Goal: Information Seeking & Learning: Check status

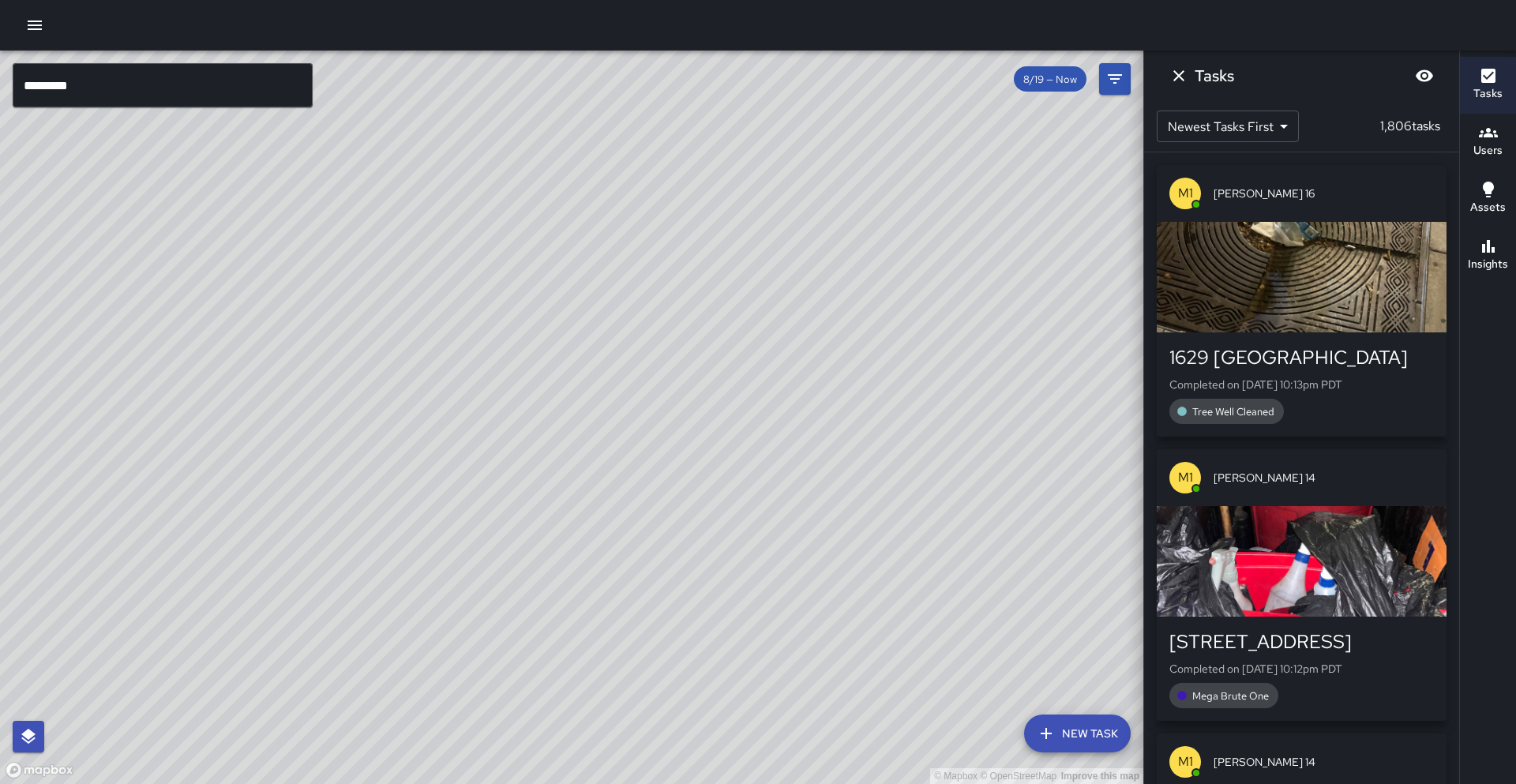
click at [233, 79] on input "*********" at bounding box center [162, 85] width 300 height 44
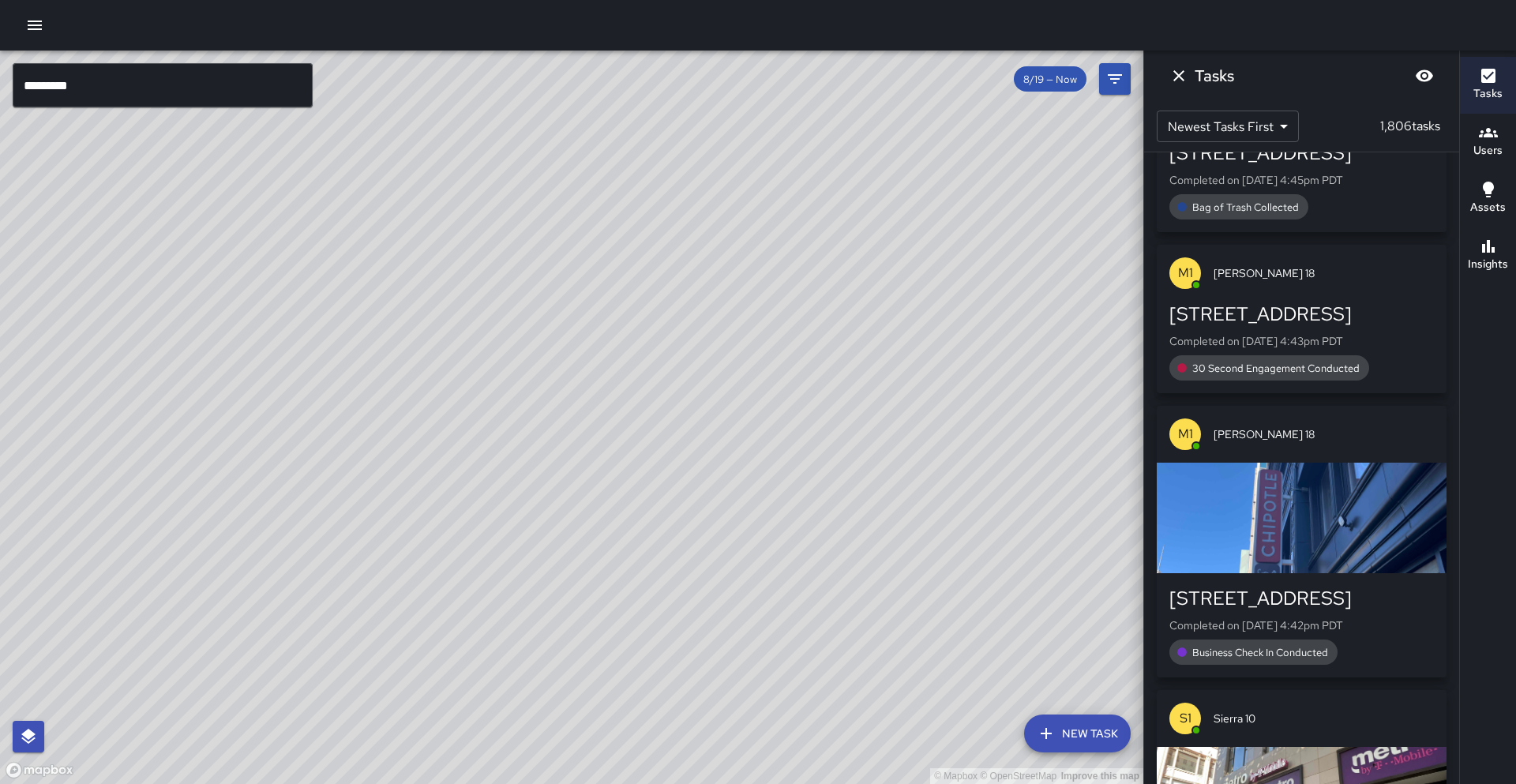
click at [233, 79] on input "*********" at bounding box center [162, 85] width 300 height 44
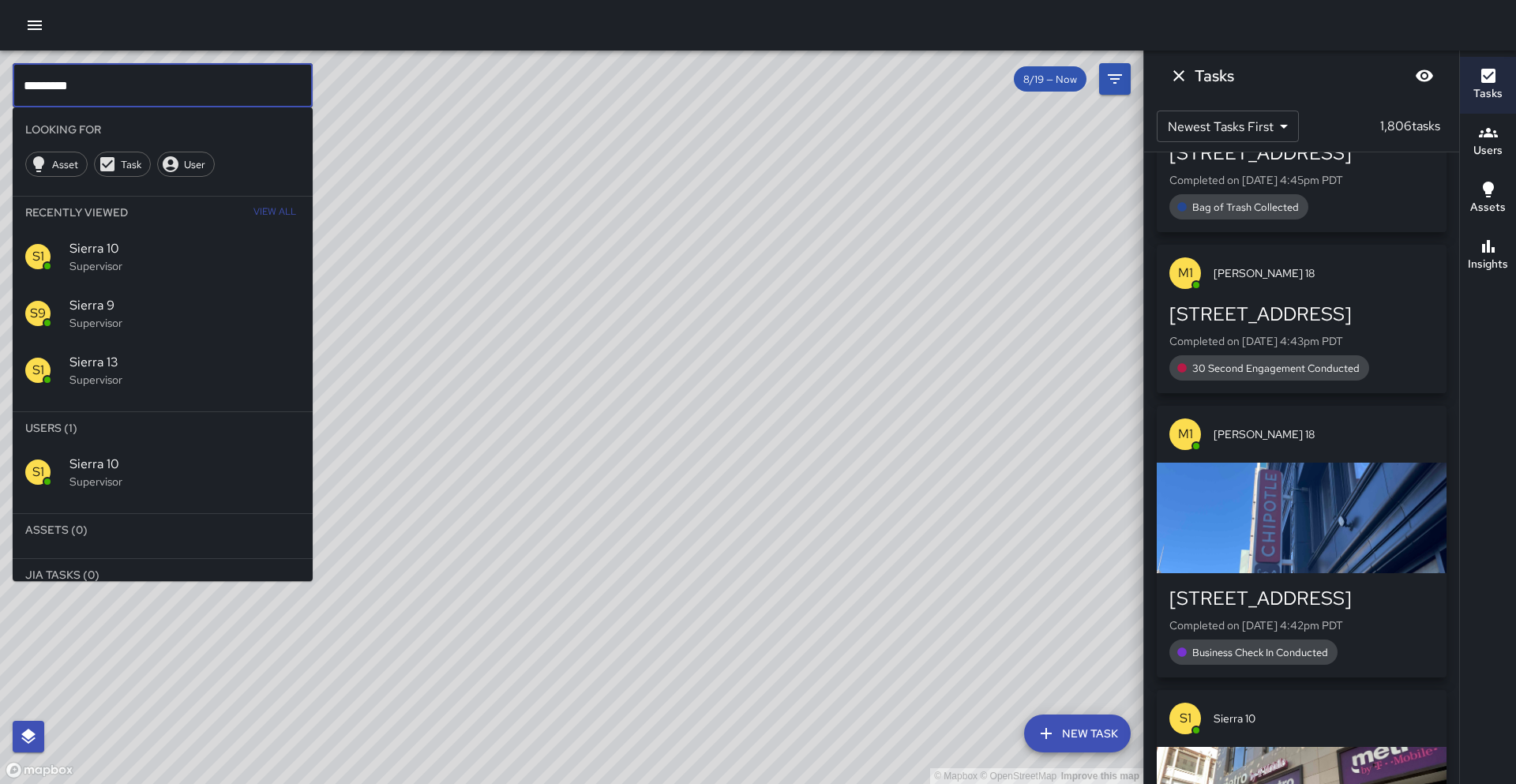
click at [233, 79] on input "*********" at bounding box center [162, 85] width 300 height 44
click at [247, 561] on div "S8 Sierra 8 Supervisor" at bounding box center [162, 586] width 300 height 57
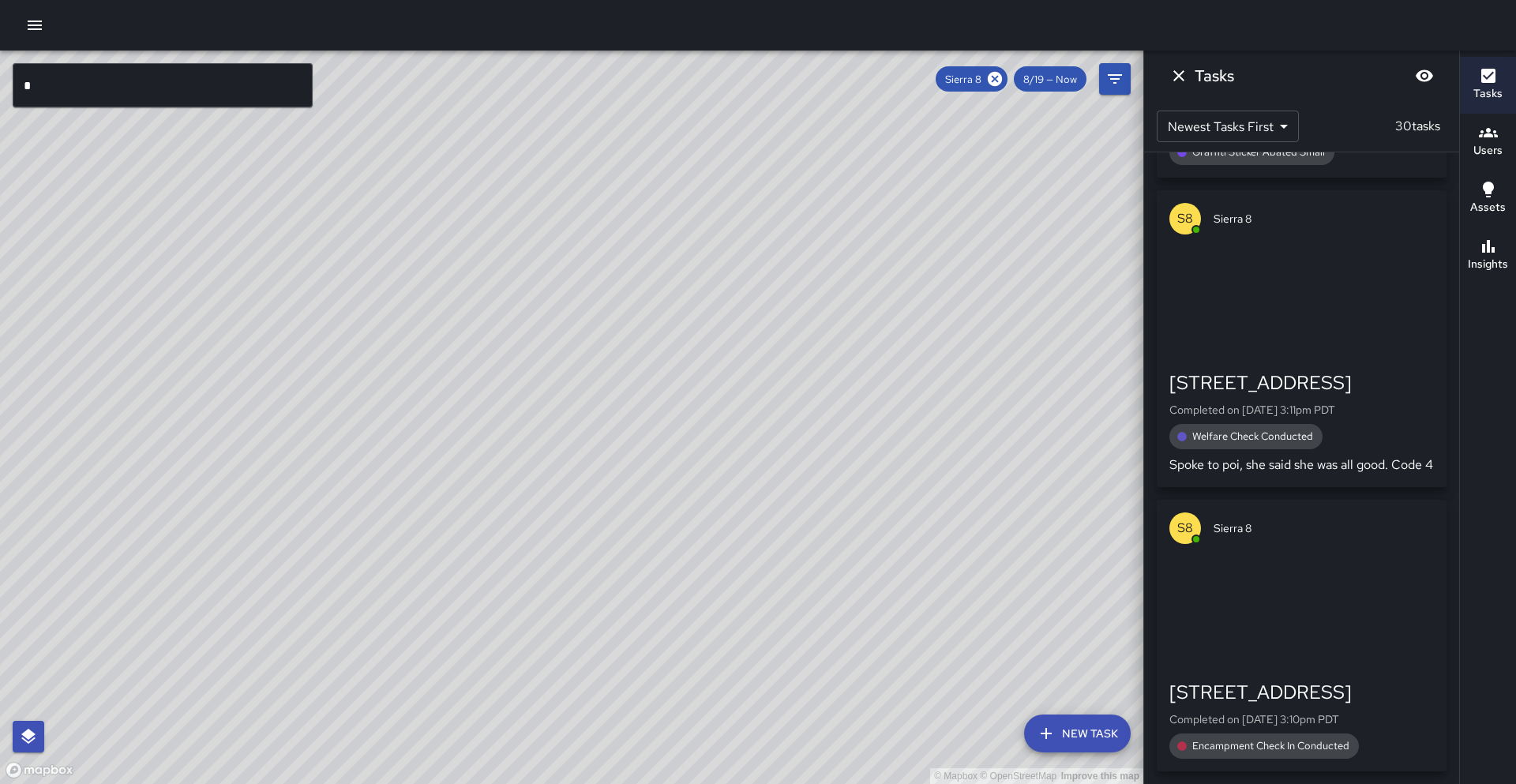
scroll to position [7770, 0]
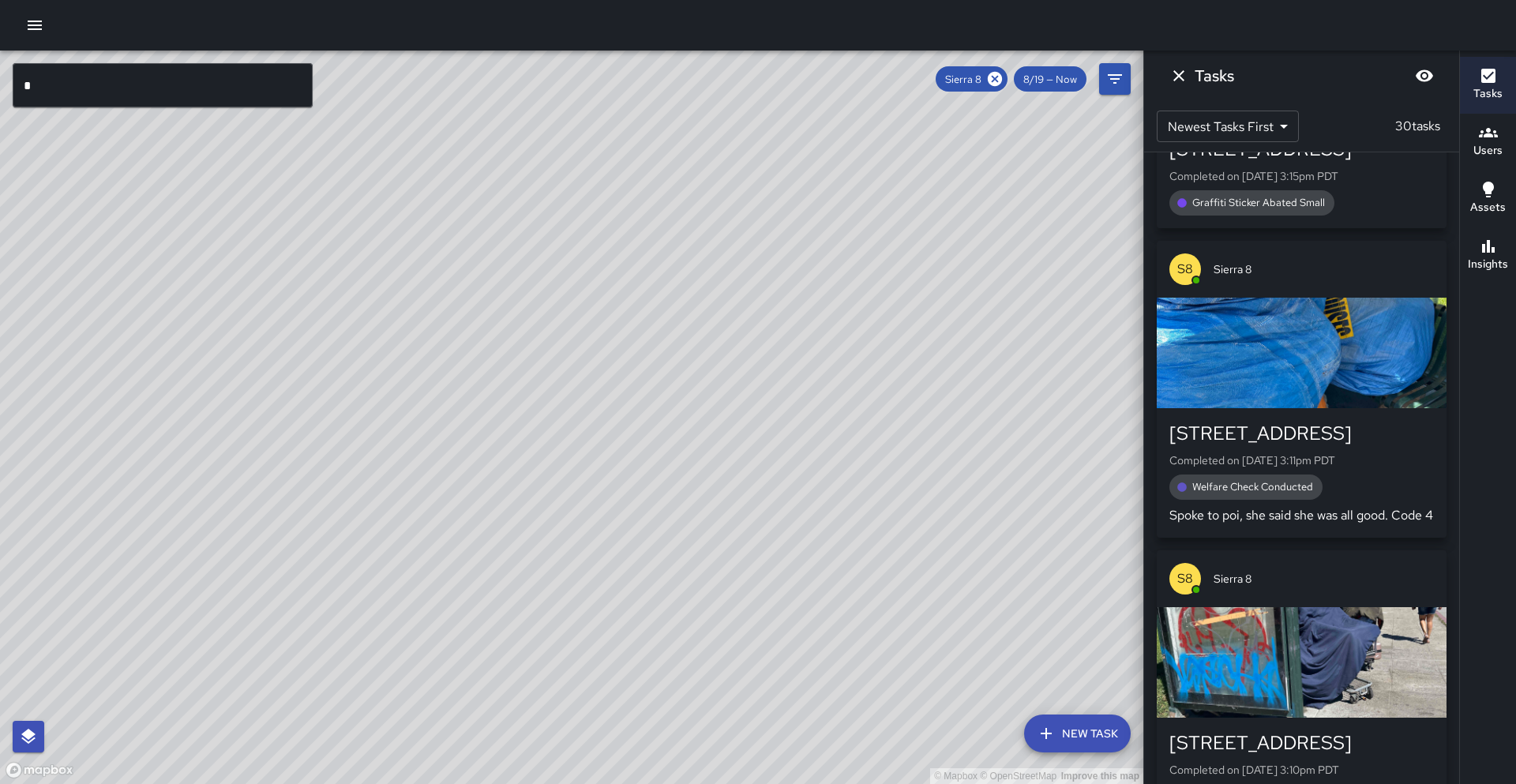
drag, startPoint x: 441, startPoint y: 428, endPoint x: 254, endPoint y: 660, distance: 298.0
click at [253, 663] on div "© Mapbox © OpenStreetMap Improve this map" at bounding box center [571, 417] width 1143 height 733
drag, startPoint x: 484, startPoint y: 479, endPoint x: 468, endPoint y: 506, distance: 31.4
click at [468, 506] on div "© Mapbox © OpenStreetMap Improve this map" at bounding box center [571, 417] width 1143 height 733
drag, startPoint x: 556, startPoint y: 435, endPoint x: 543, endPoint y: 481, distance: 47.8
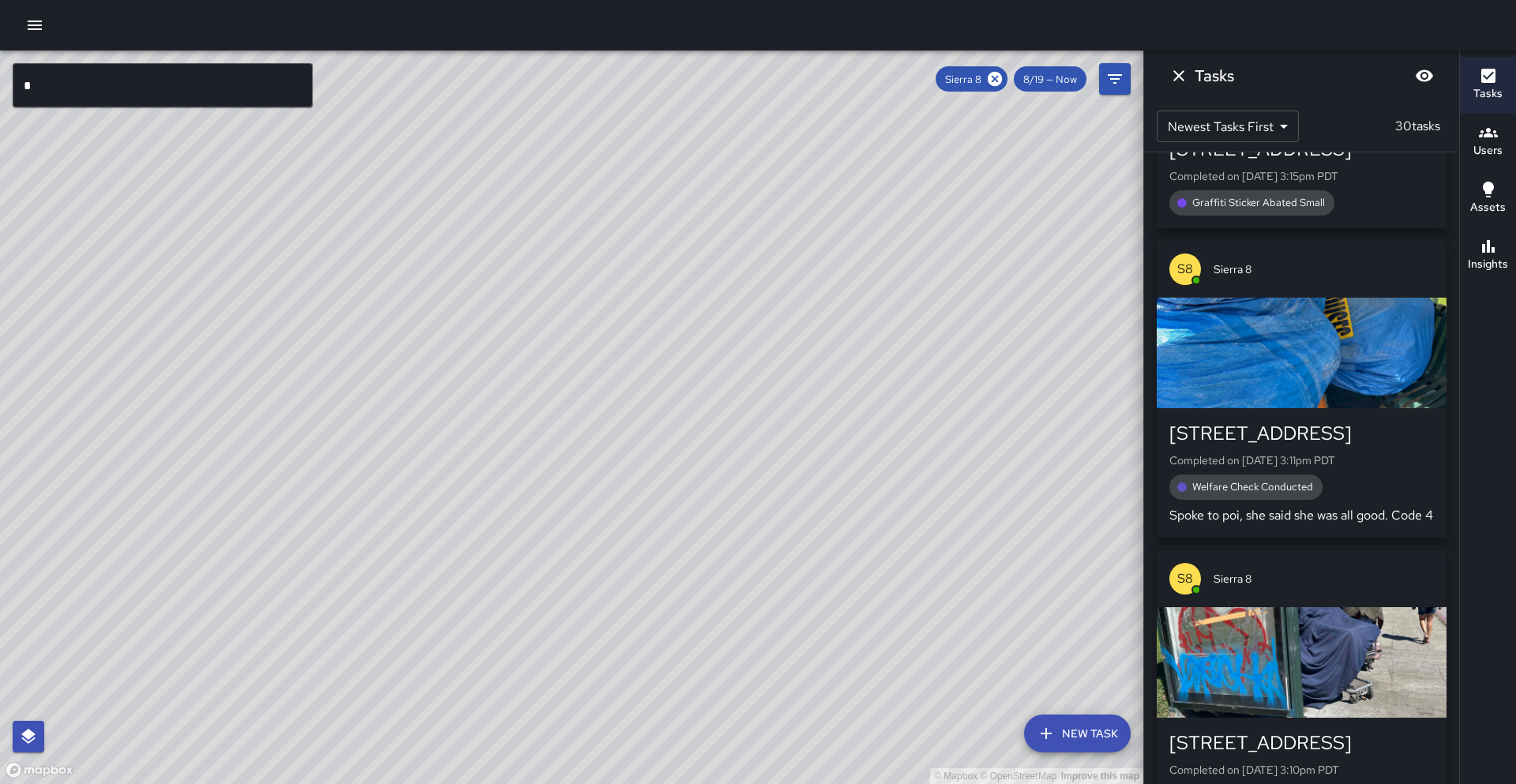
click at [543, 481] on div "© Mapbox © OpenStreetMap Improve this map" at bounding box center [571, 417] width 1143 height 733
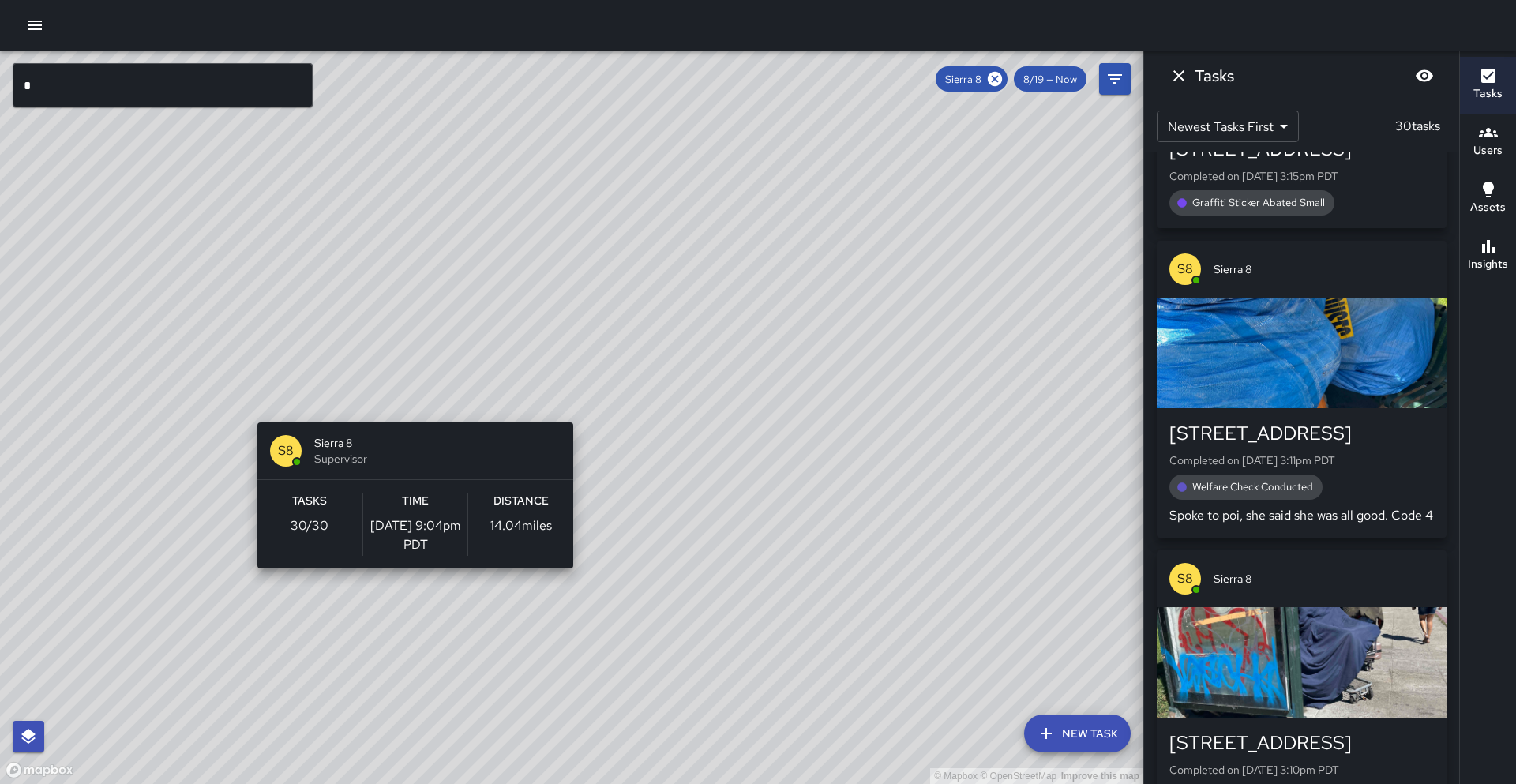
click at [409, 413] on div "© Mapbox © OpenStreetMap Improve this map S8 Sierra 8 Supervisor Tasks 30 / 30 …" at bounding box center [571, 417] width 1143 height 733
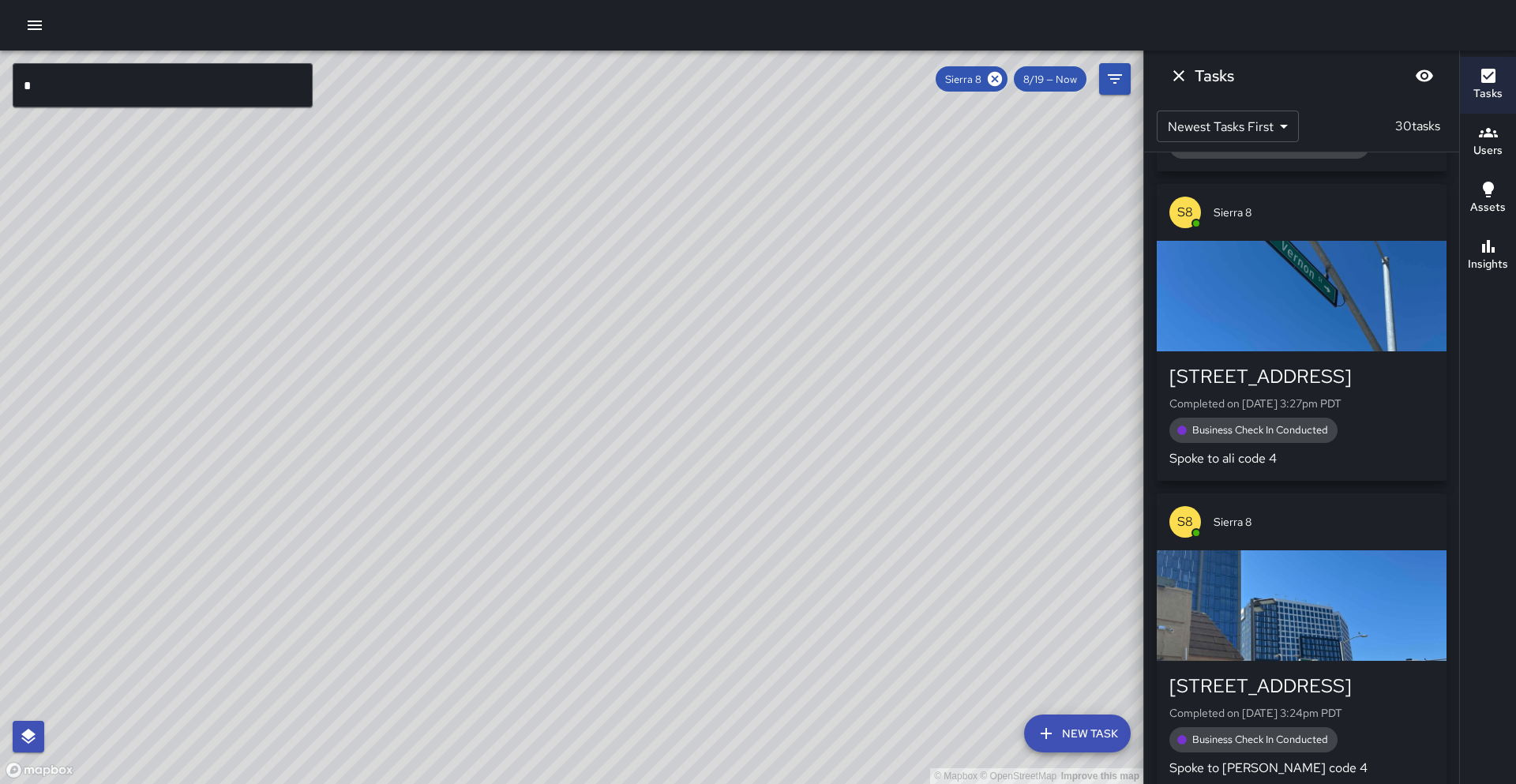
scroll to position [5527, 0]
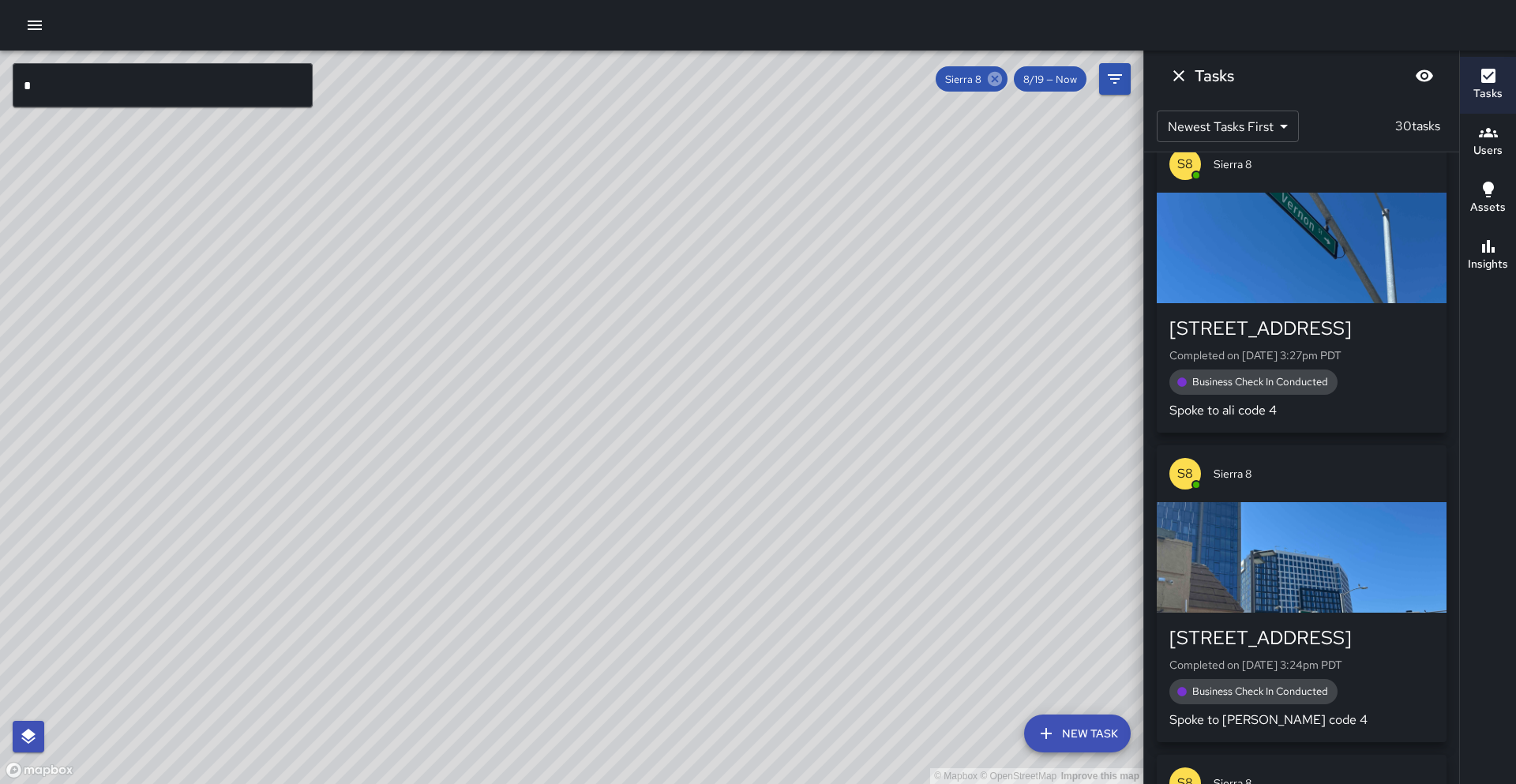
click at [993, 77] on icon at bounding box center [995, 78] width 18 height 18
click at [197, 84] on input "*" at bounding box center [162, 85] width 300 height 44
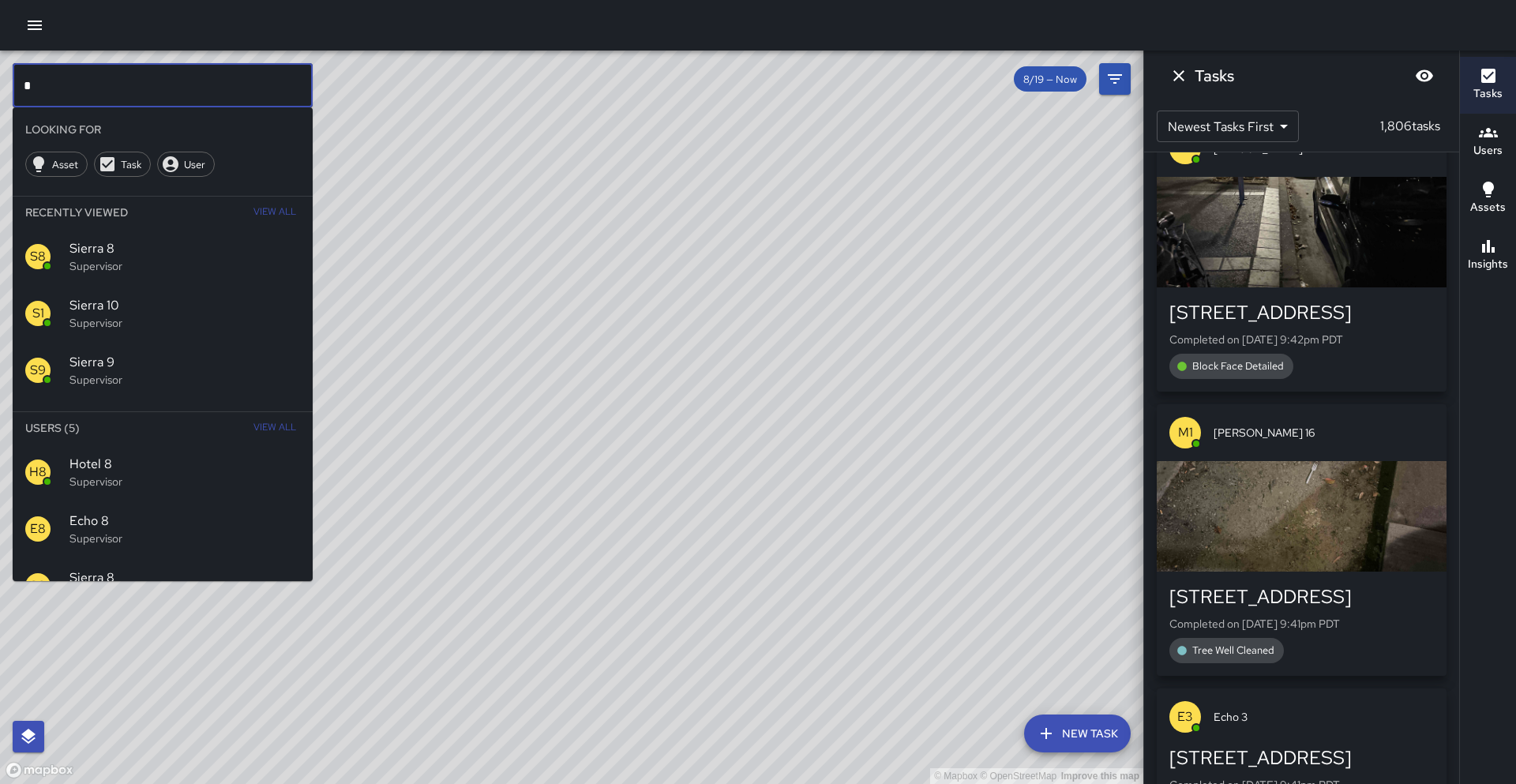
click at [197, 84] on input "*" at bounding box center [162, 85] width 300 height 44
click at [197, 362] on span "Sierra 9" at bounding box center [185, 362] width 231 height 19
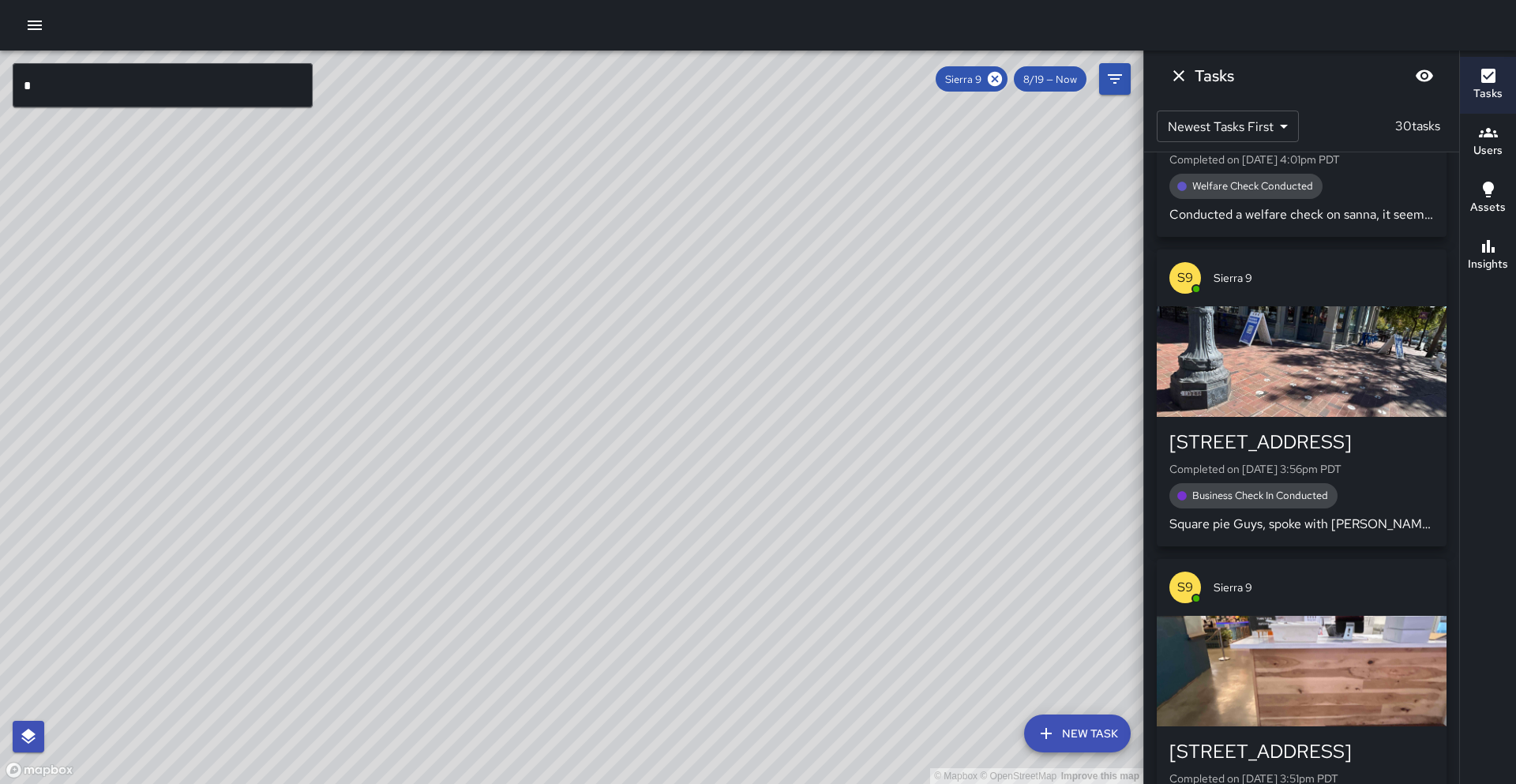
drag, startPoint x: 213, startPoint y: 421, endPoint x: 344, endPoint y: 331, distance: 158.9
click at [352, 276] on div "© Mapbox © OpenStreetMap Improve this map" at bounding box center [571, 417] width 1143 height 733
drag, startPoint x: 344, startPoint y: 416, endPoint x: 392, endPoint y: 271, distance: 152.7
click at [392, 271] on div "© Mapbox © OpenStreetMap Improve this map" at bounding box center [571, 417] width 1143 height 733
drag, startPoint x: 342, startPoint y: 378, endPoint x: 446, endPoint y: 207, distance: 200.1
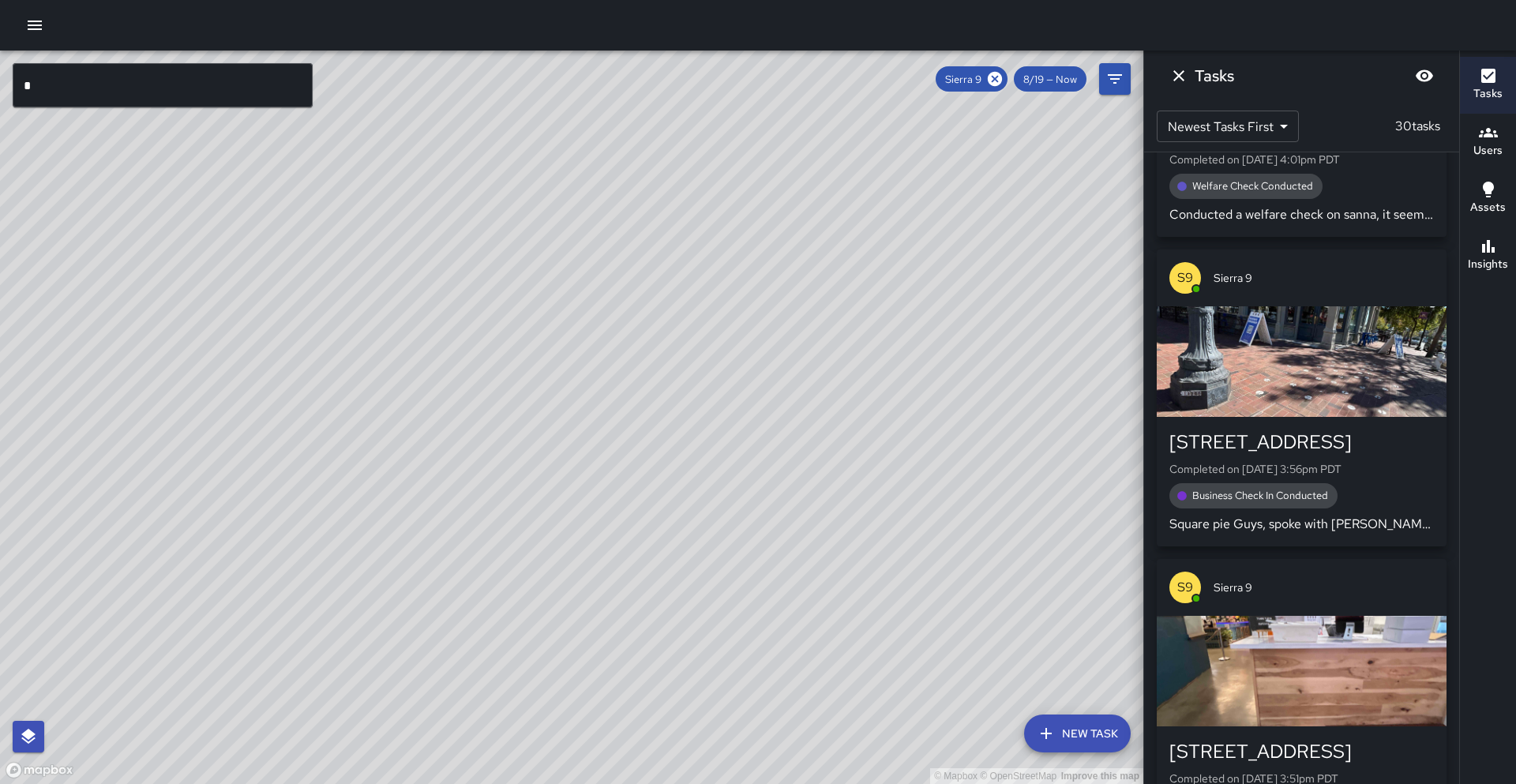
click at [447, 205] on div "© Mapbox © OpenStreetMap Improve this map" at bounding box center [571, 417] width 1143 height 733
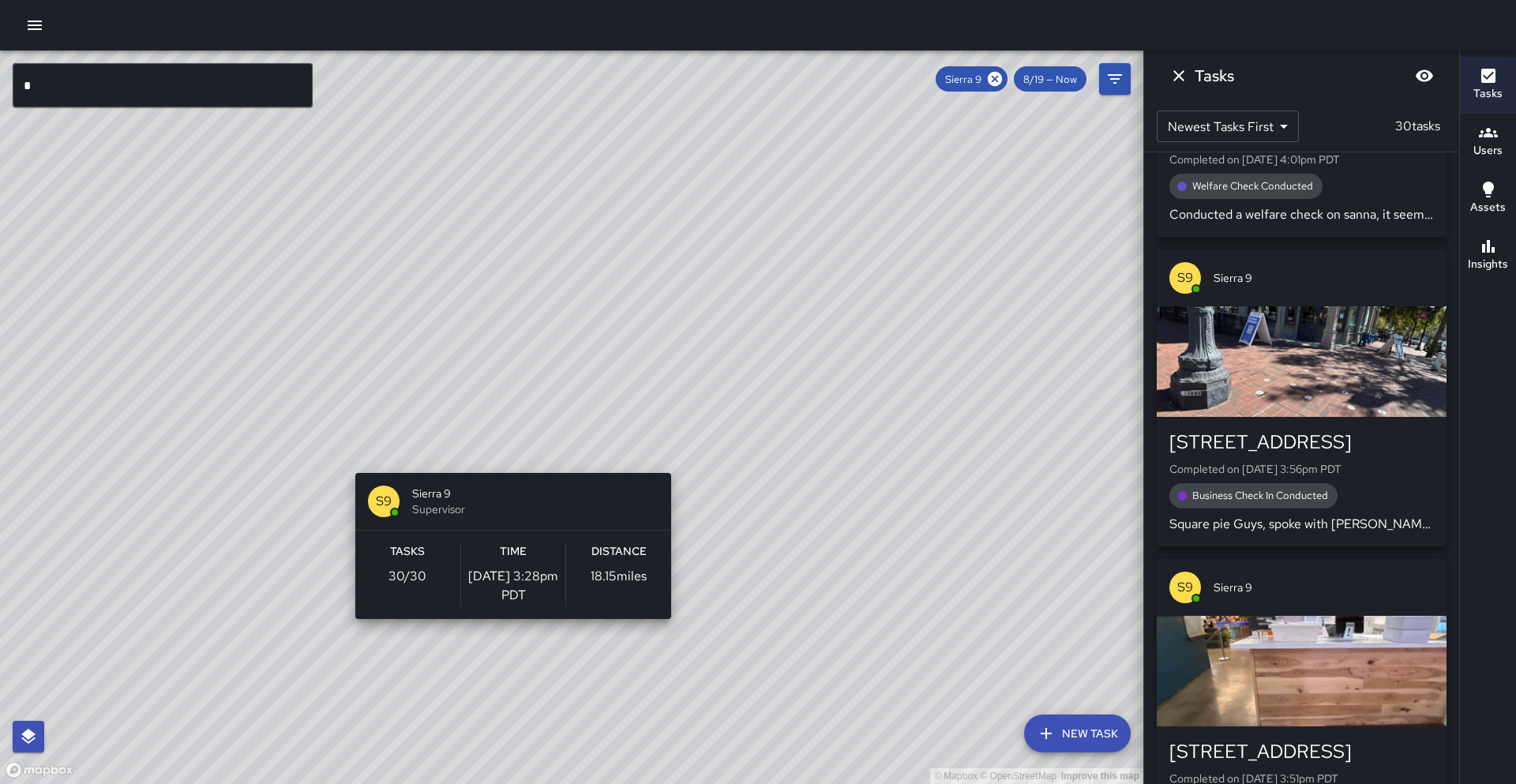
click at [507, 463] on div "© Mapbox © OpenStreetMap Improve this map S9 Sierra 9 Supervisor Tasks 30 / 30 …" at bounding box center [571, 417] width 1143 height 733
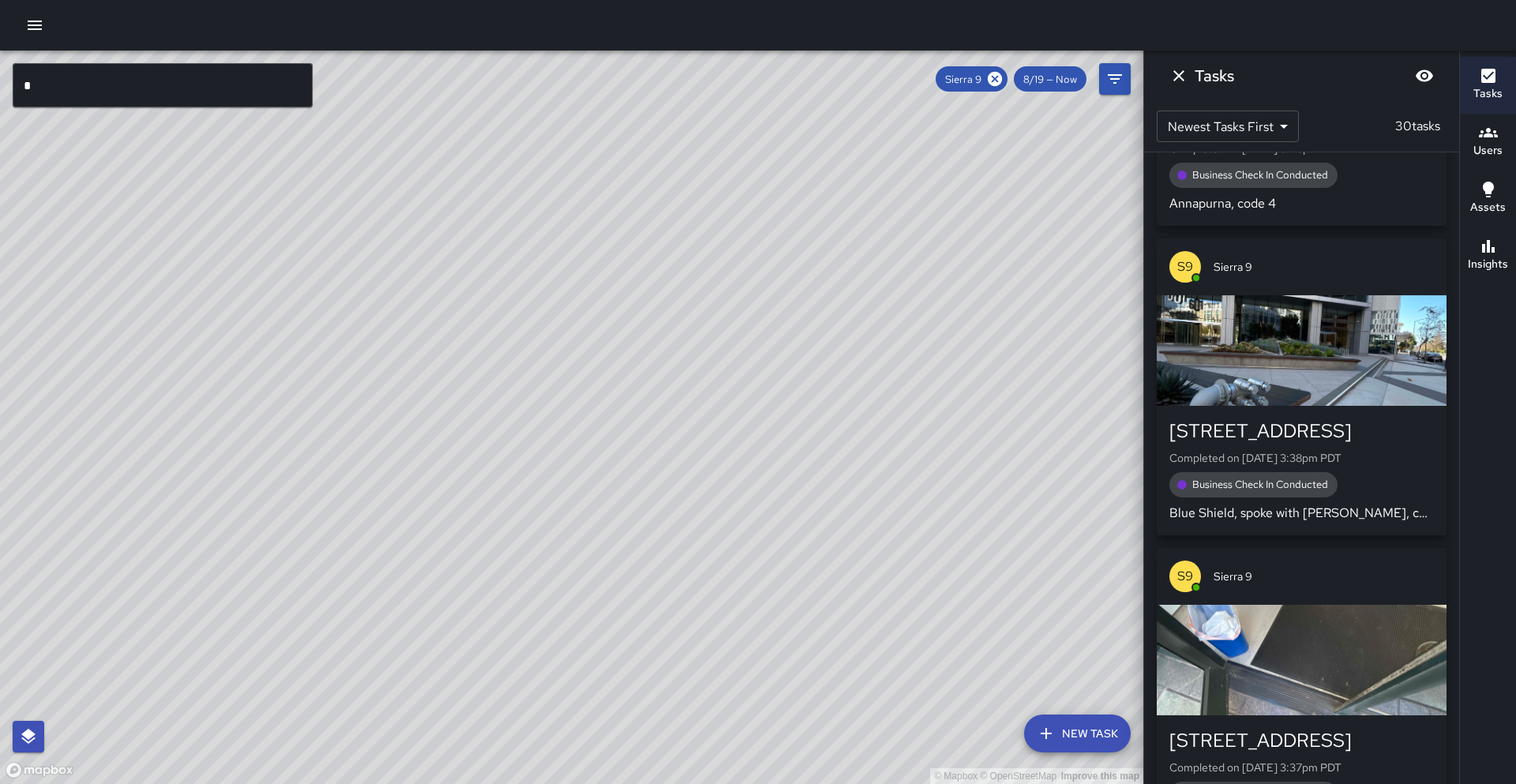
scroll to position [7625, 0]
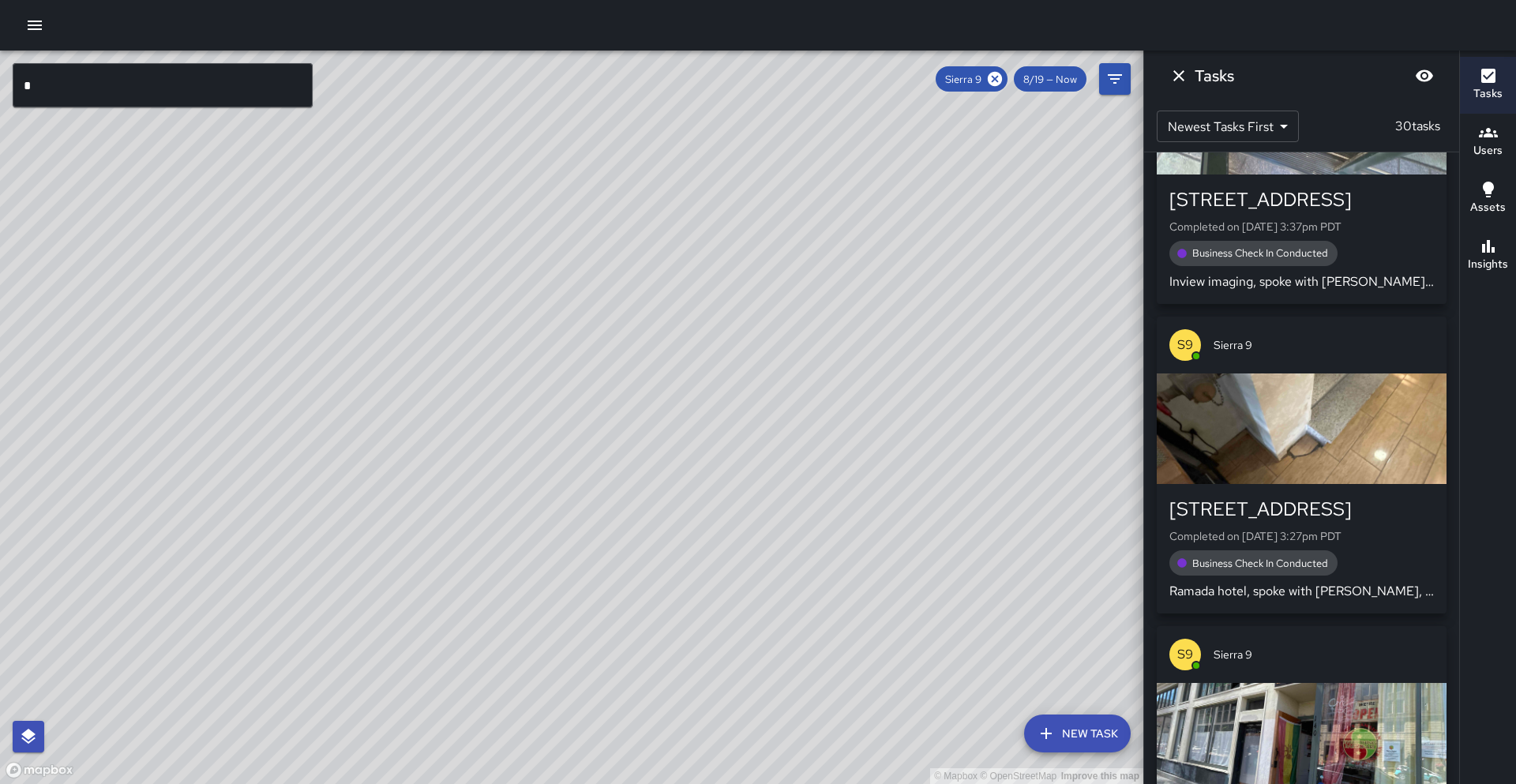
click at [1457, 267] on div "S9 Sierra 9 [STREET_ADDRESS] Completed on [DATE] 9:54pm PDT 30 Second OPD Engag…" at bounding box center [1301, 468] width 315 height 632
click at [1465, 264] on button "Insights" at bounding box center [1487, 255] width 56 height 57
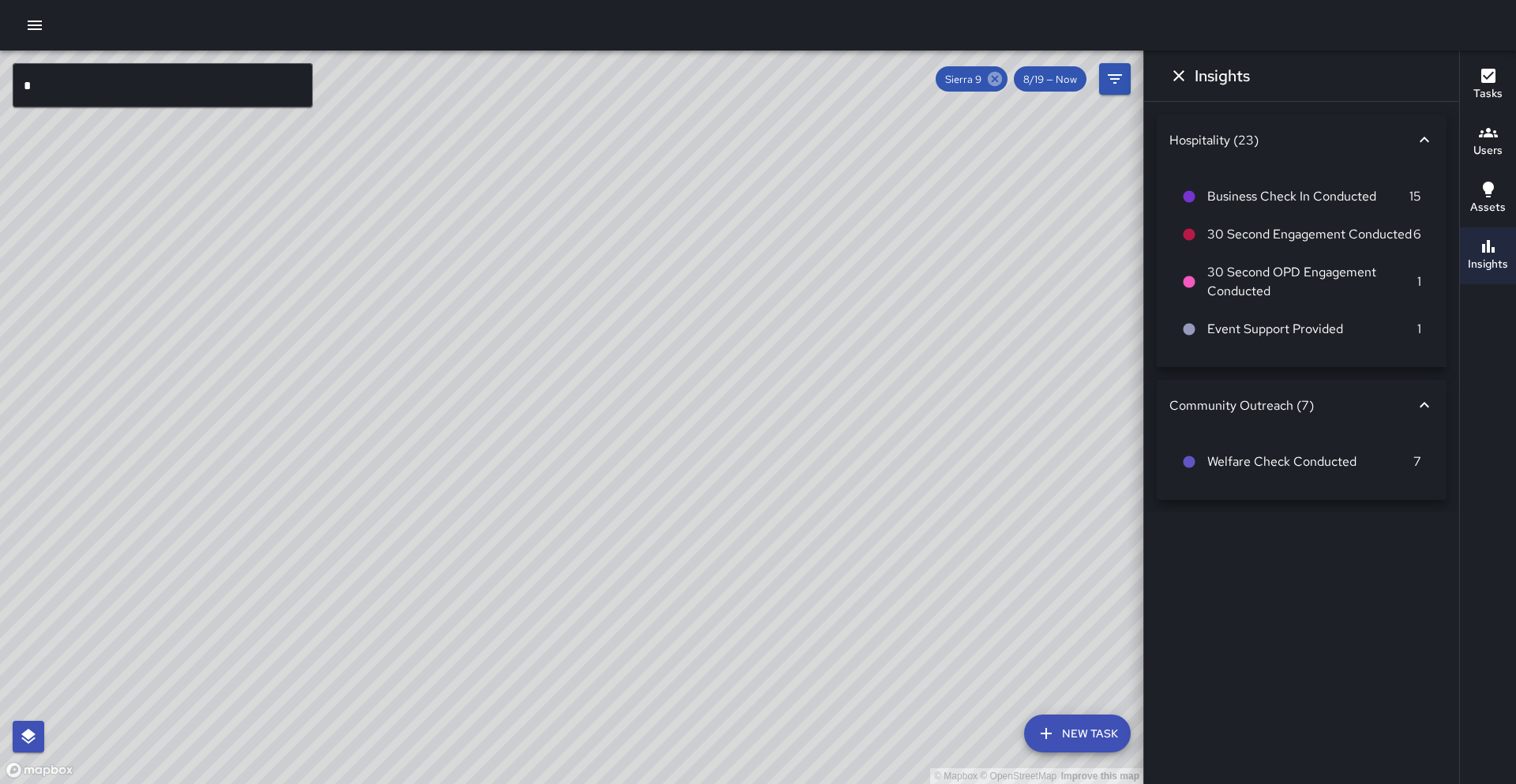
click at [999, 79] on icon at bounding box center [994, 78] width 14 height 14
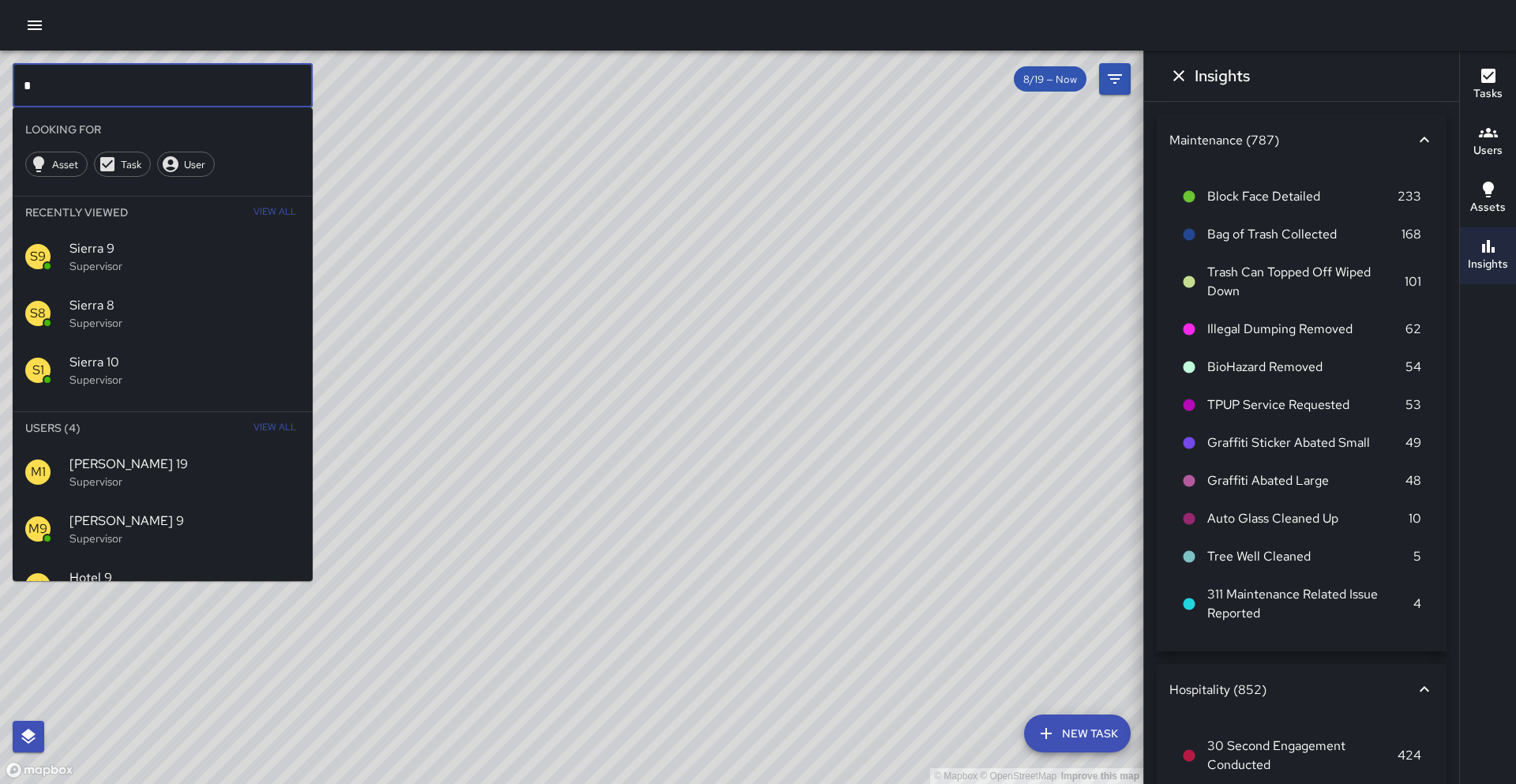
click at [290, 79] on input "*" at bounding box center [162, 85] width 300 height 44
type input "**"
click at [242, 362] on span "Sierra 10" at bounding box center [185, 362] width 231 height 19
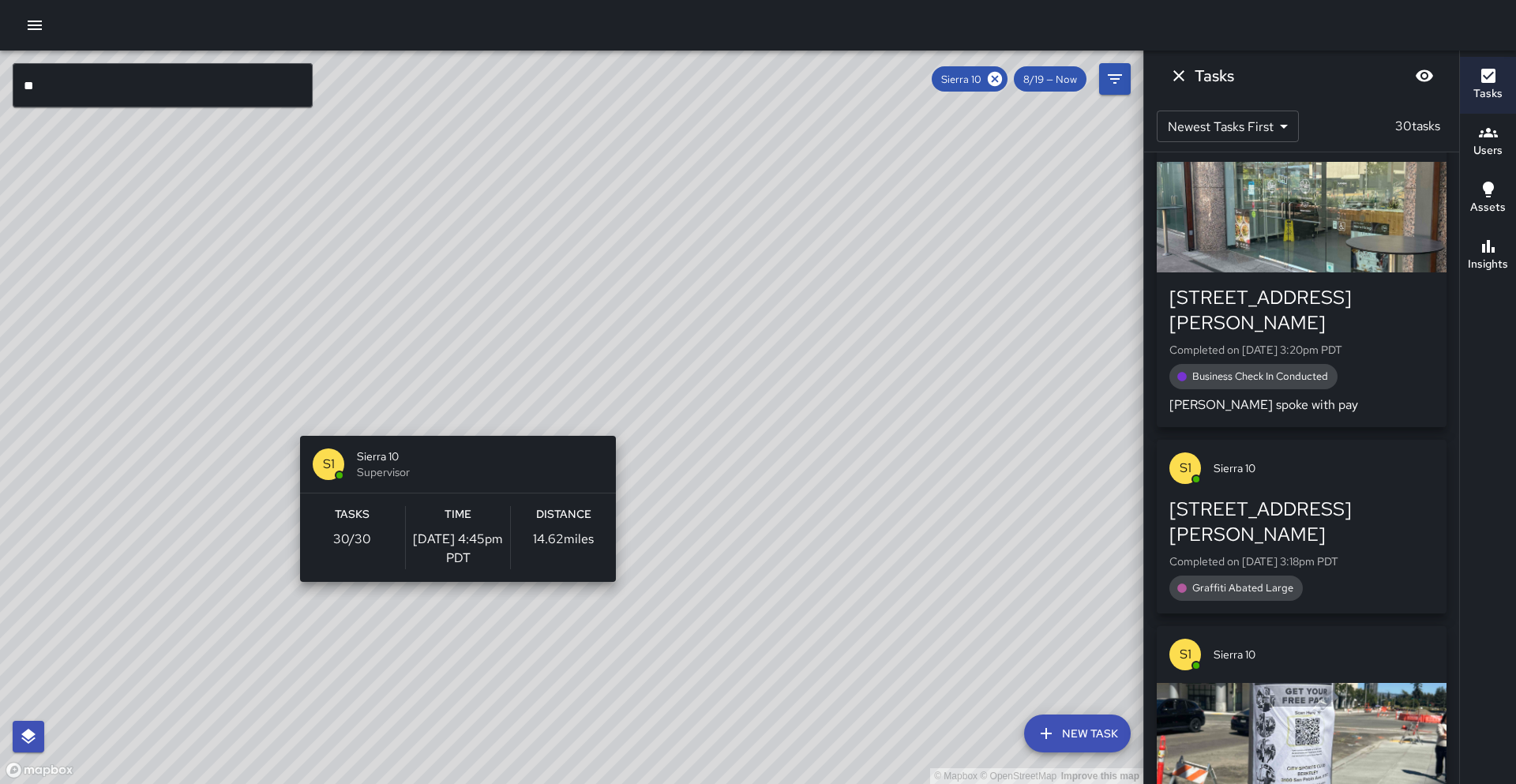
drag, startPoint x: 484, startPoint y: 371, endPoint x: 510, endPoint y: 386, distance: 30.0
click at [457, 414] on div "© Mapbox © OpenStreetMap Improve this map S1 Sierra 10 Supervisor Tasks 30 / 30…" at bounding box center [571, 417] width 1143 height 733
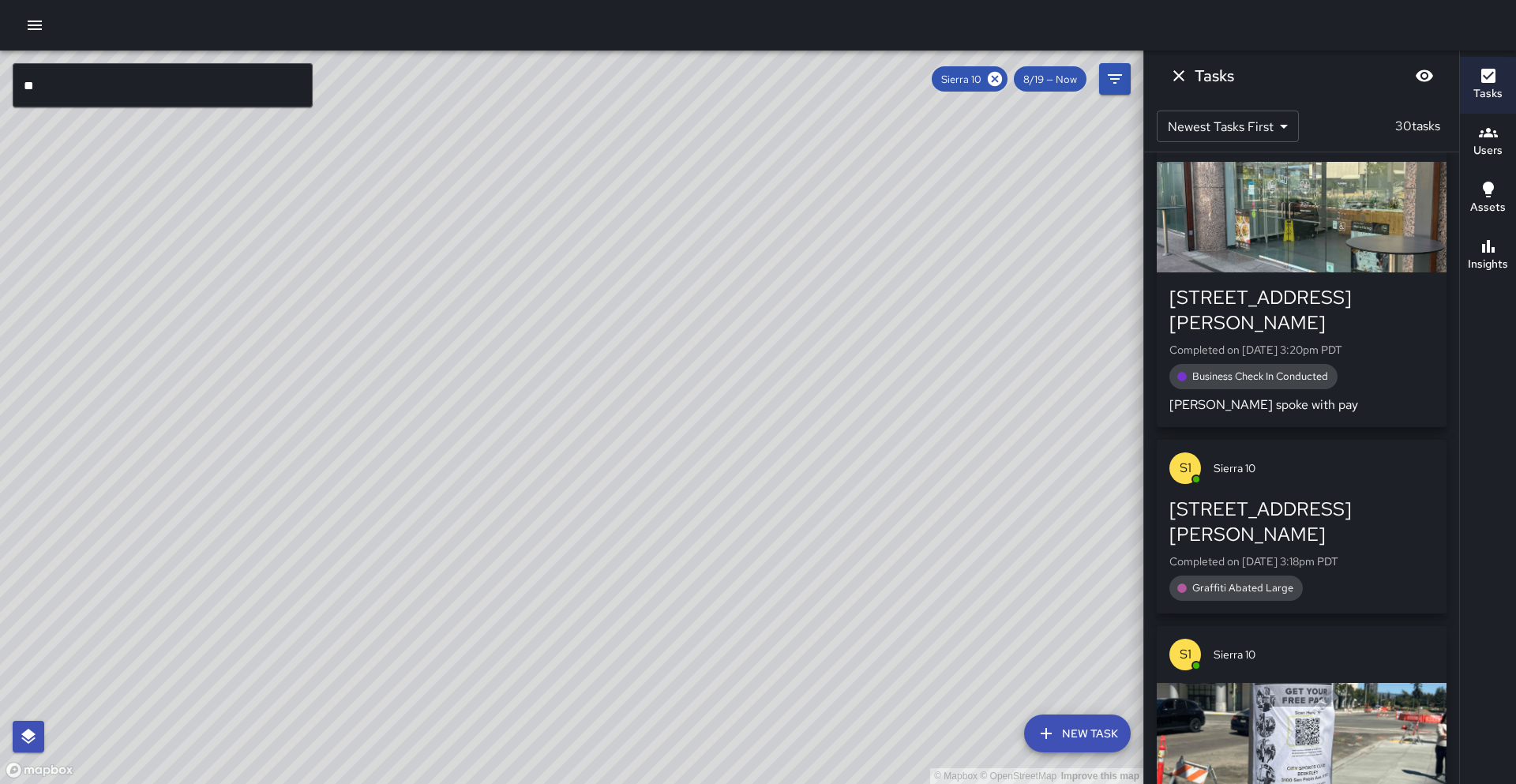
drag, startPoint x: 602, startPoint y: 309, endPoint x: 533, endPoint y: 362, distance: 87.0
click at [533, 362] on div "© Mapbox © OpenStreetMap Improve this map" at bounding box center [571, 417] width 1143 height 733
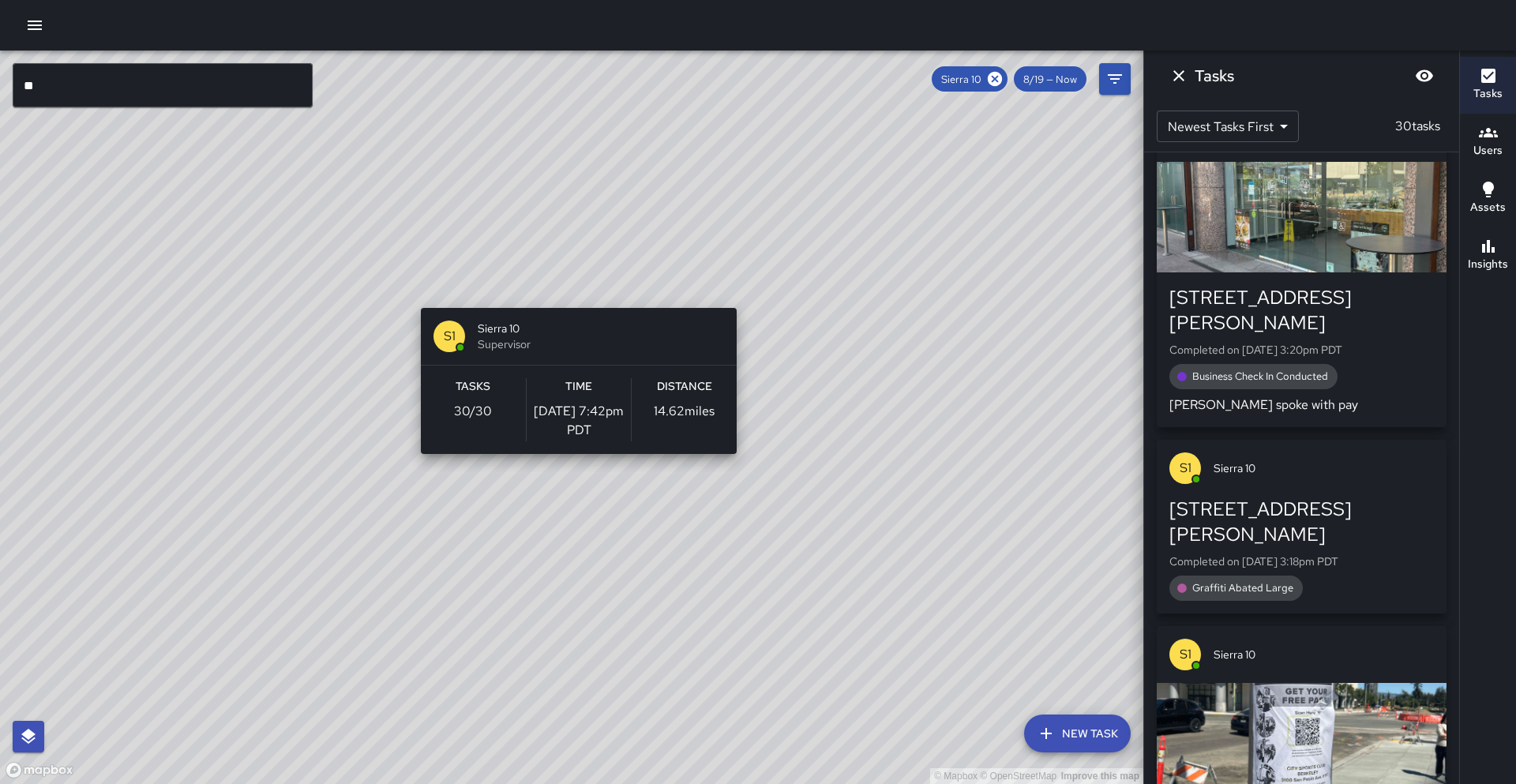
click at [572, 298] on div "© Mapbox © OpenStreetMap Improve this map S1 Sierra 10 Supervisor Tasks 30 / 30…" at bounding box center [571, 417] width 1143 height 733
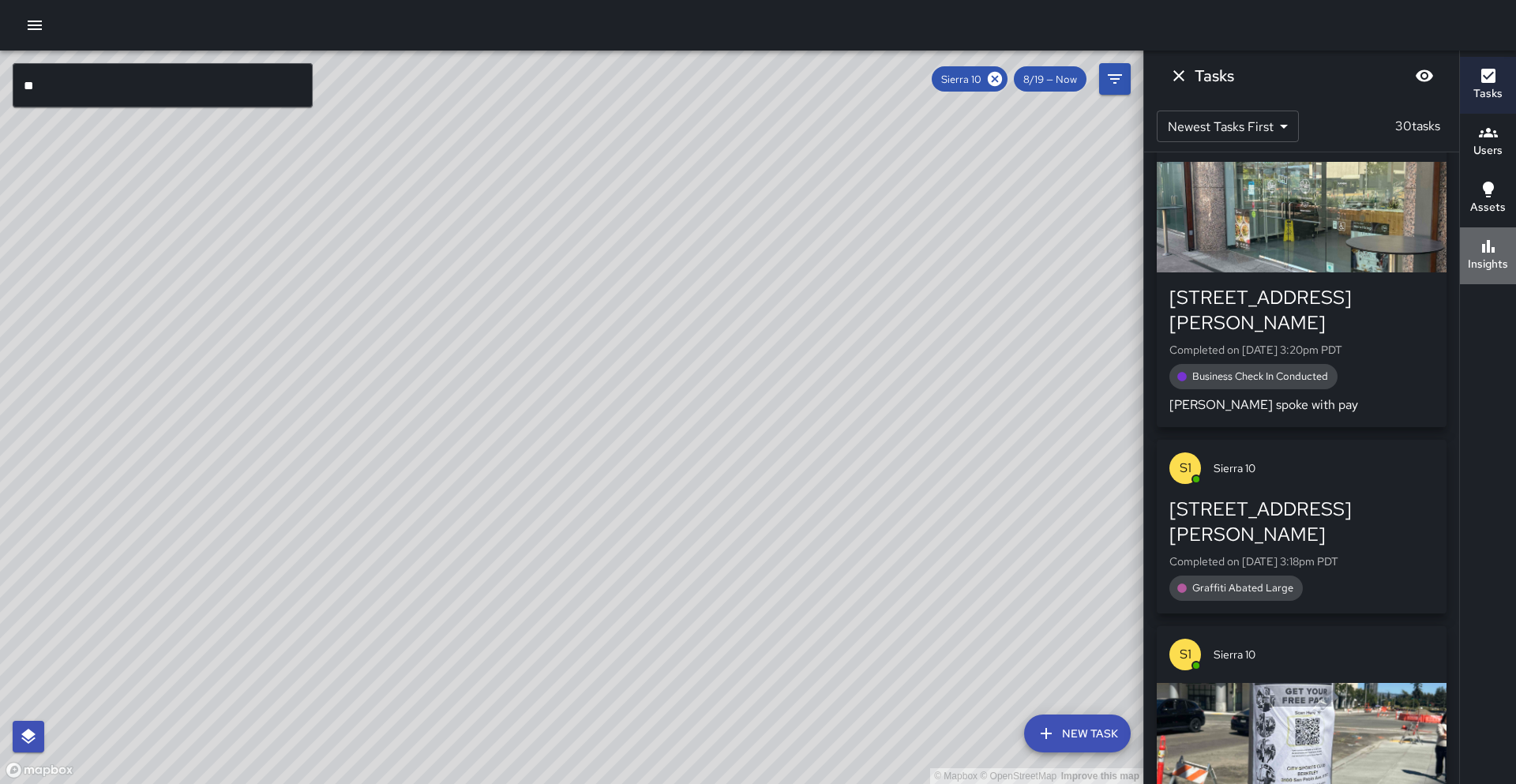
click at [1474, 255] on h6 "Insights" at bounding box center [1488, 264] width 41 height 18
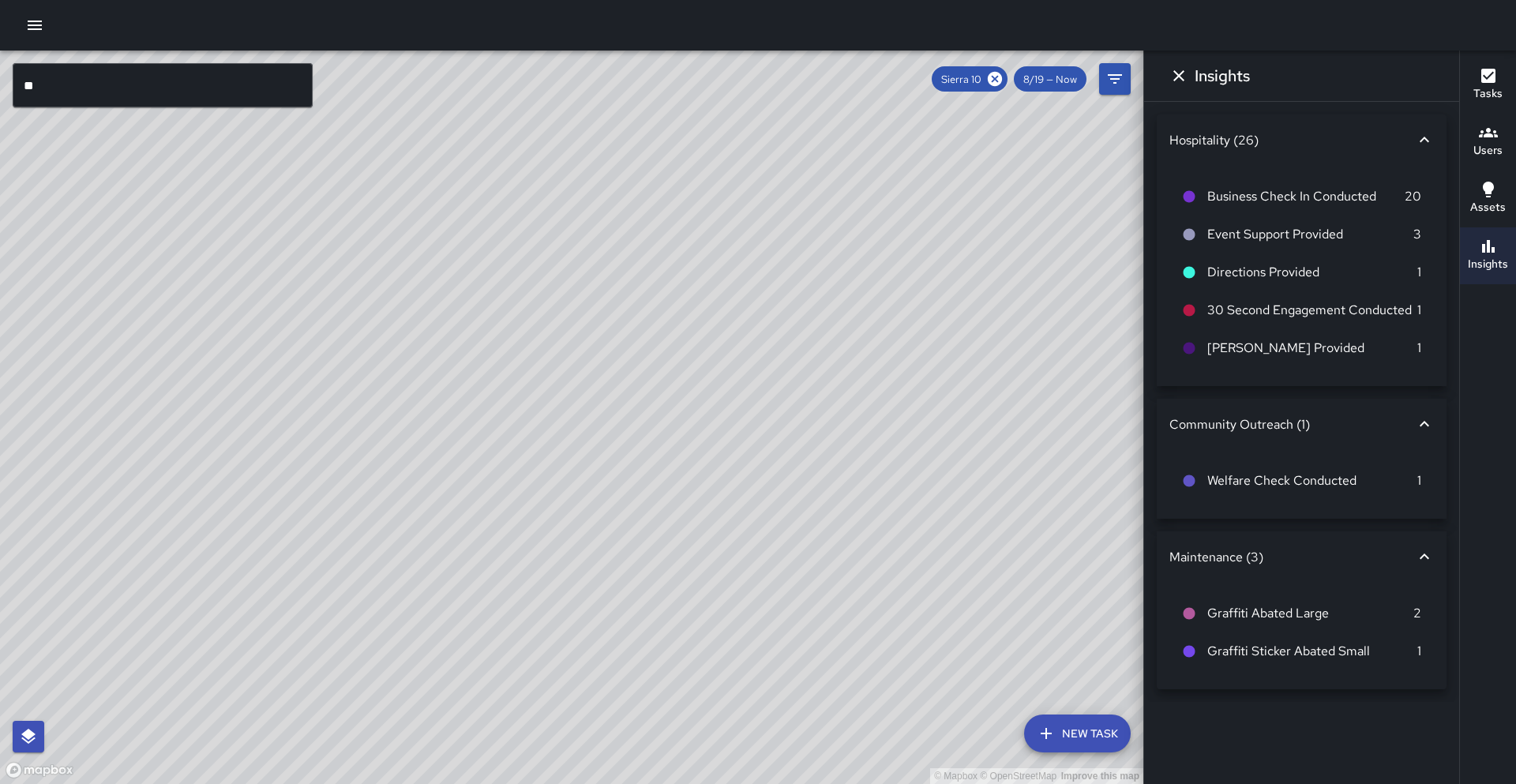
click at [1503, 108] on button "Tasks" at bounding box center [1487, 86] width 56 height 57
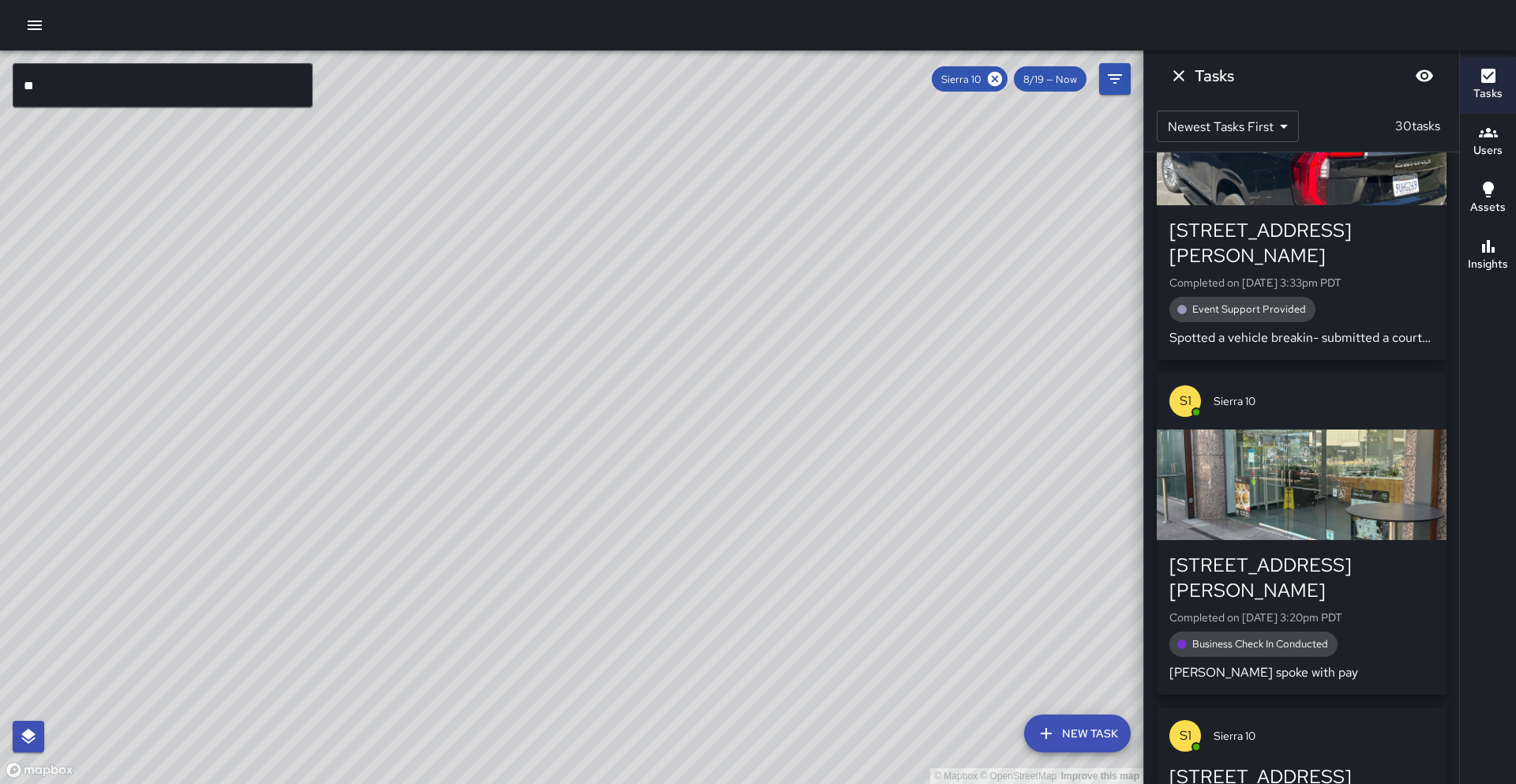
scroll to position [7178, 0]
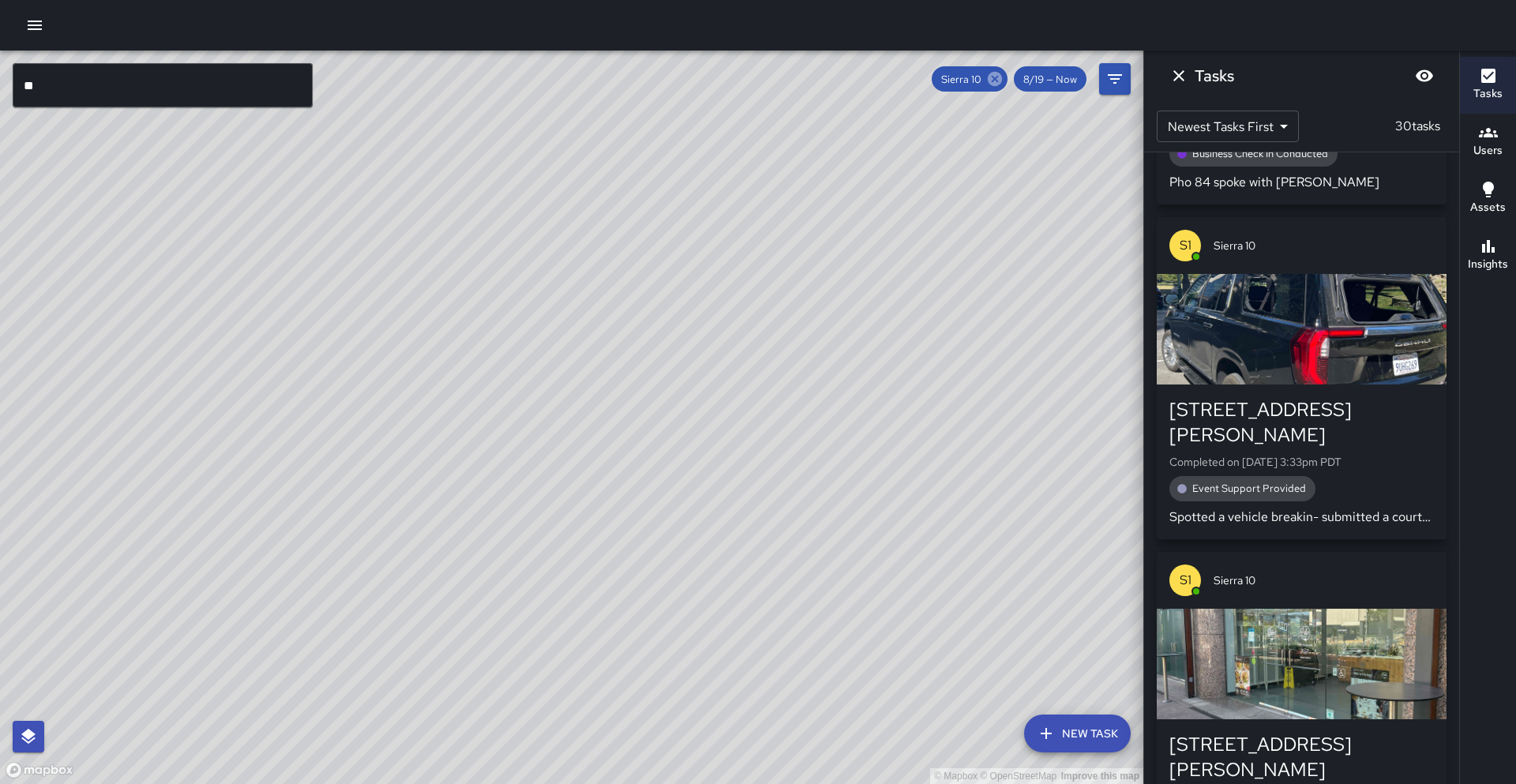
click at [996, 79] on icon at bounding box center [995, 78] width 18 height 18
click at [137, 90] on input "**" at bounding box center [162, 85] width 300 height 44
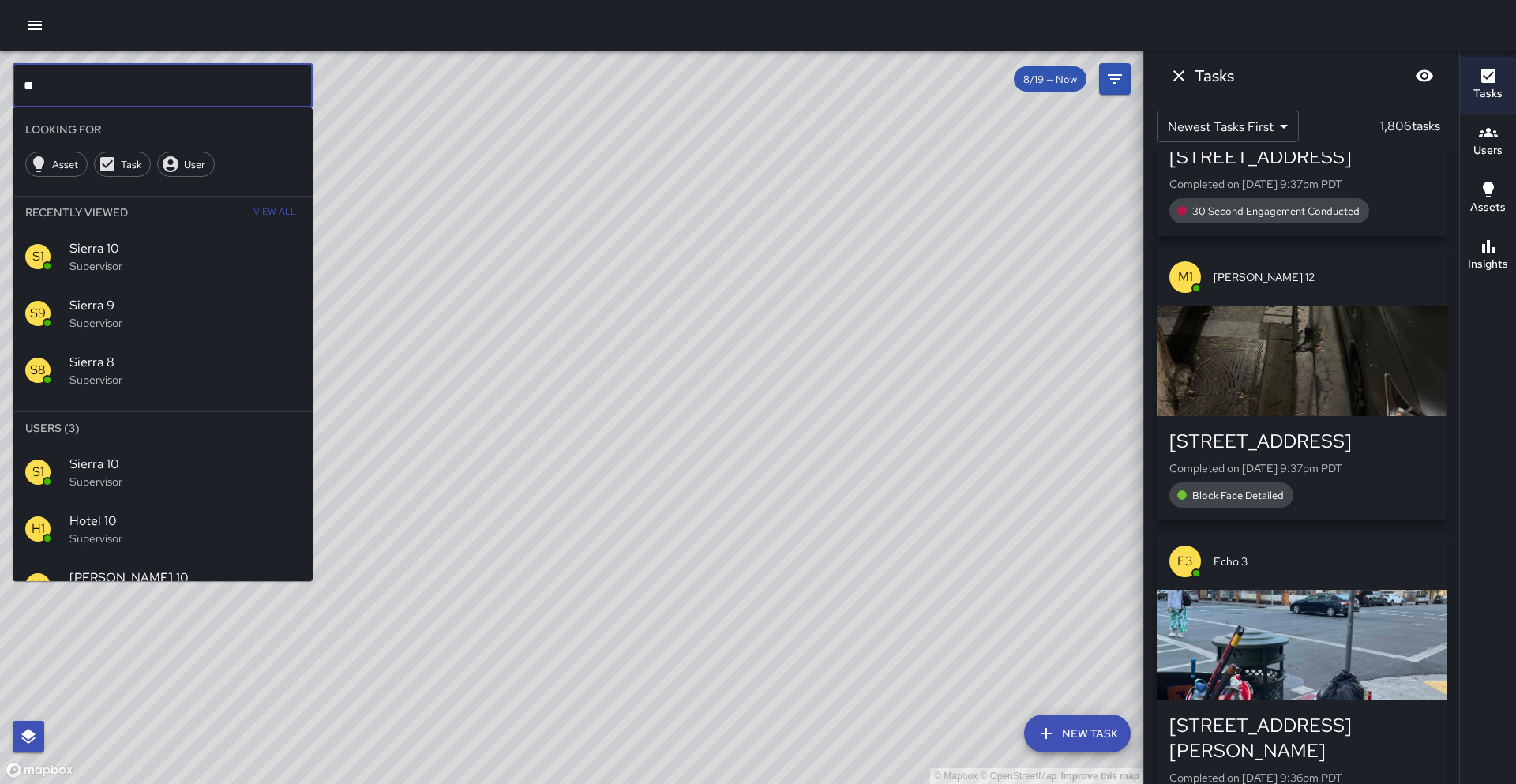
scroll to position [138403, 0]
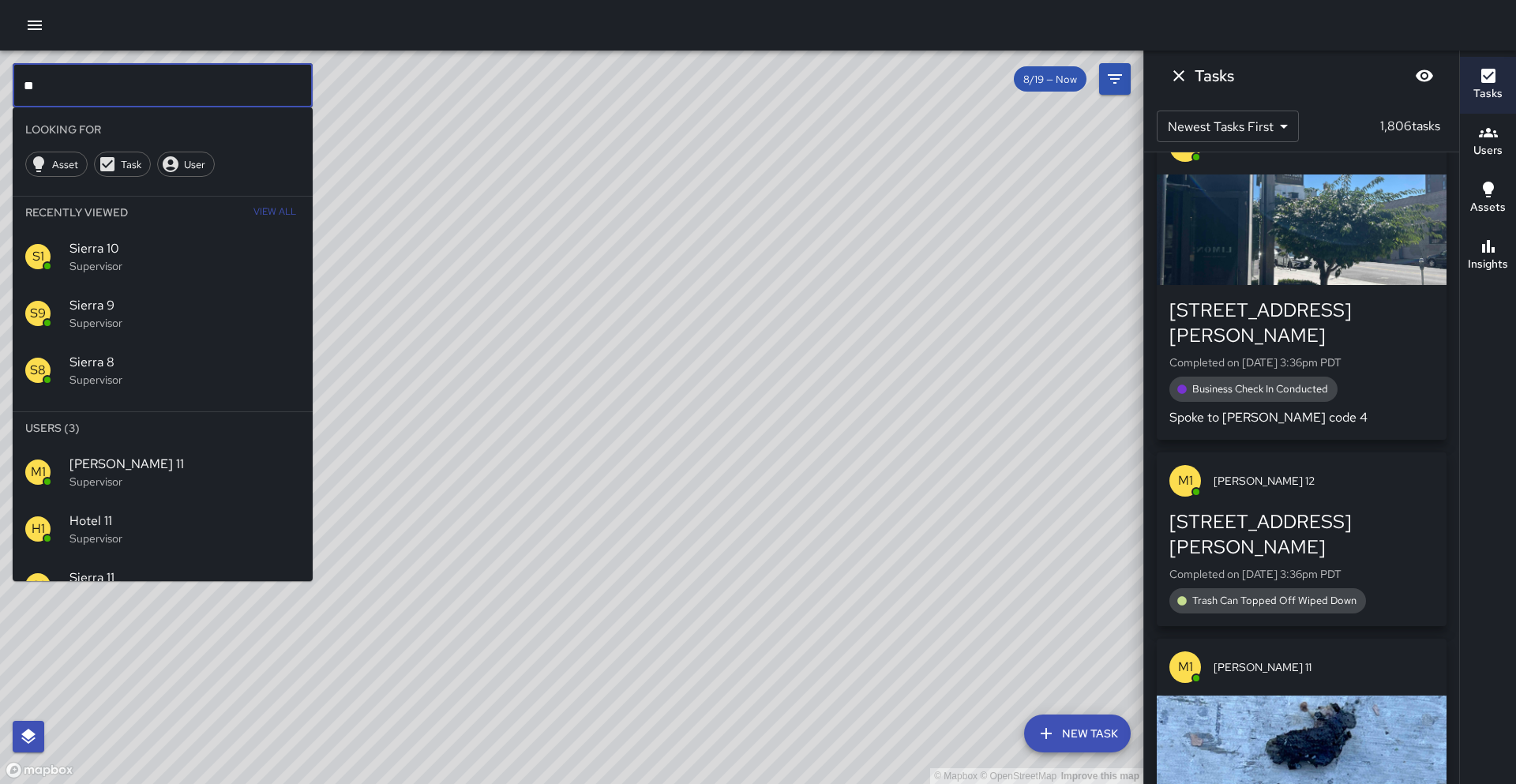
click at [112, 564] on div "S1 Sierra 11 Supervisor" at bounding box center [162, 586] width 300 height 57
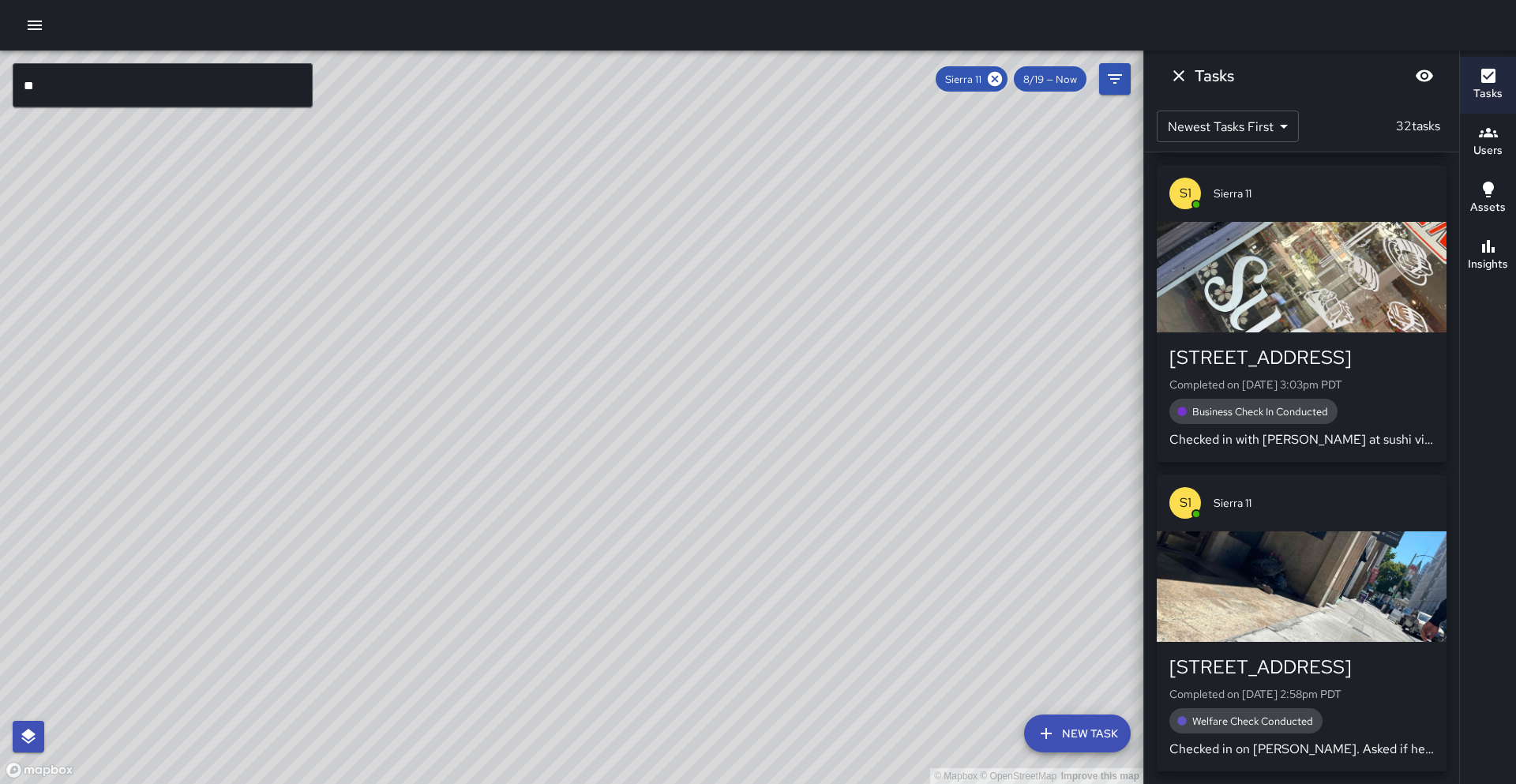
scroll to position [7972, 0]
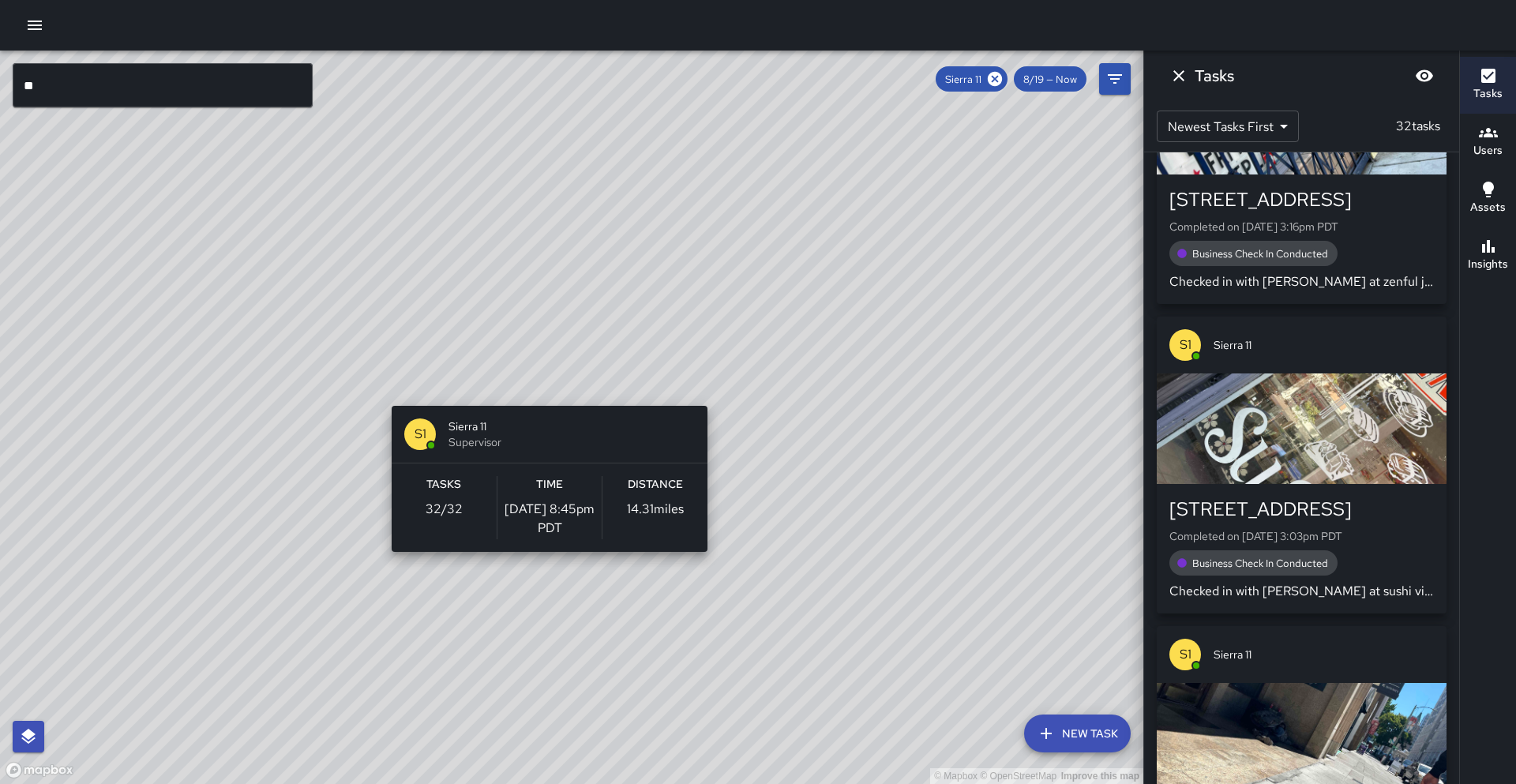
click at [543, 397] on div "© Mapbox © OpenStreetMap Improve this map S1 Sierra 11 Supervisor Tasks 32 / 32…" at bounding box center [571, 417] width 1143 height 733
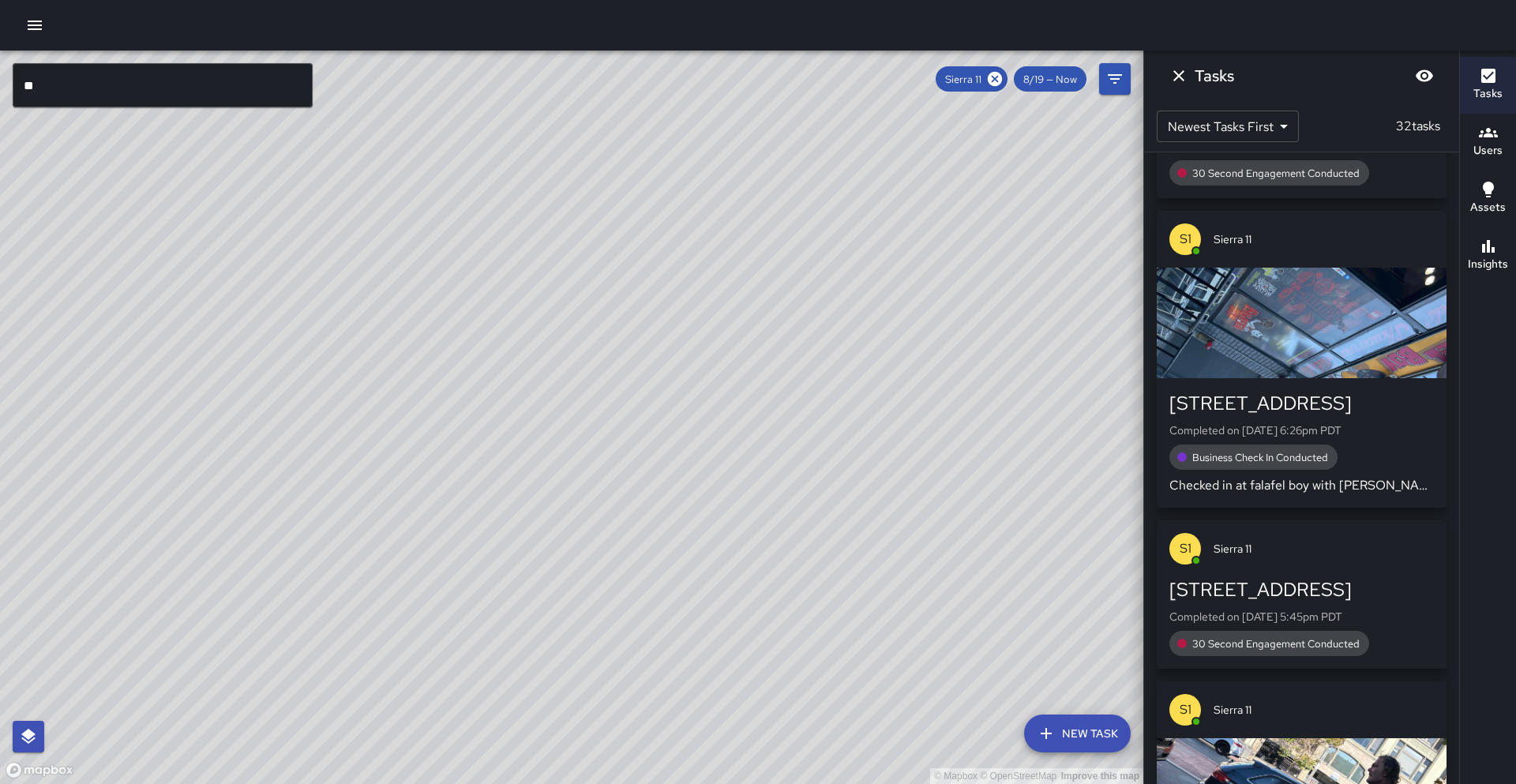
scroll to position [987, 0]
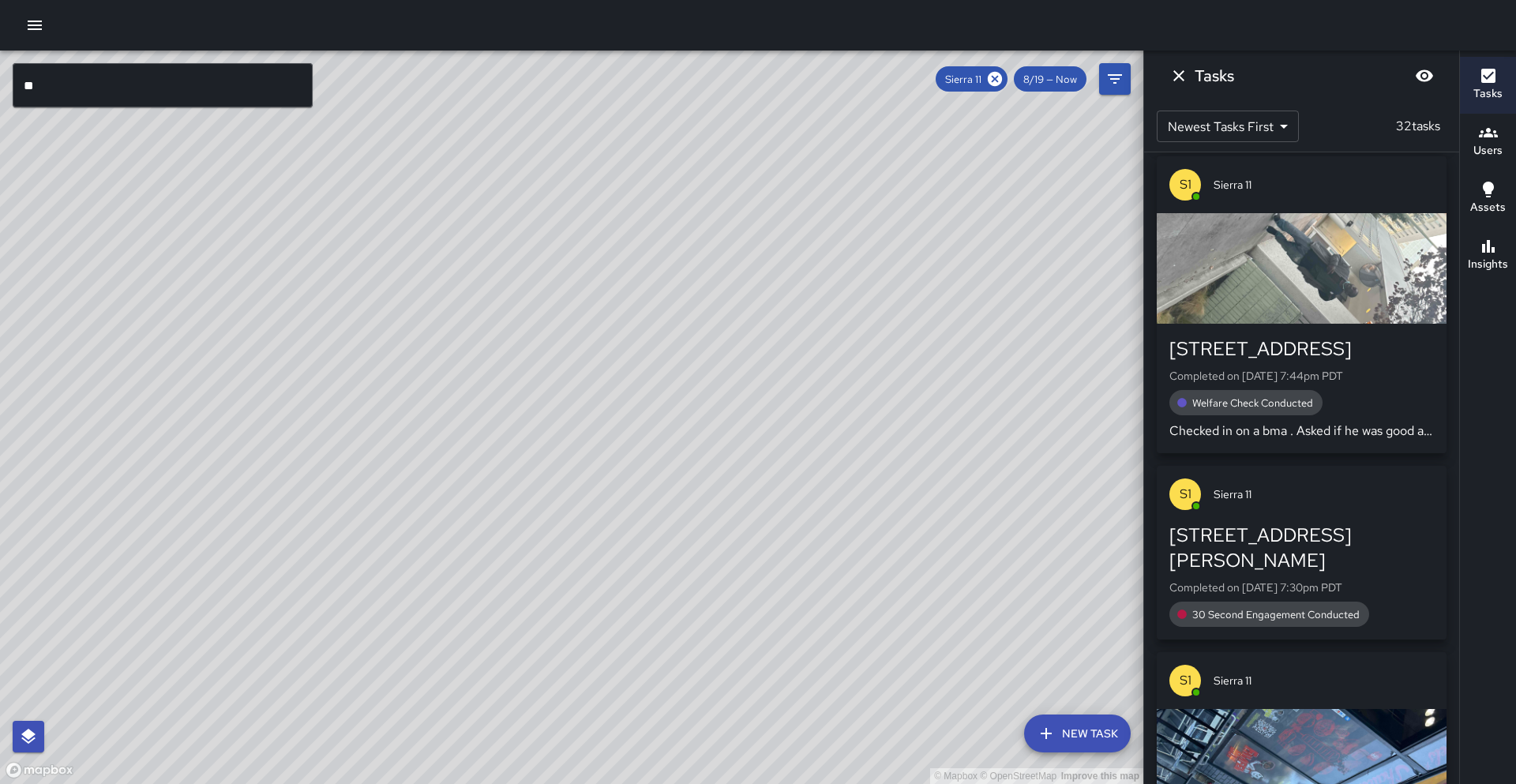
click at [1492, 254] on icon "button" at bounding box center [1488, 246] width 19 height 19
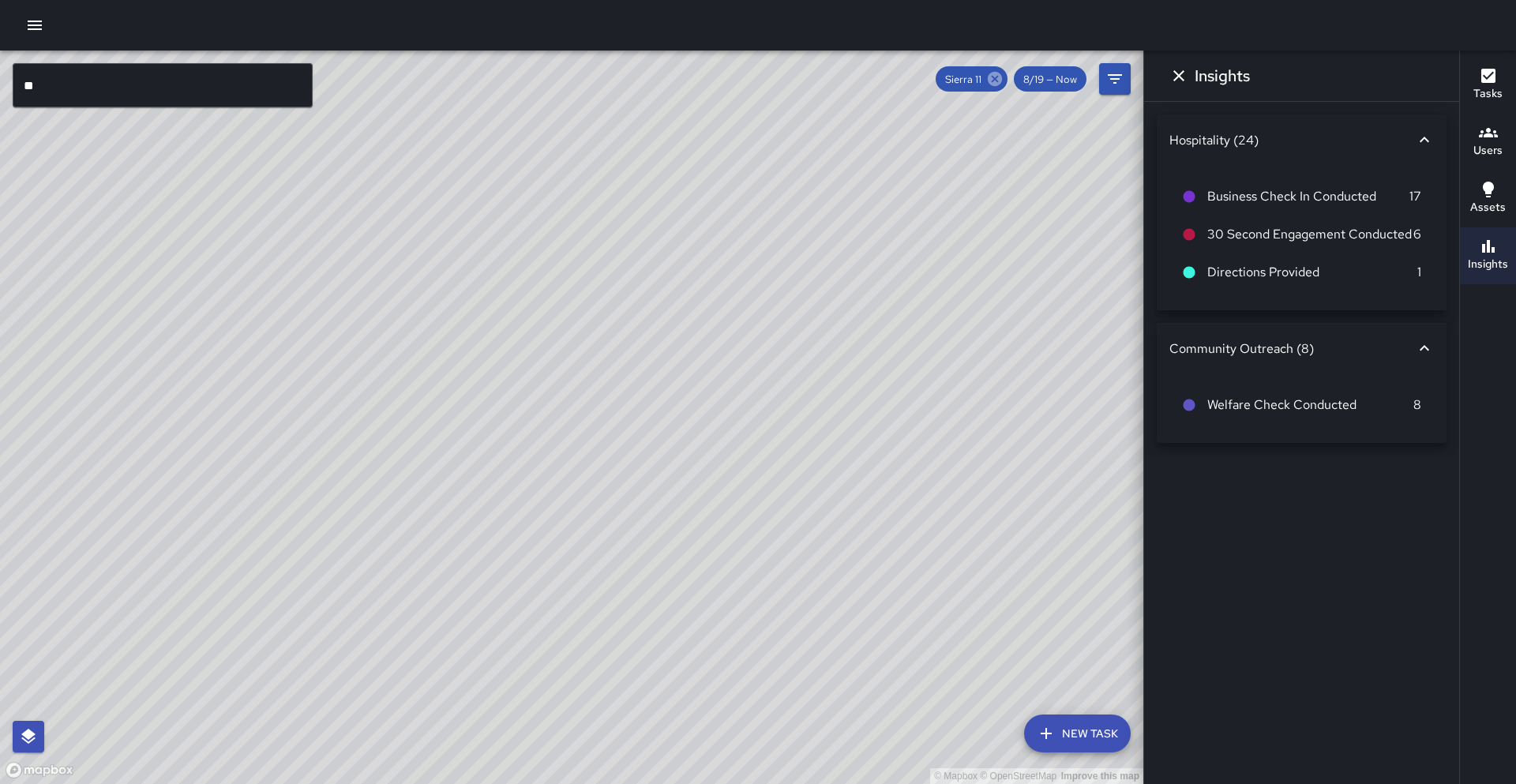
click at [987, 78] on icon at bounding box center [995, 78] width 18 height 18
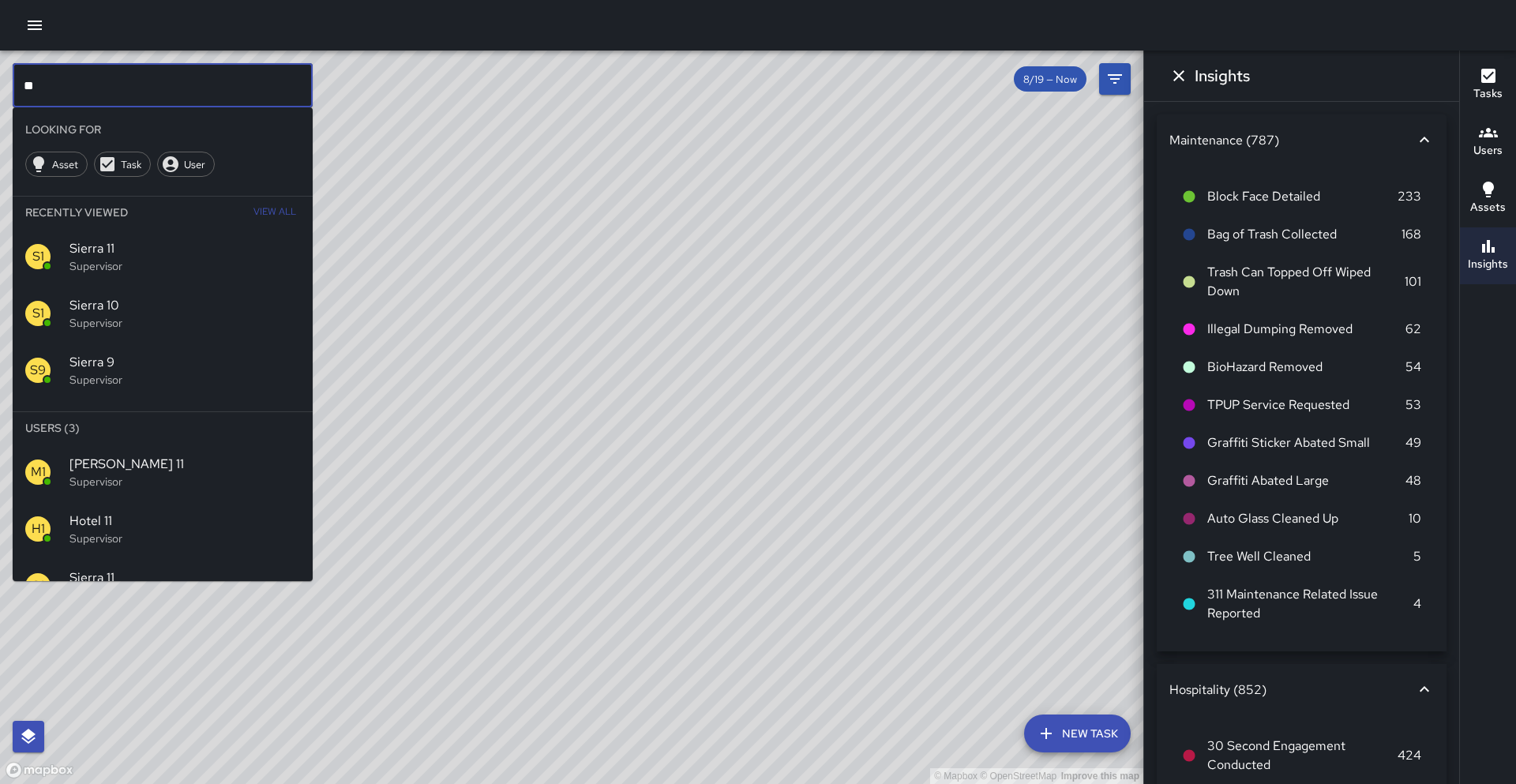
click at [243, 90] on input "**" at bounding box center [162, 85] width 300 height 44
click at [170, 548] on div "S1 Sierra 12 Supervisor" at bounding box center [162, 529] width 300 height 57
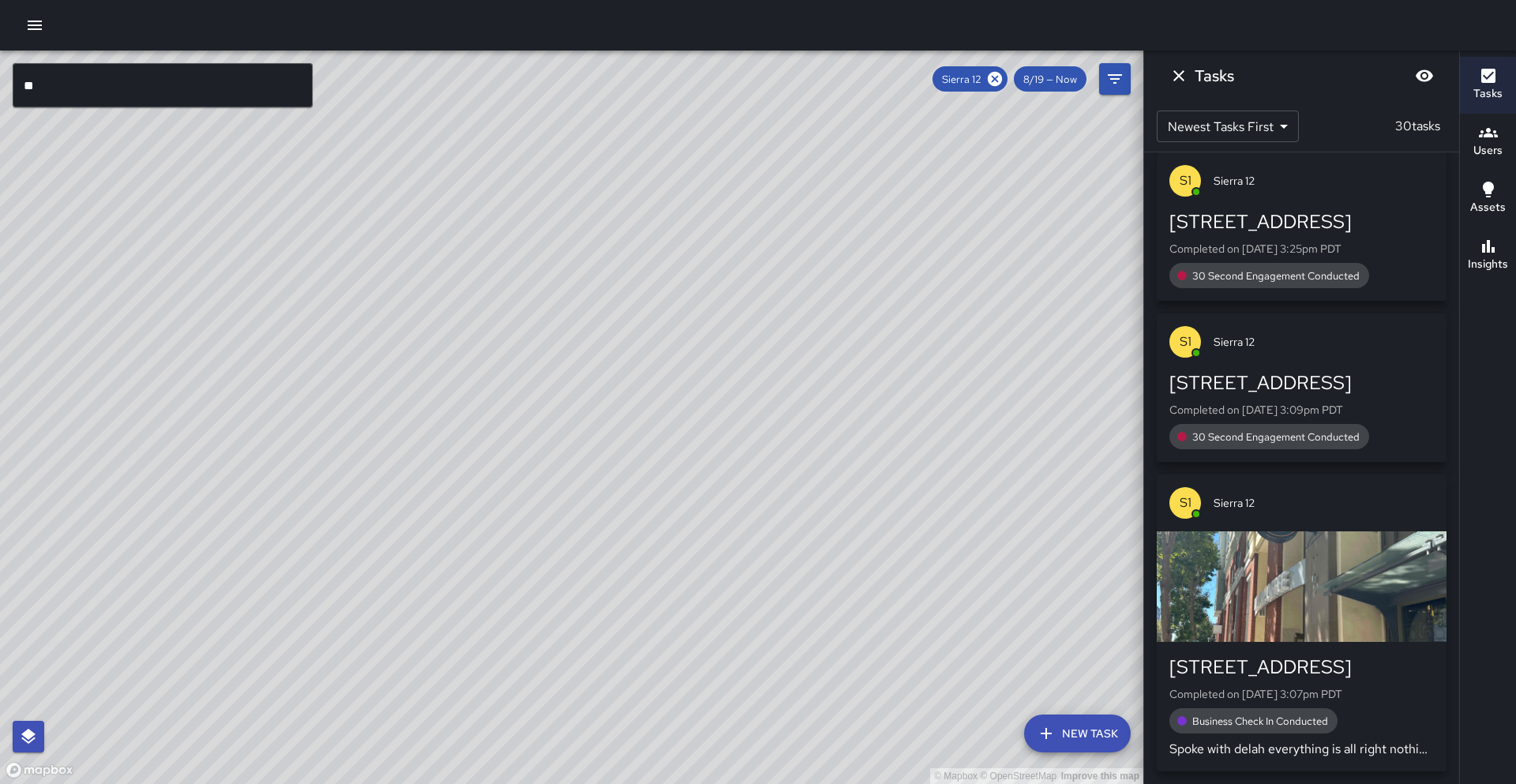
scroll to position [7155, 0]
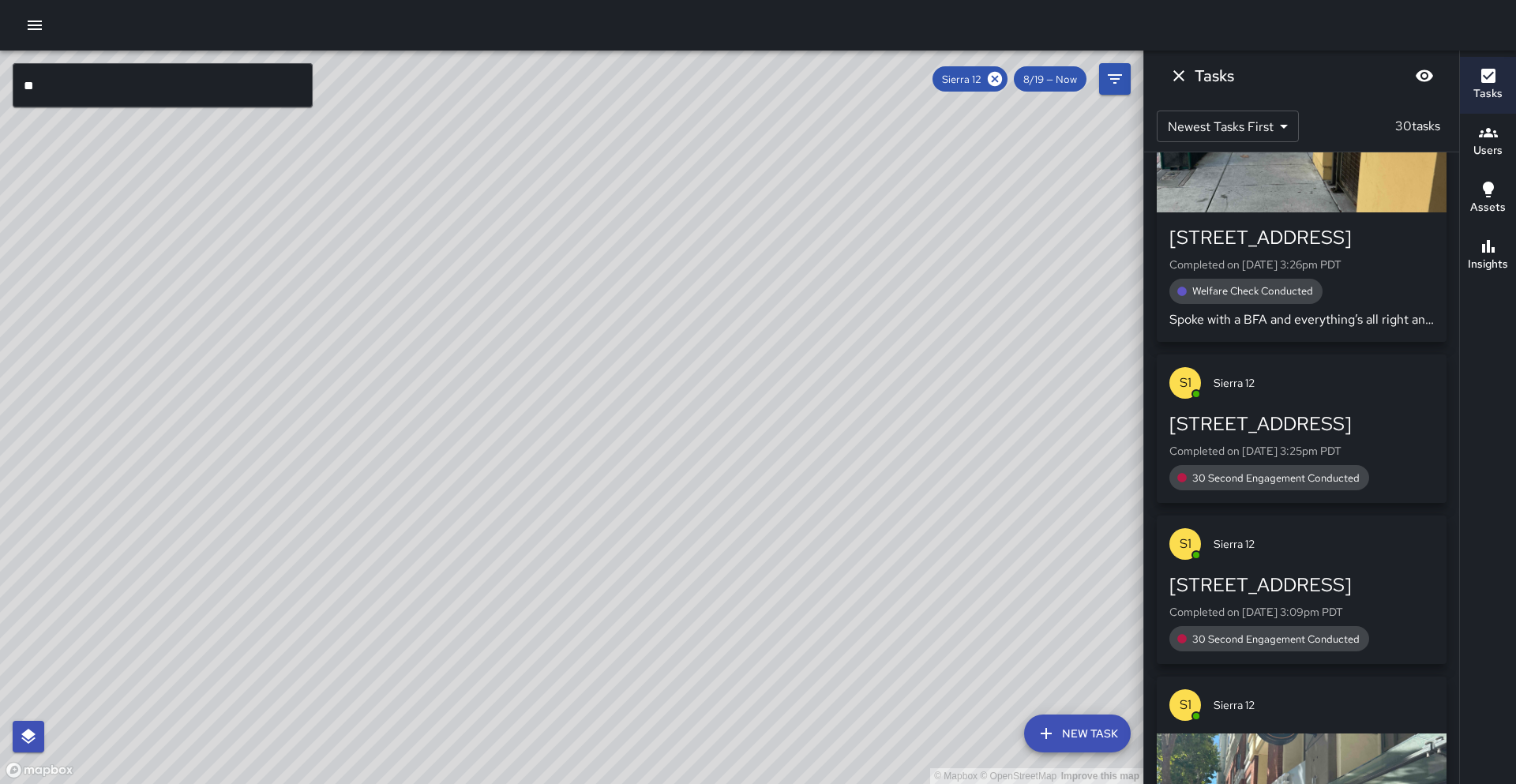
drag, startPoint x: 617, startPoint y: 492, endPoint x: 459, endPoint y: 668, distance: 236.5
click at [459, 668] on div "© Mapbox © OpenStreetMap Improve this map" at bounding box center [571, 417] width 1143 height 733
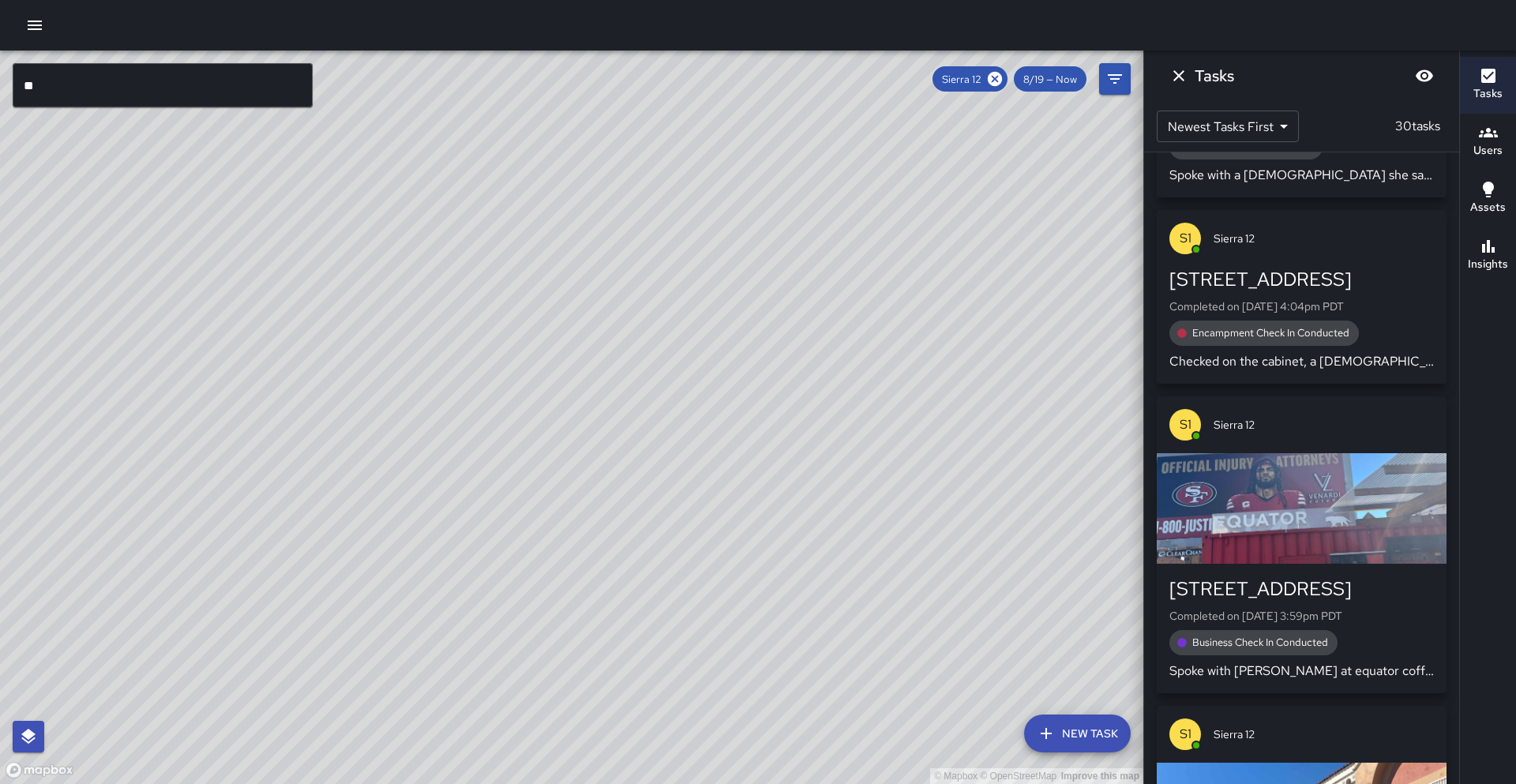
scroll to position [3679, 0]
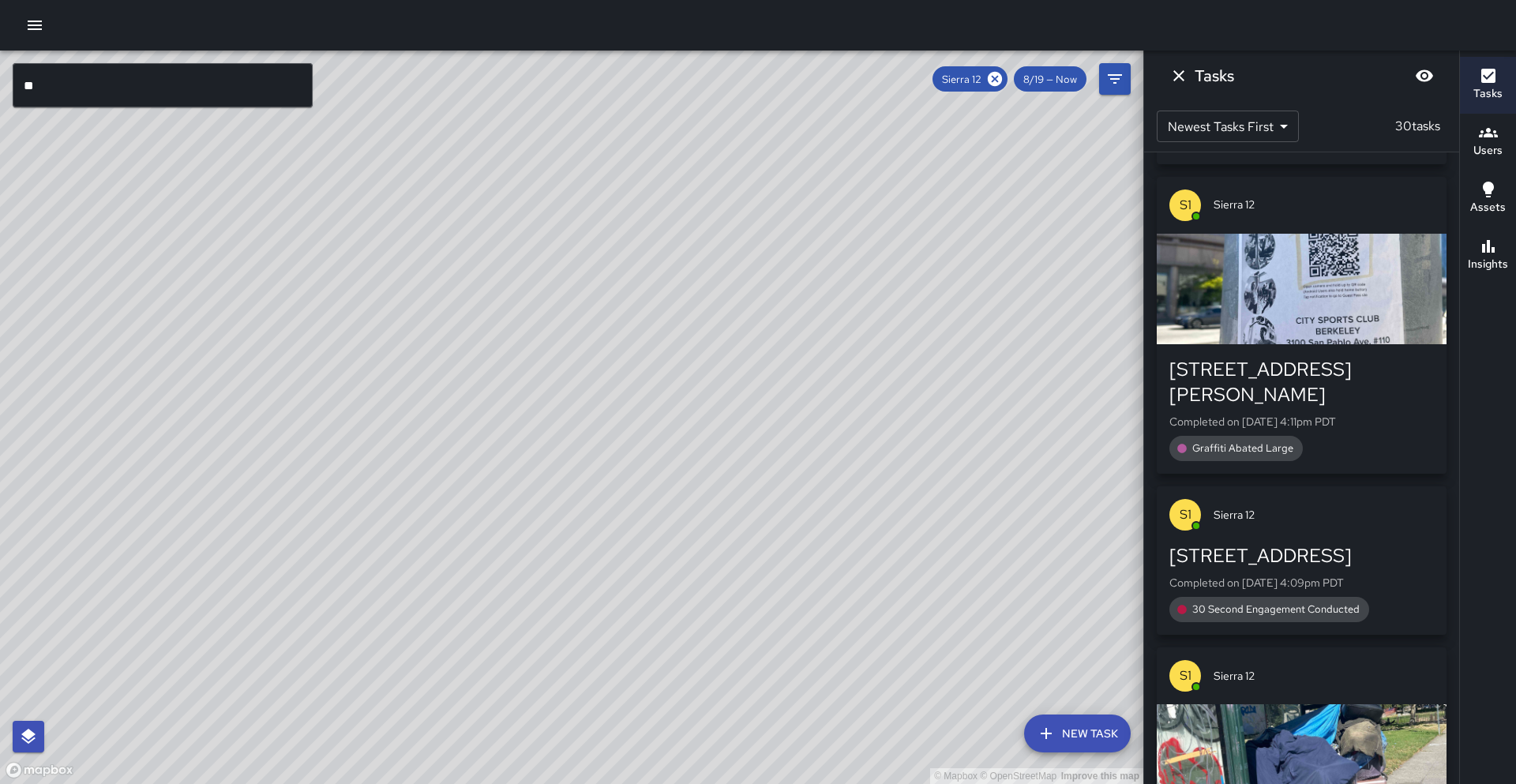
click at [1486, 252] on icon "button" at bounding box center [1488, 246] width 19 height 19
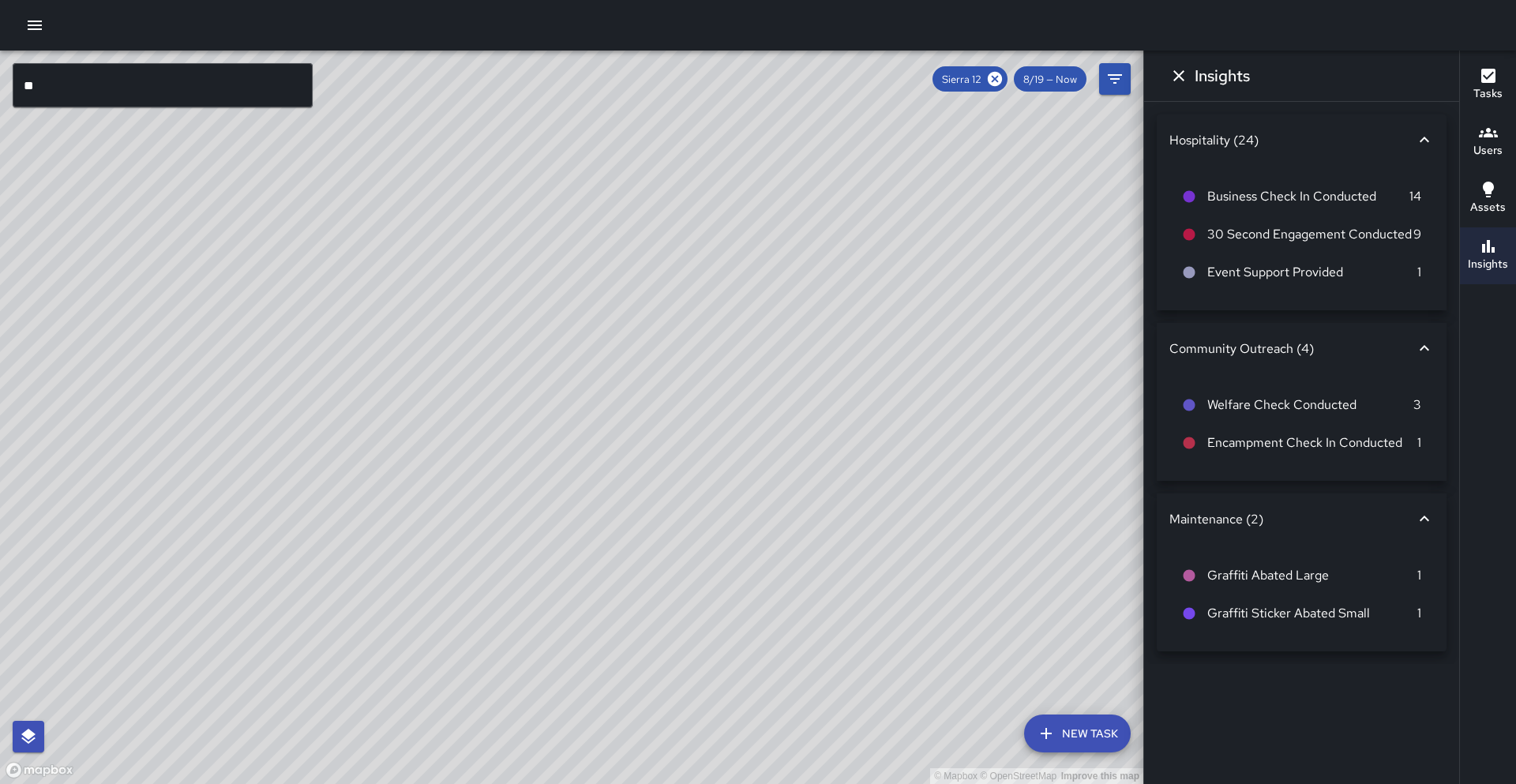
click at [1474, 77] on div "Tasks" at bounding box center [1488, 84] width 30 height 36
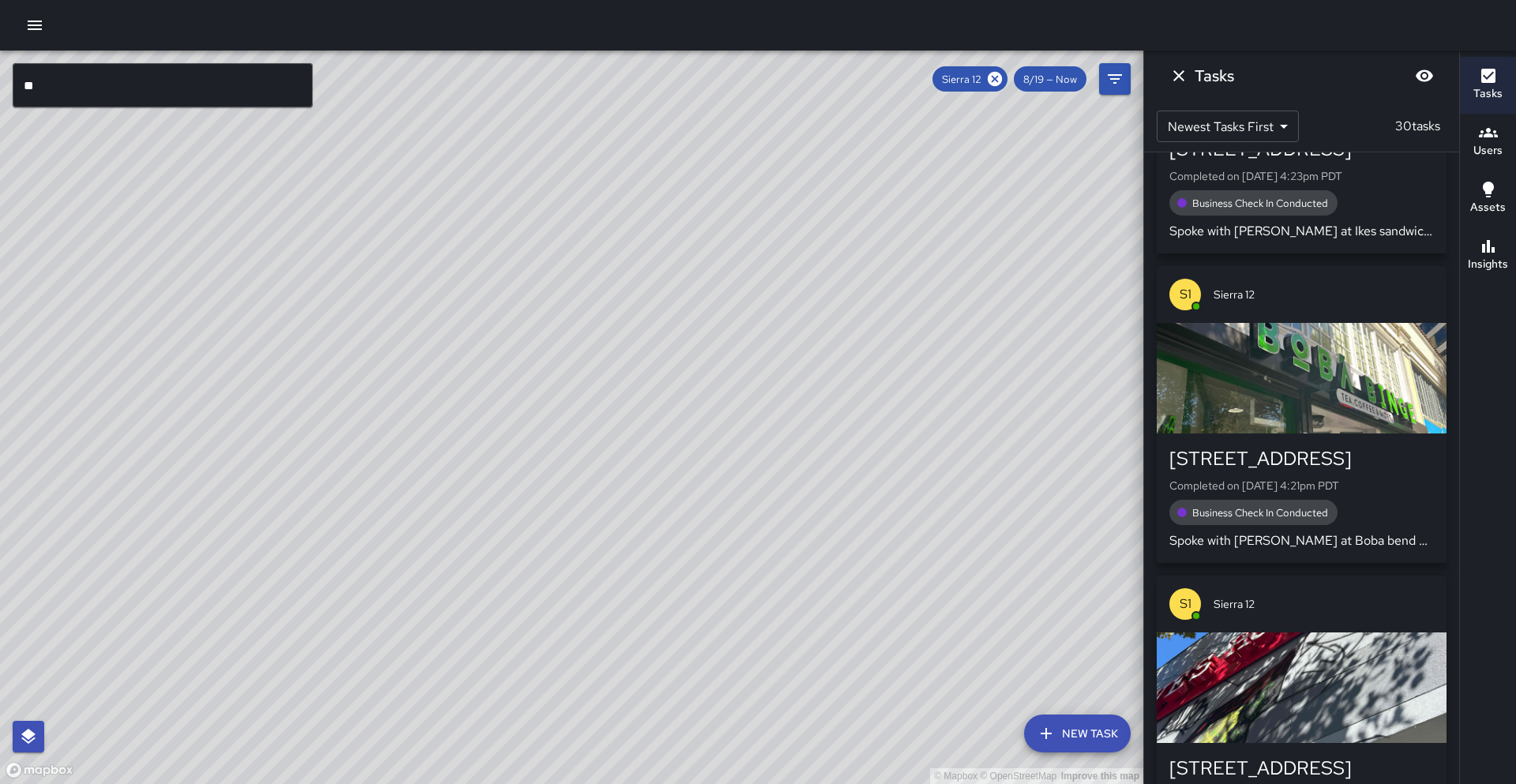
scroll to position [2964, 0]
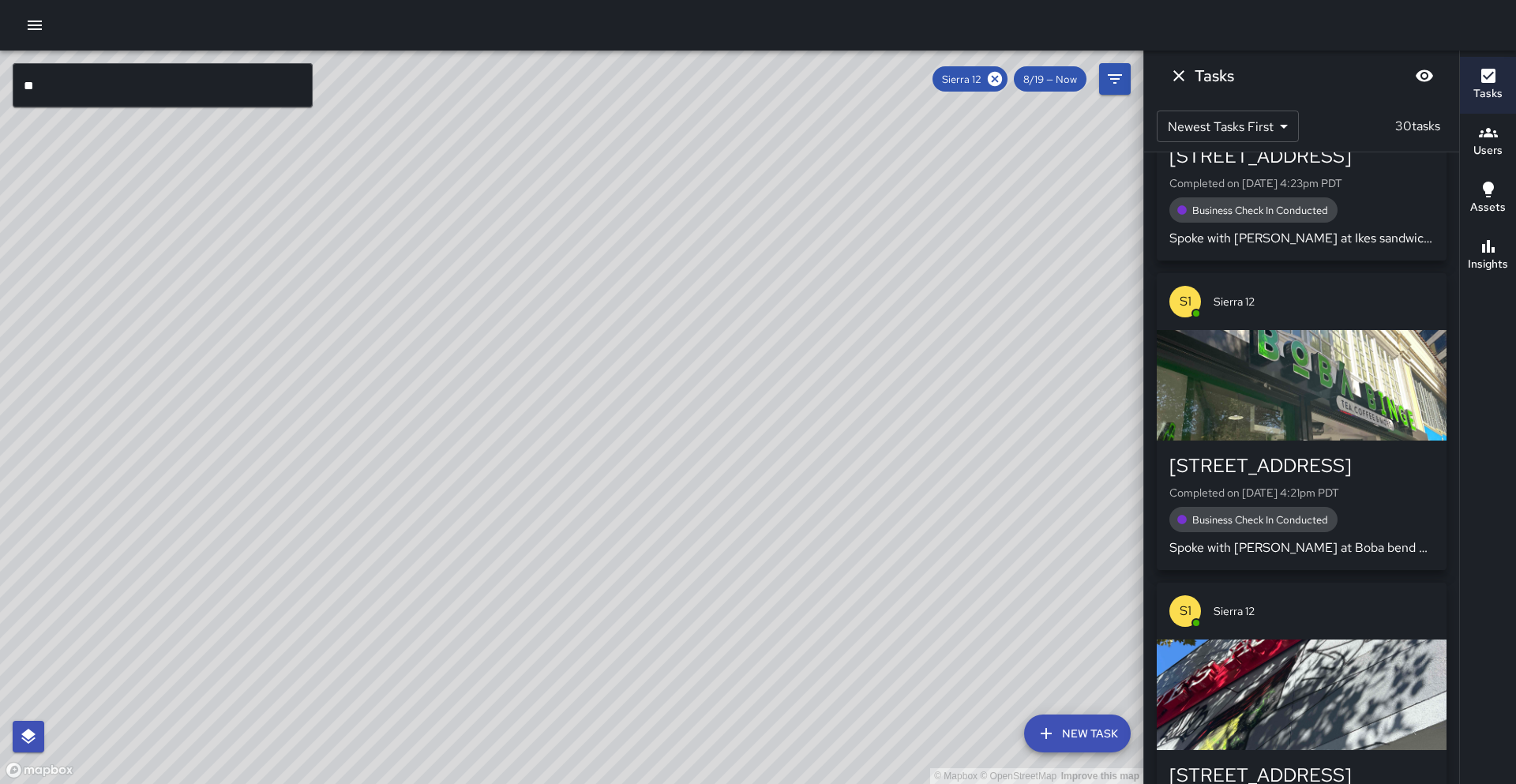
drag, startPoint x: 1083, startPoint y: 332, endPoint x: 874, endPoint y: 550, distance: 302.0
click at [943, 580] on div "© Mapbox © OpenStreetMap Improve this map" at bounding box center [571, 417] width 1143 height 733
click at [93, 96] on input "**" at bounding box center [162, 85] width 300 height 44
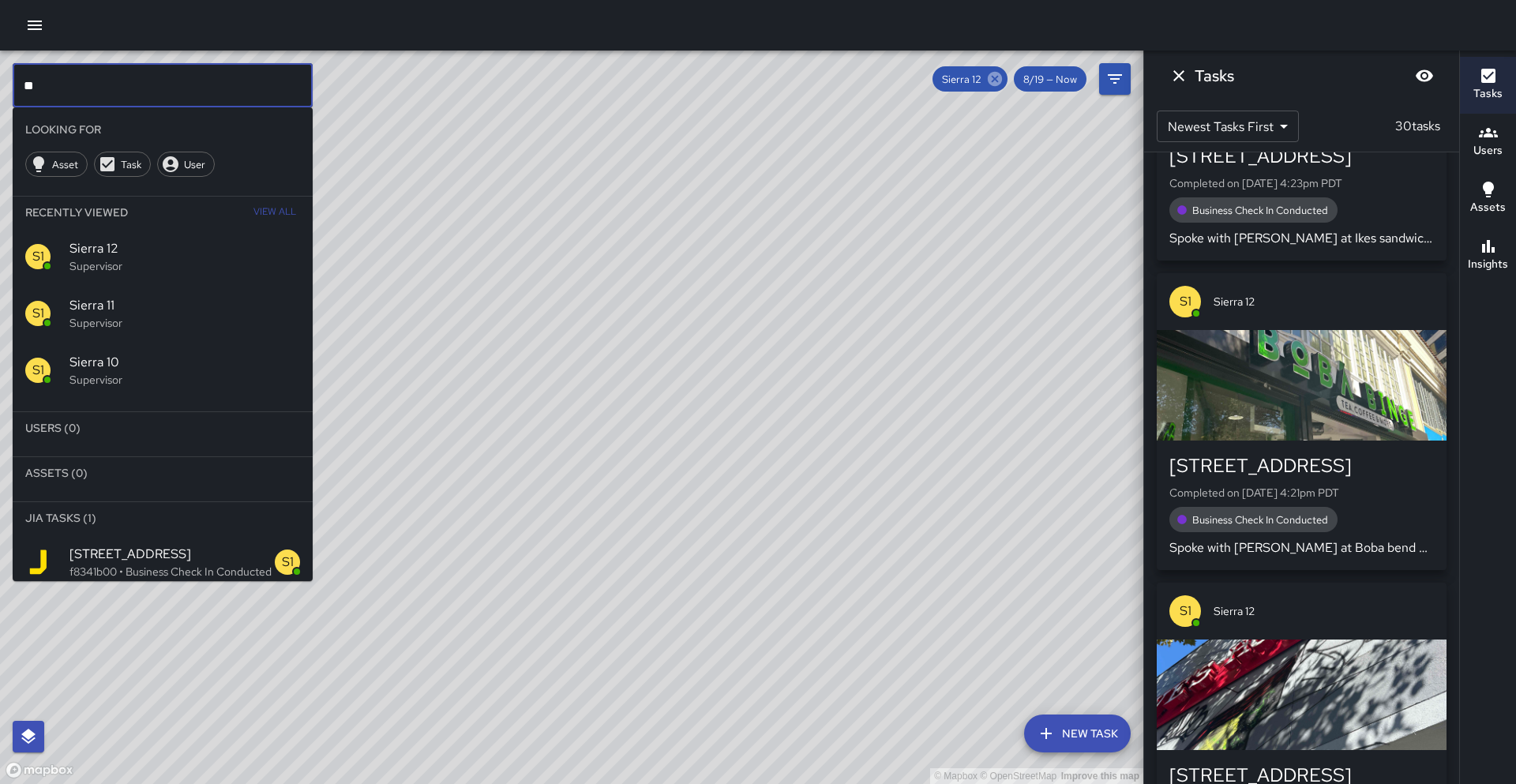
type input "**"
click at [998, 77] on icon at bounding box center [994, 78] width 14 height 14
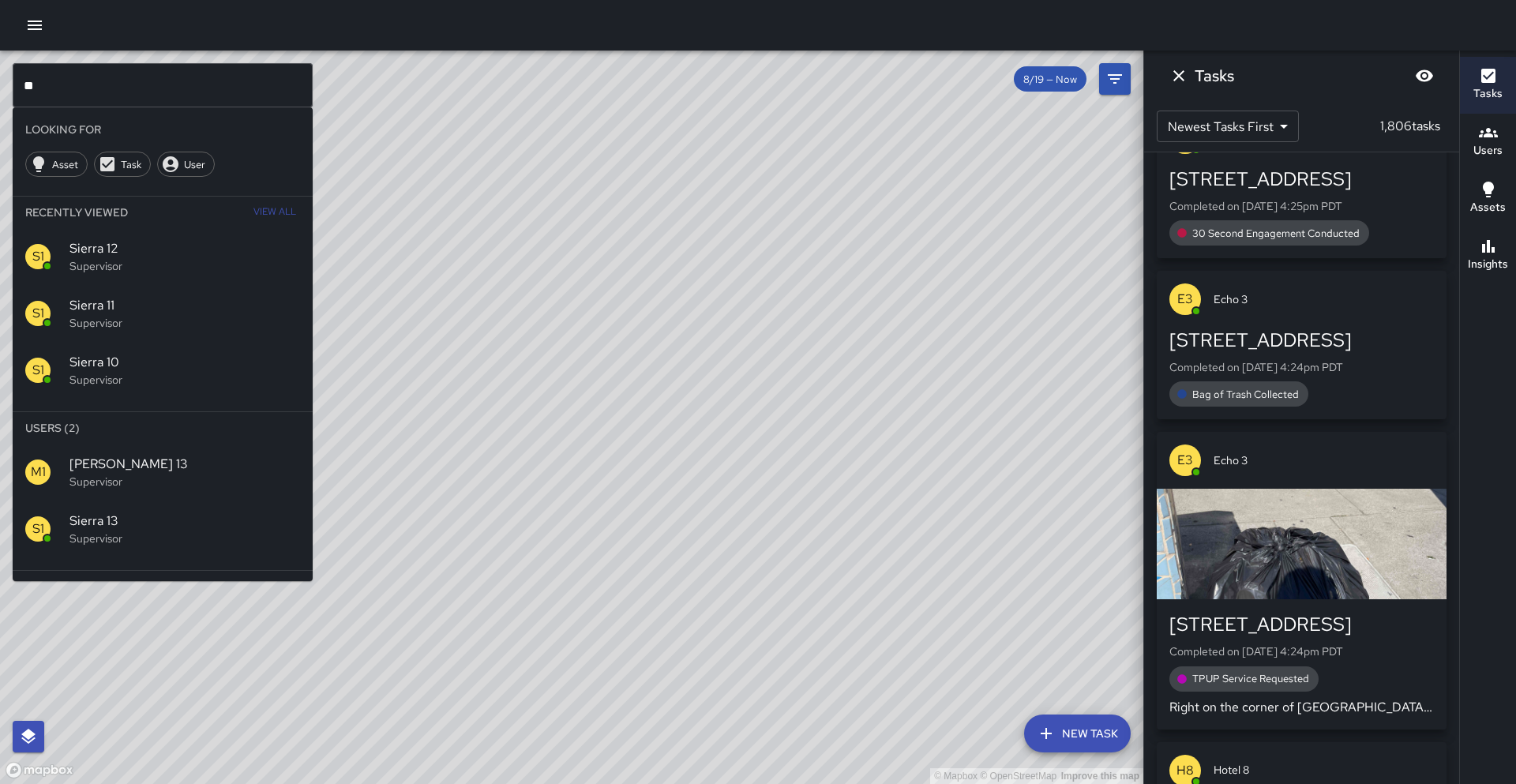
click at [109, 524] on span "Sierra 13" at bounding box center [185, 520] width 231 height 19
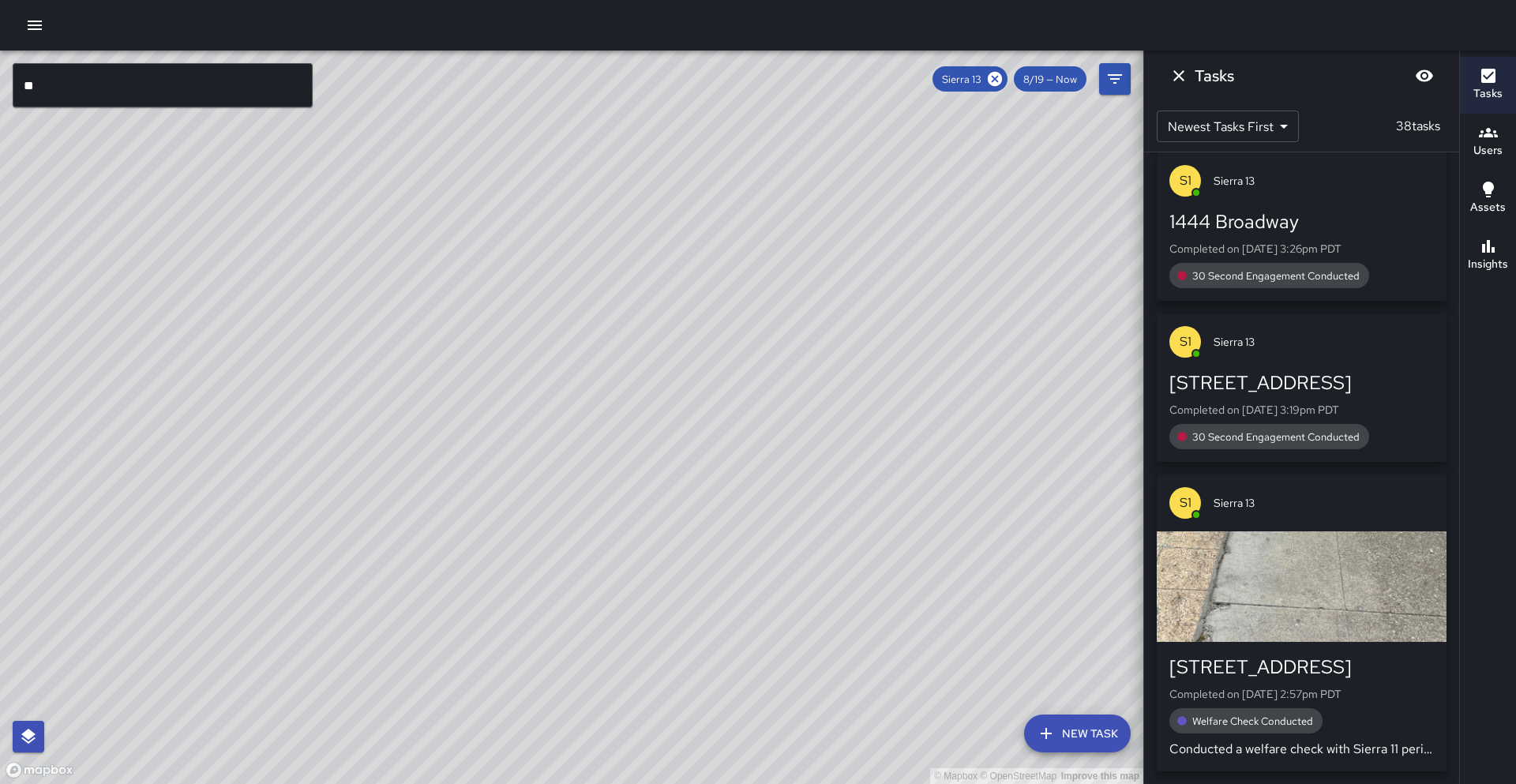
scroll to position [2184, 0]
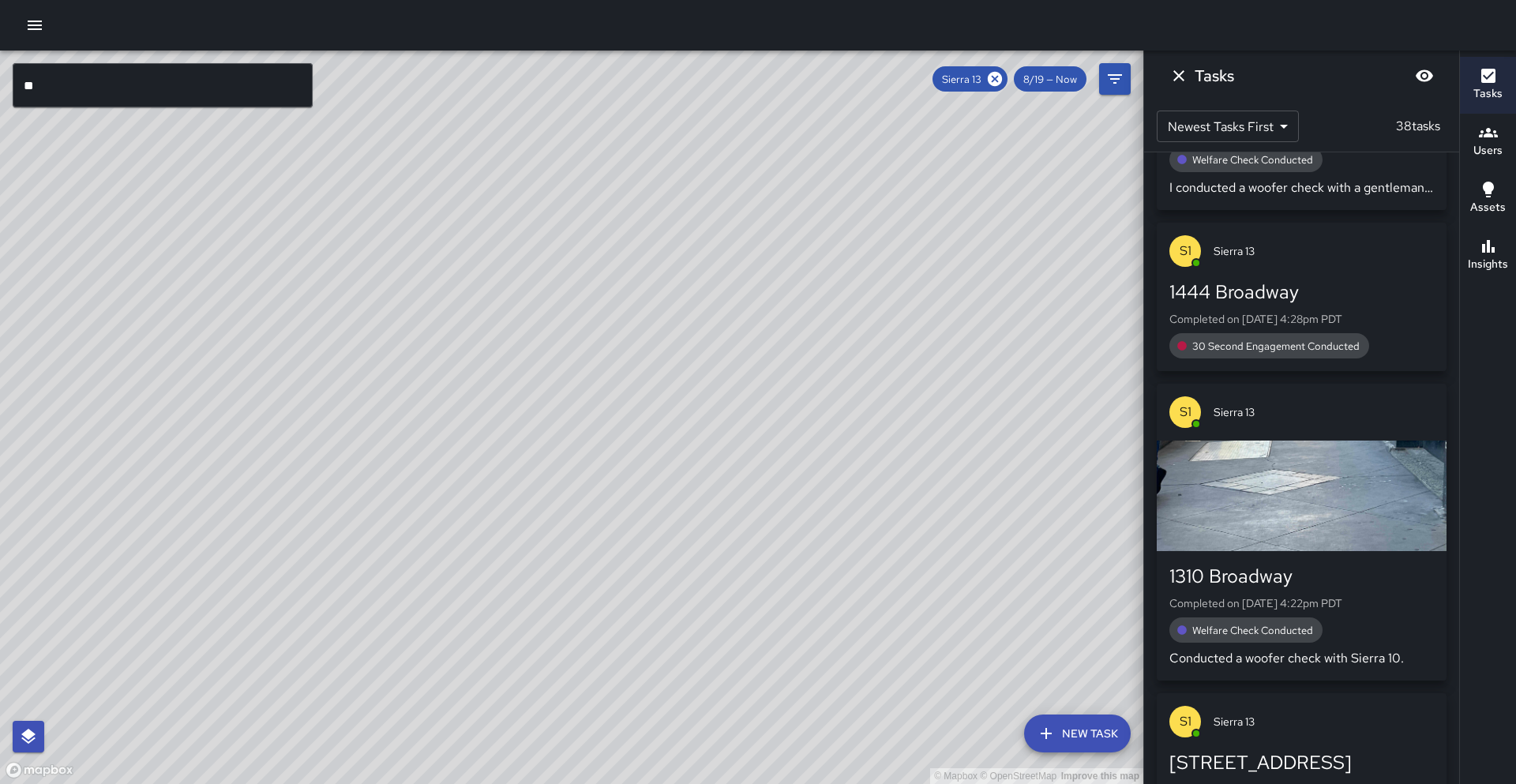
drag, startPoint x: 230, startPoint y: 595, endPoint x: 449, endPoint y: 416, distance: 282.8
click at [449, 416] on div "© Mapbox © OpenStreetMap Improve this map" at bounding box center [571, 417] width 1143 height 733
drag, startPoint x: 454, startPoint y: 421, endPoint x: 486, endPoint y: 378, distance: 53.6
click at [486, 378] on div "© Mapbox © OpenStreetMap Improve this map" at bounding box center [571, 417] width 1143 height 733
drag, startPoint x: 425, startPoint y: 472, endPoint x: 562, endPoint y: 339, distance: 190.9
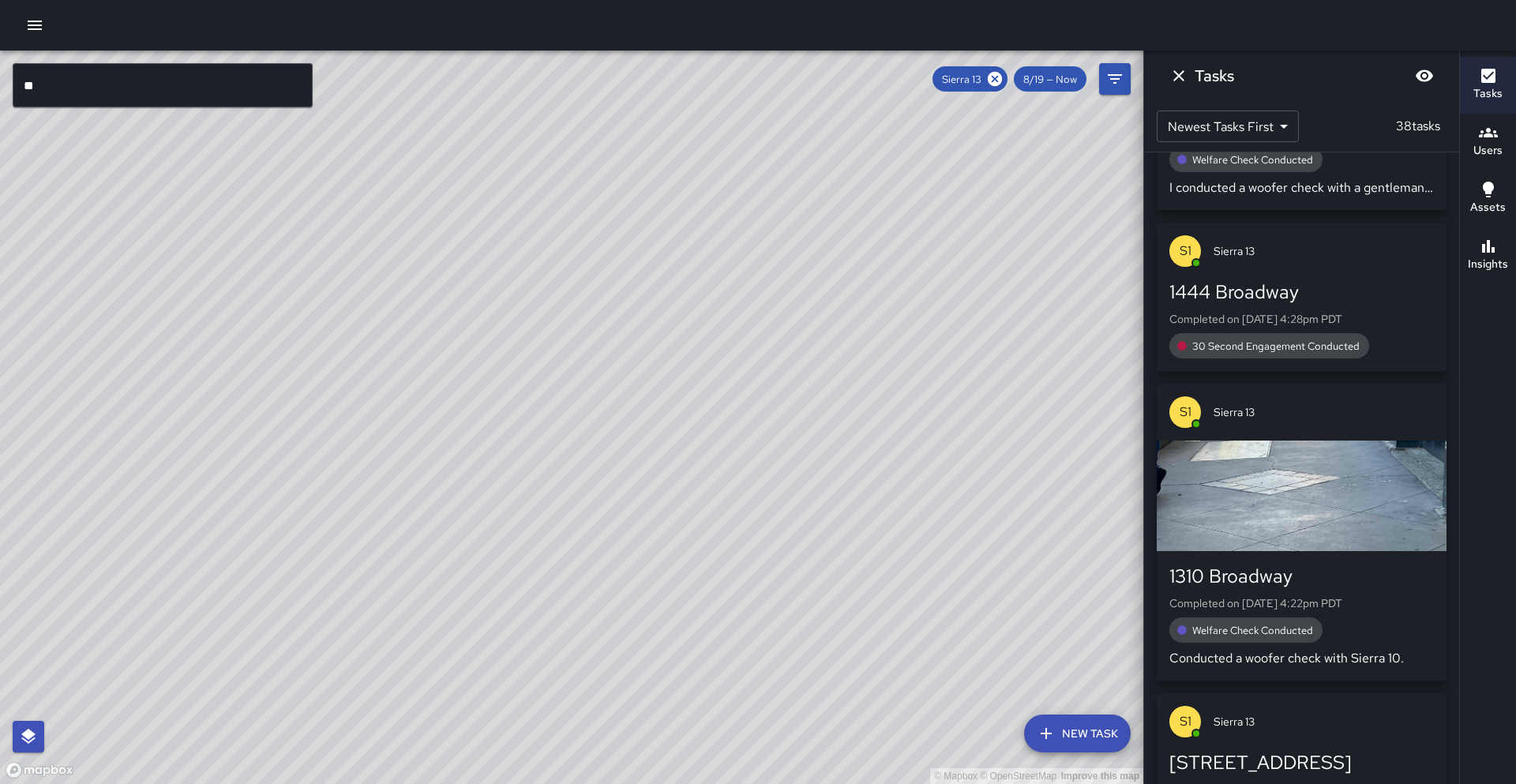
click at [562, 339] on div "© Mapbox © OpenStreetMap Improve this map" at bounding box center [571, 417] width 1143 height 733
drag, startPoint x: 770, startPoint y: 503, endPoint x: 826, endPoint y: 457, distance: 72.5
click at [826, 457] on div "© Mapbox © OpenStreetMap Improve this map" at bounding box center [571, 417] width 1143 height 733
click at [1484, 258] on h6 "Insights" at bounding box center [1488, 264] width 41 height 18
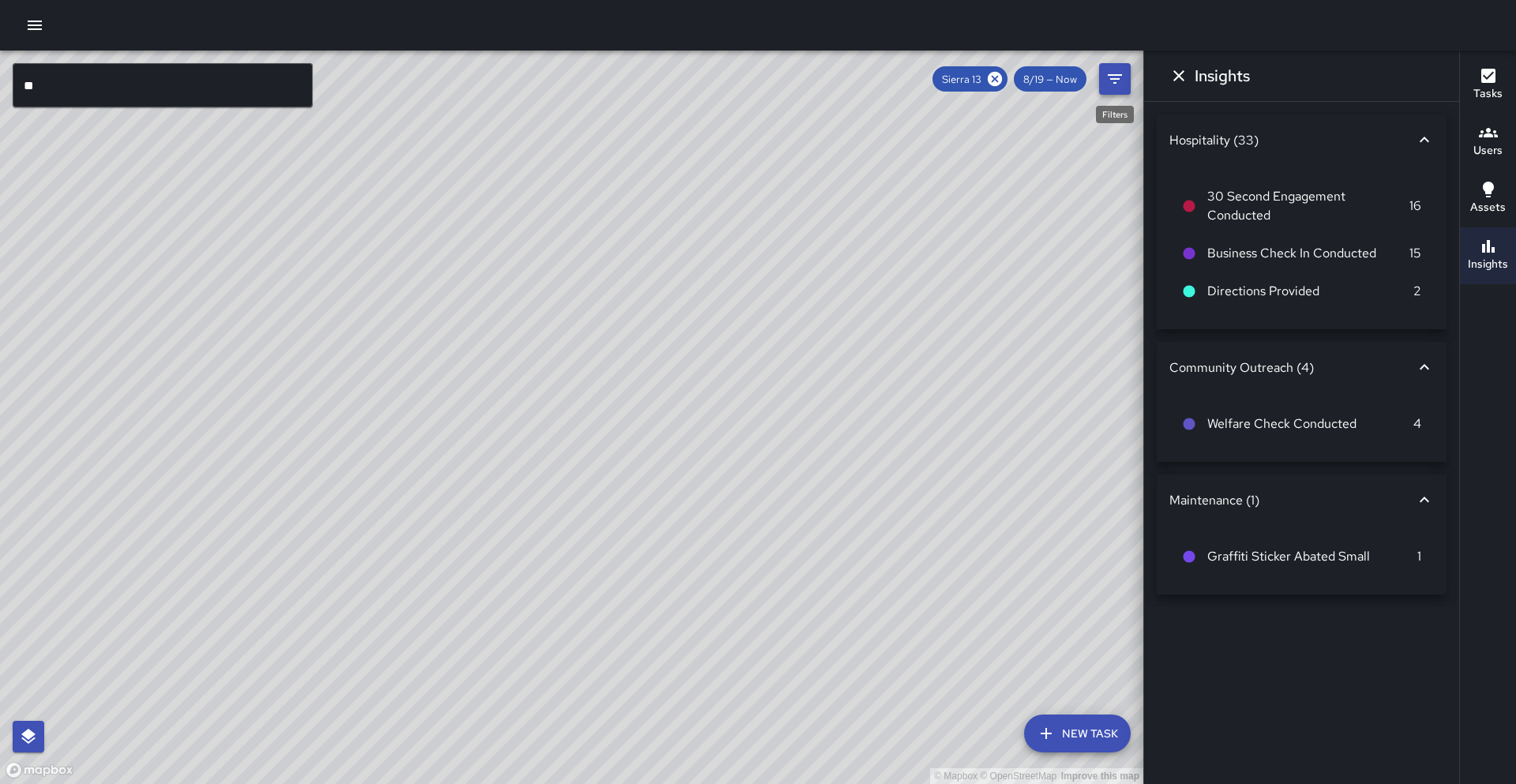
click at [1101, 75] on button "Filters" at bounding box center [1115, 78] width 31 height 31
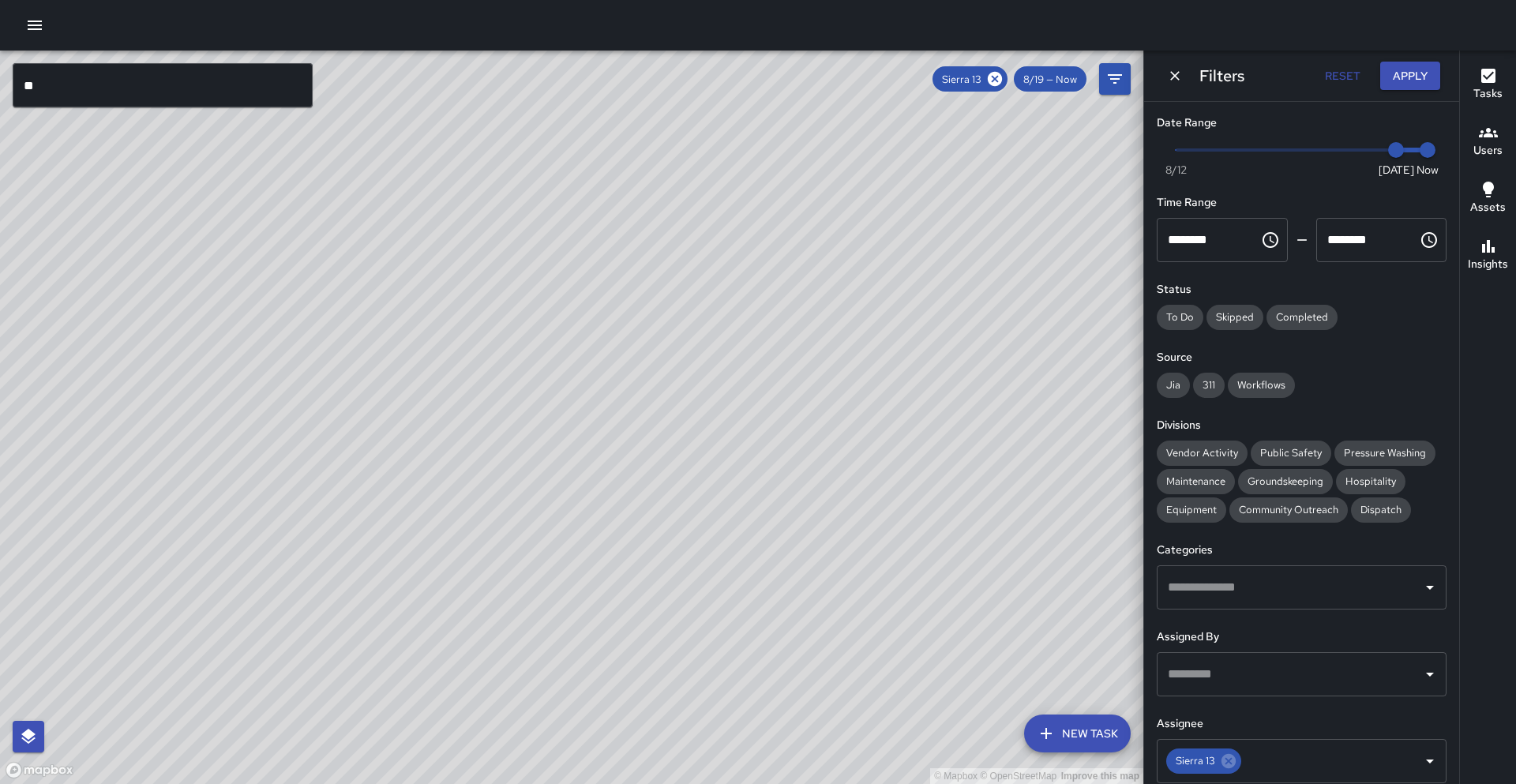
scroll to position [99, 0]
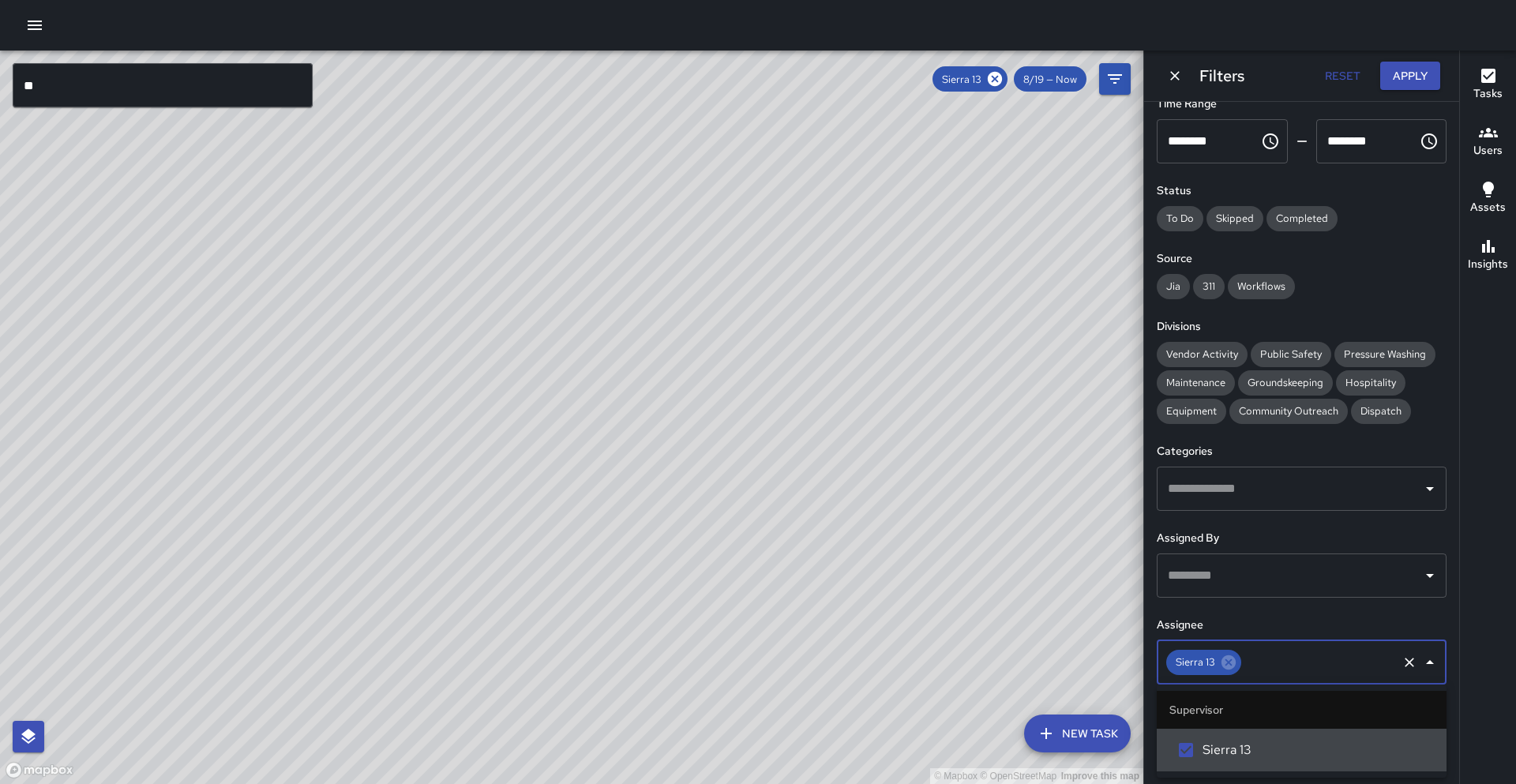
click at [1288, 662] on input "text" at bounding box center [1319, 662] width 151 height 30
type input "*"
drag, startPoint x: 1229, startPoint y: 665, endPoint x: 911, endPoint y: 611, distance: 322.6
click at [1229, 665] on icon at bounding box center [1228, 661] width 14 height 14
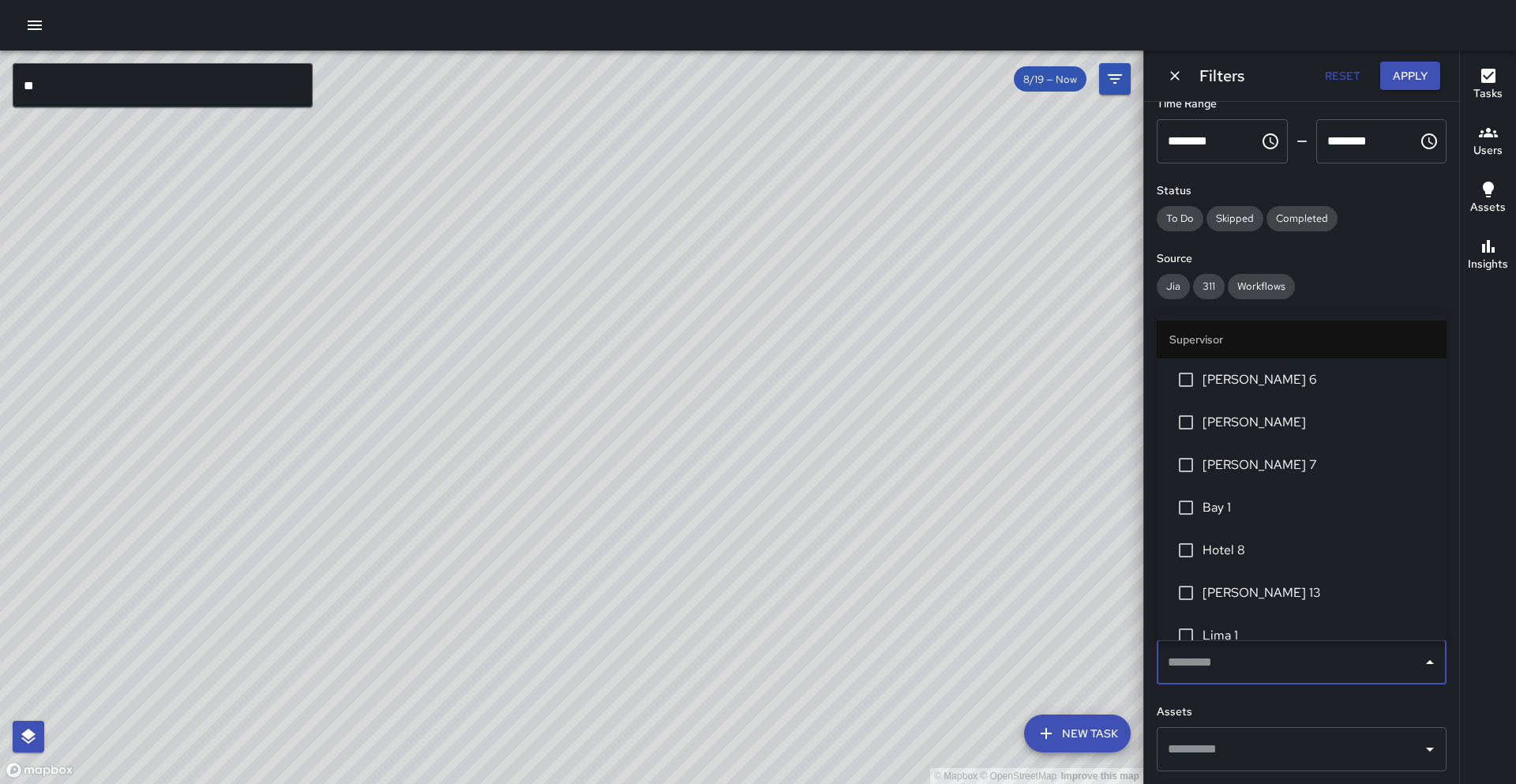
click at [974, 607] on div "© Mapbox © OpenStreetMap Improve this map" at bounding box center [571, 417] width 1143 height 733
click at [1228, 652] on input "text" at bounding box center [1289, 662] width 252 height 30
click at [800, 621] on div "© Mapbox © OpenStreetMap Improve this map" at bounding box center [571, 417] width 1143 height 733
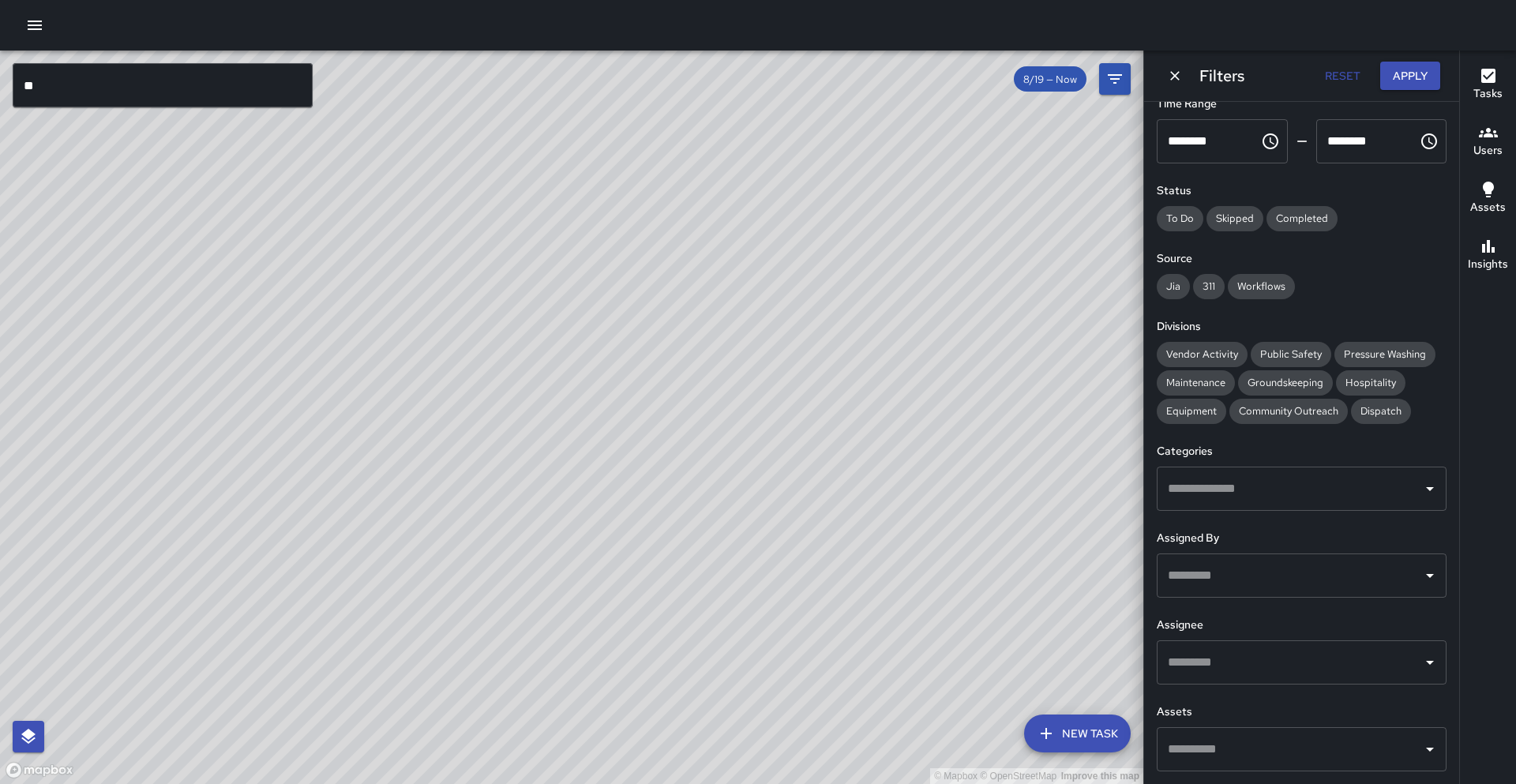
click at [41, 97] on input "**" at bounding box center [162, 85] width 300 height 44
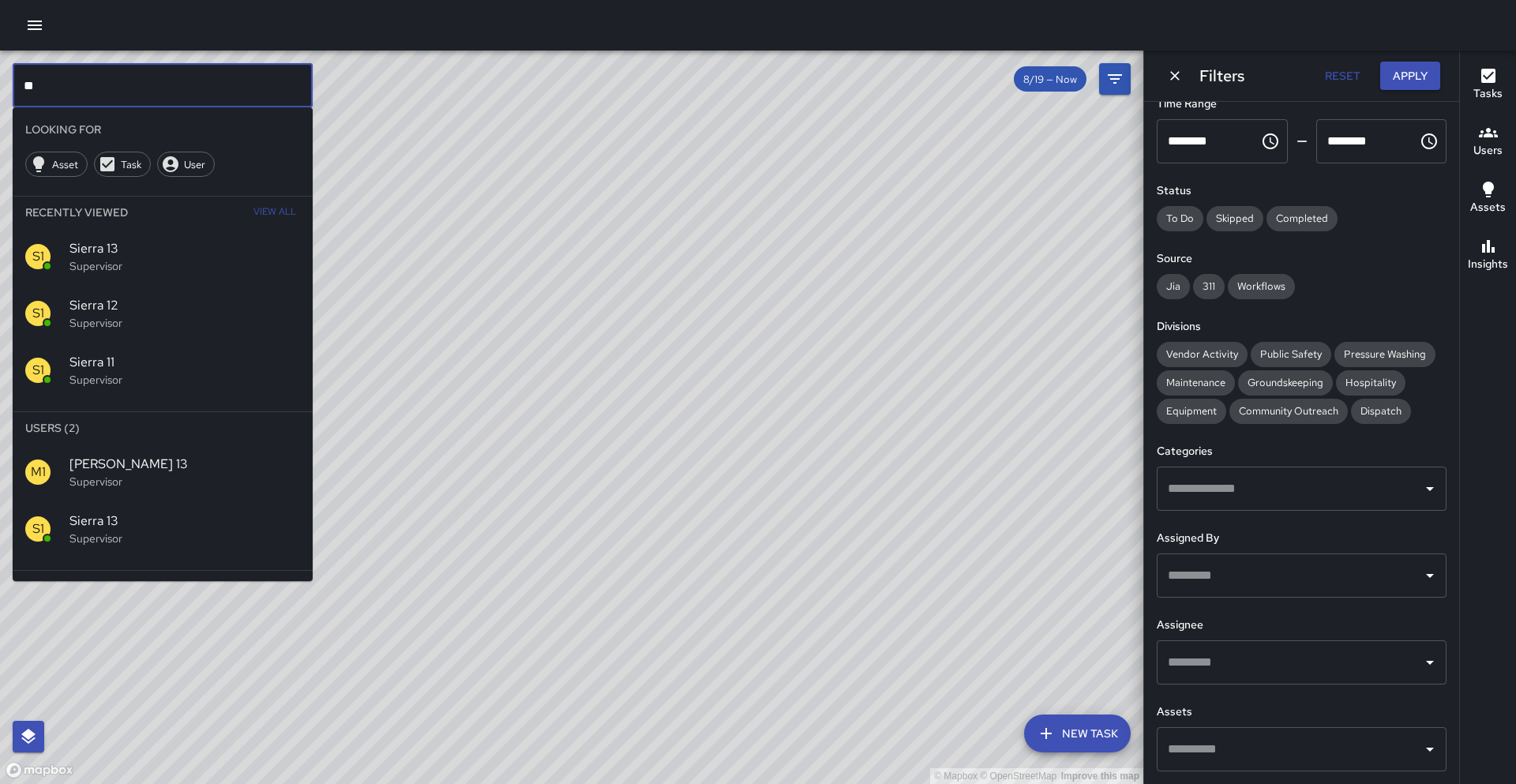
click at [41, 97] on input "**" at bounding box center [162, 85] width 300 height 44
type input "*******"
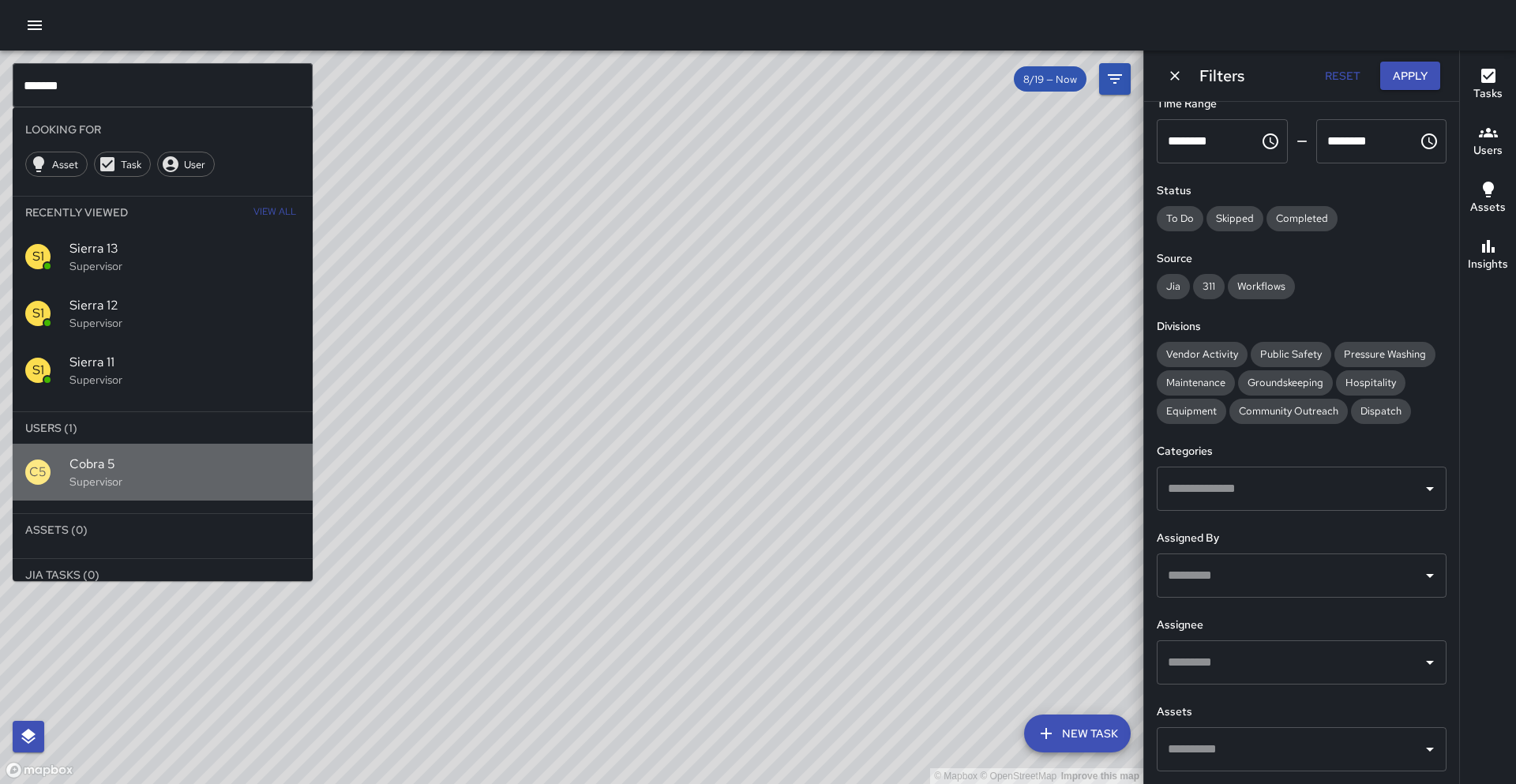
click at [145, 492] on div "C5 Cobra 5 Supervisor" at bounding box center [162, 472] width 300 height 57
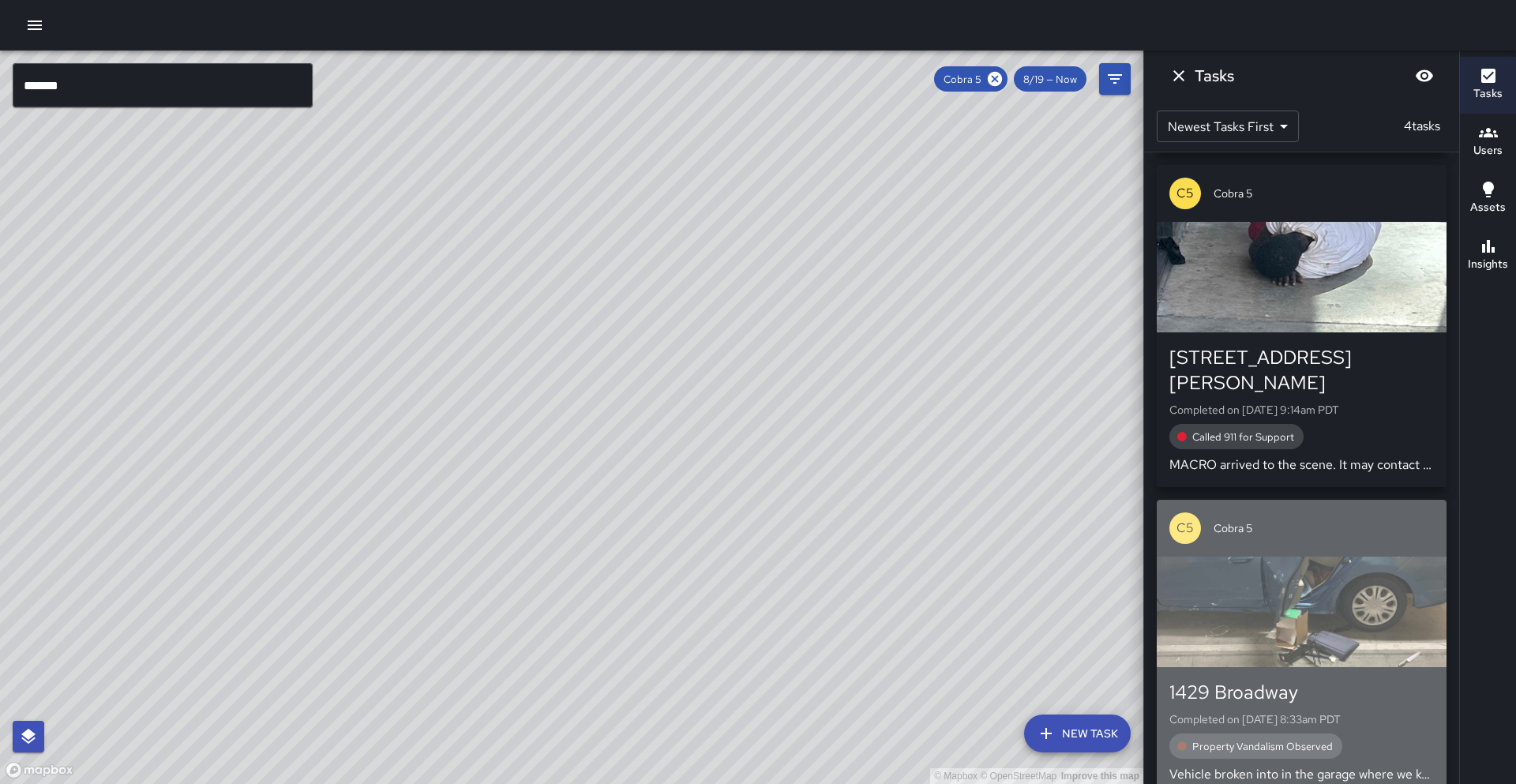
click at [1343, 622] on div "button" at bounding box center [1302, 612] width 290 height 111
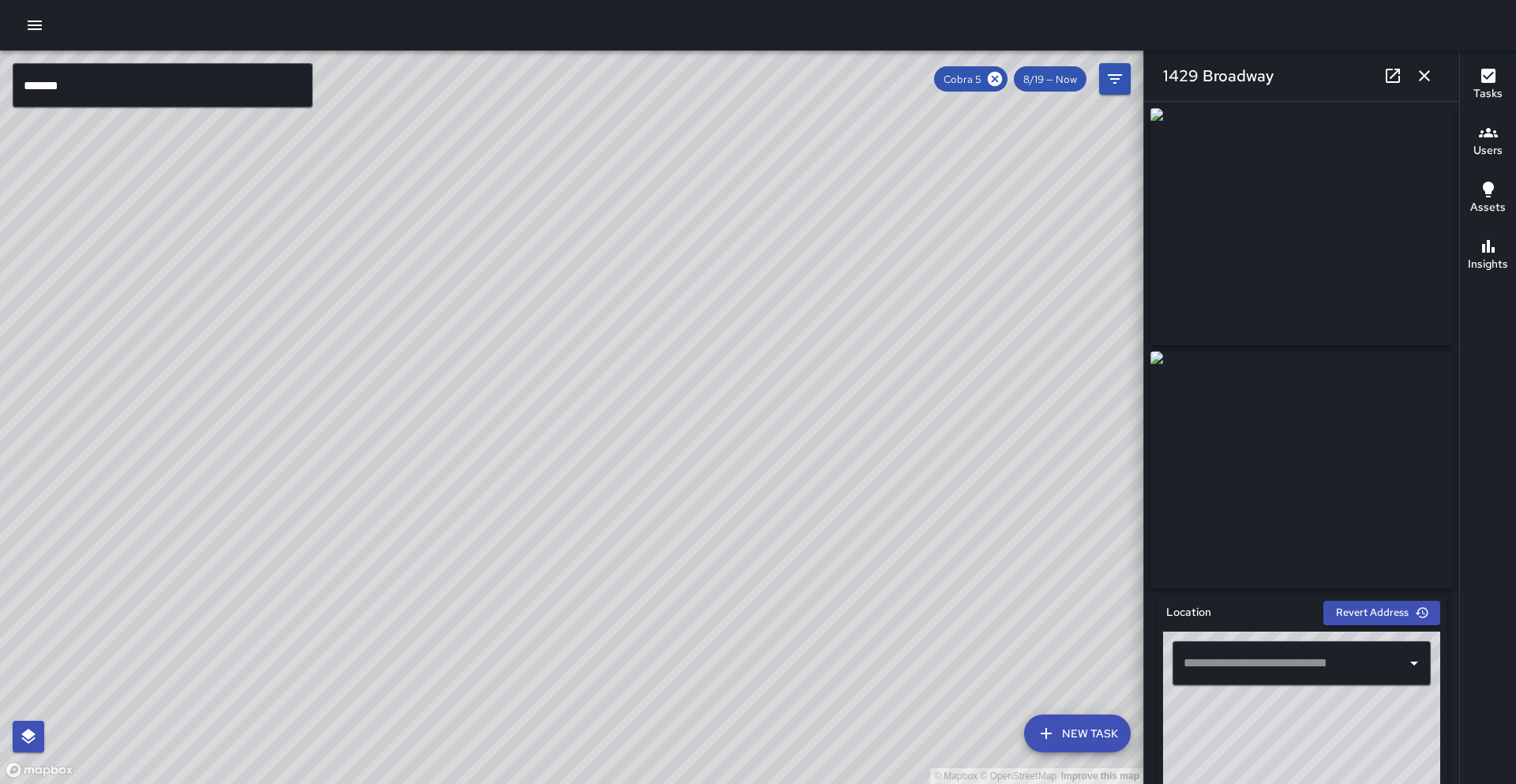
type input "**********"
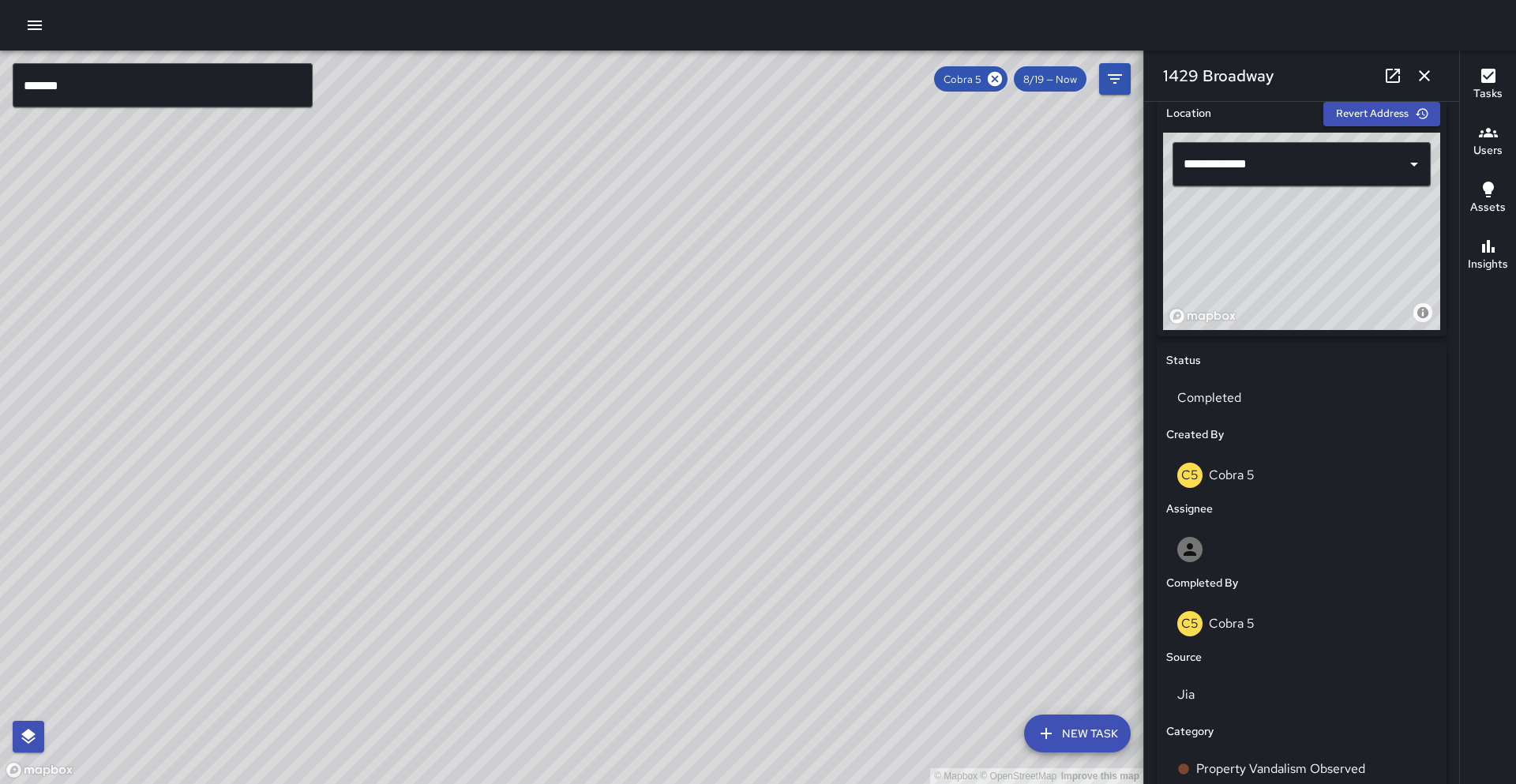
scroll to position [0, 0]
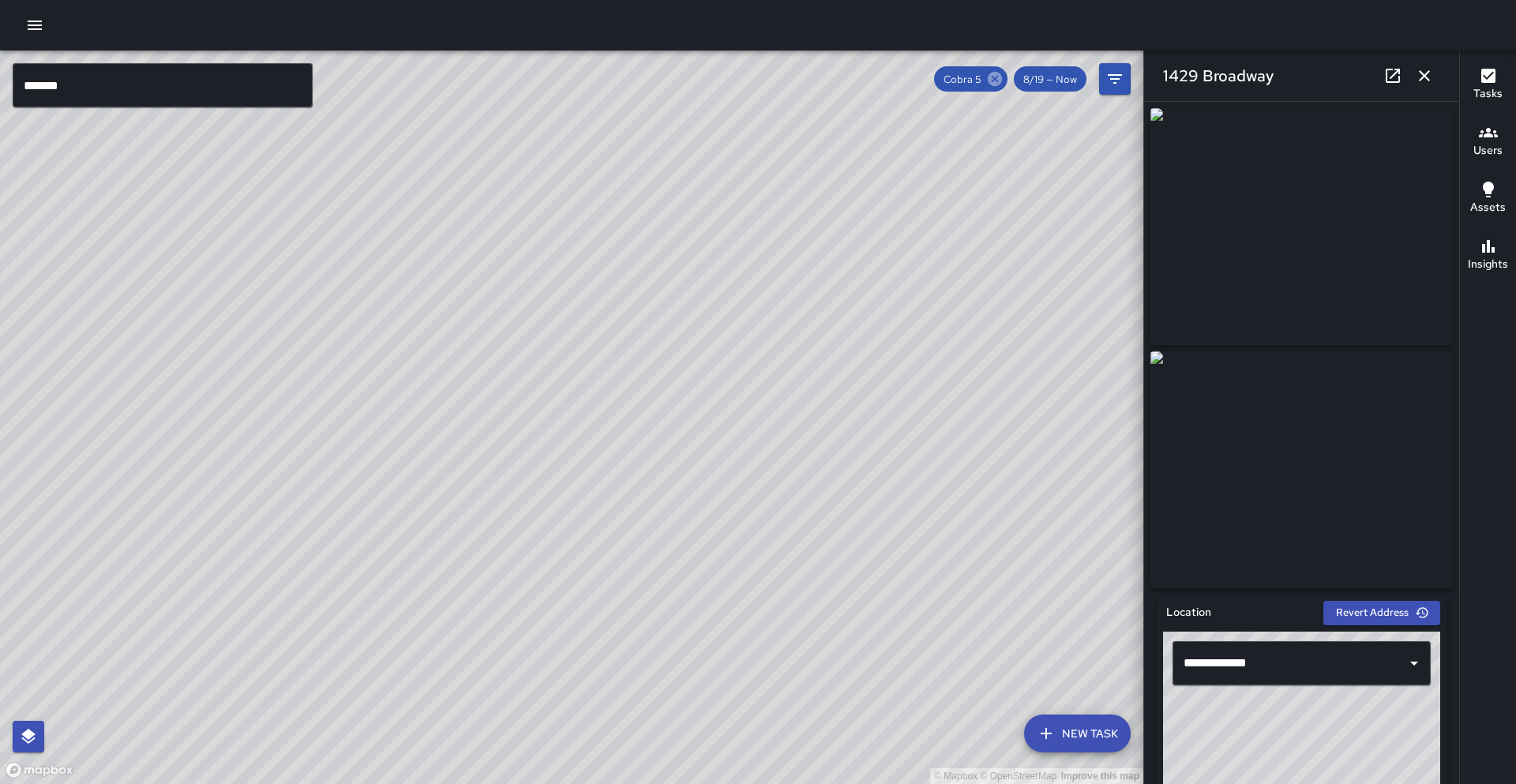
click at [998, 80] on icon at bounding box center [995, 78] width 18 height 18
drag, startPoint x: 996, startPoint y: 303, endPoint x: 745, endPoint y: 528, distance: 337.1
click at [801, 459] on div "© Mapbox © OpenStreetMap Improve this map" at bounding box center [571, 417] width 1143 height 733
click at [698, 577] on div "© Mapbox © OpenStreetMap Improve this map" at bounding box center [571, 417] width 1143 height 733
drag, startPoint x: 855, startPoint y: 348, endPoint x: 794, endPoint y: 456, distance: 124.0
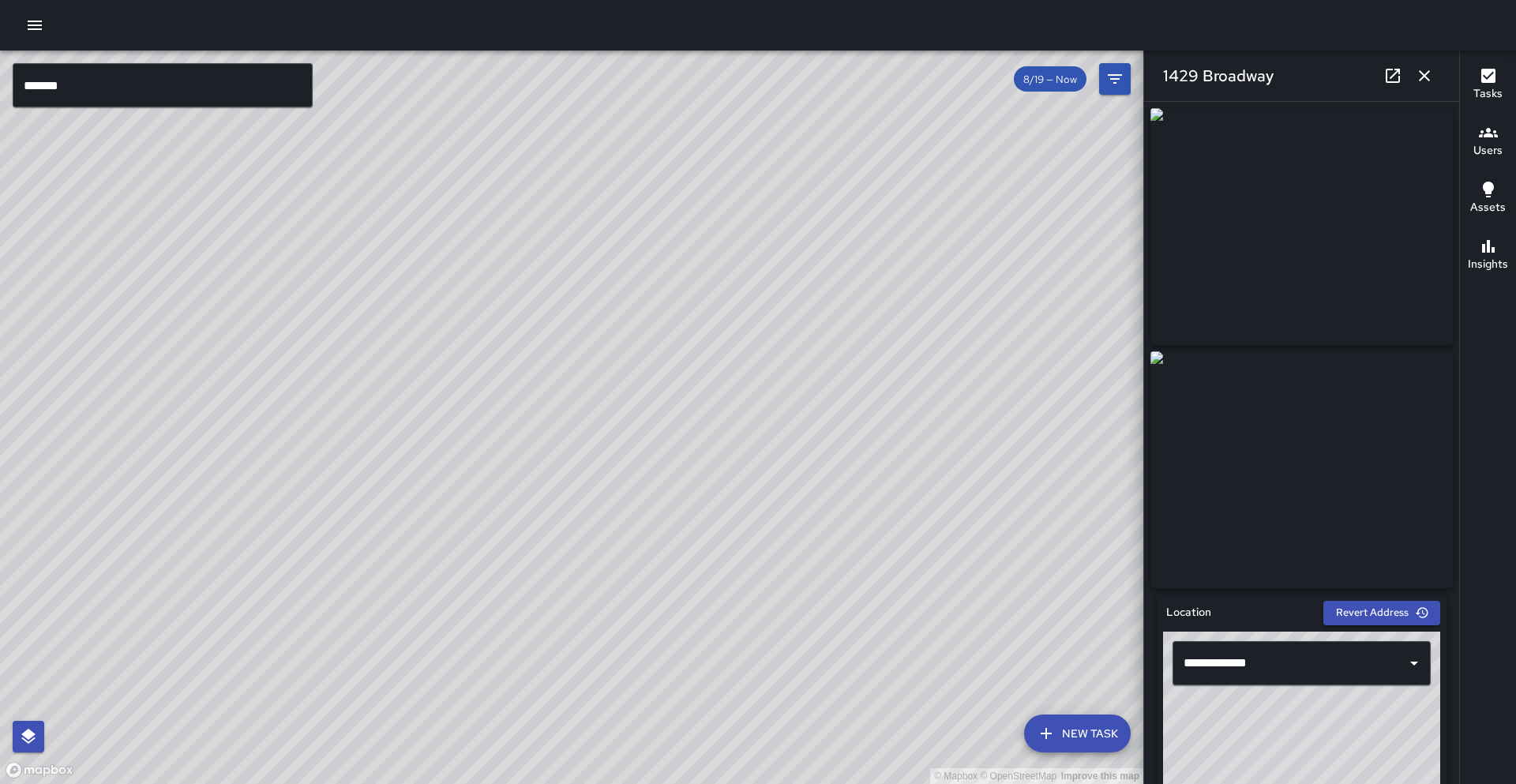
click at [794, 456] on div "© Mapbox © OpenStreetMap Improve this map" at bounding box center [571, 417] width 1143 height 733
drag, startPoint x: 569, startPoint y: 274, endPoint x: 568, endPoint y: 262, distance: 12.0
click at [568, 262] on div "© Mapbox © OpenStreetMap Improve this map" at bounding box center [571, 417] width 1143 height 733
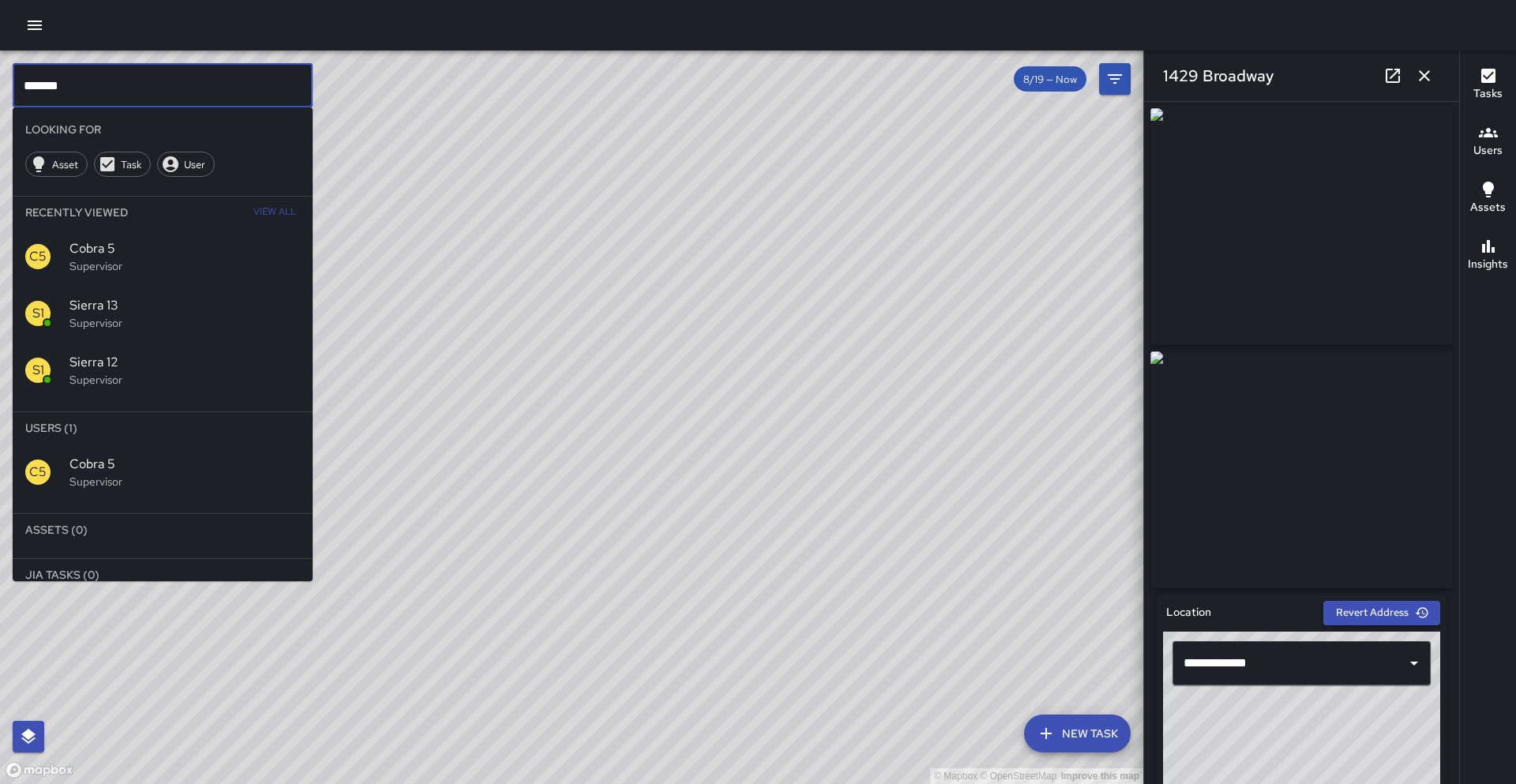
click at [153, 96] on input "*******" at bounding box center [162, 85] width 300 height 44
type input "*"
drag, startPoint x: 663, startPoint y: 643, endPoint x: 682, endPoint y: 601, distance: 46.1
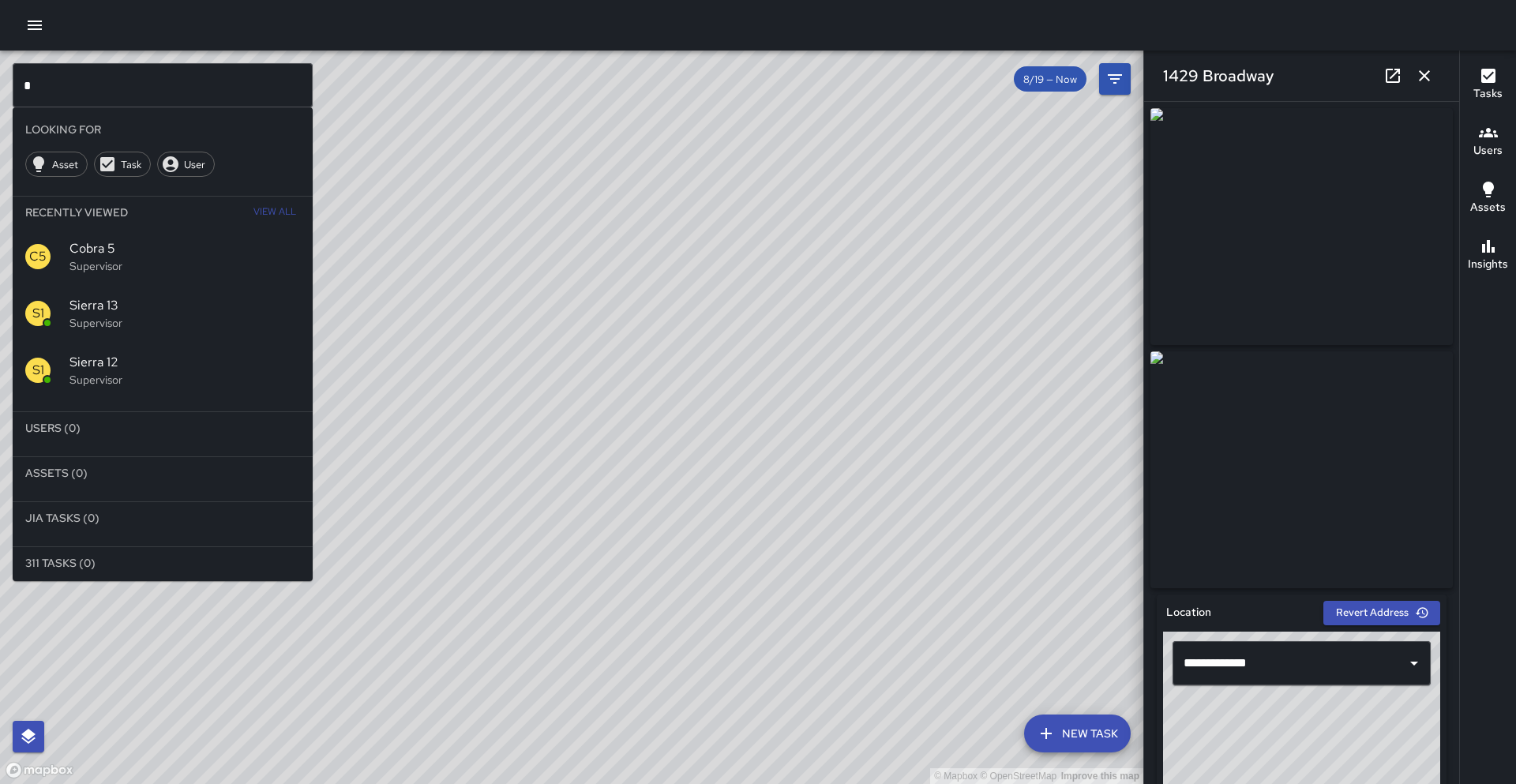
click at [681, 601] on div "© Mapbox © OpenStreetMap Improve this map" at bounding box center [571, 417] width 1143 height 733
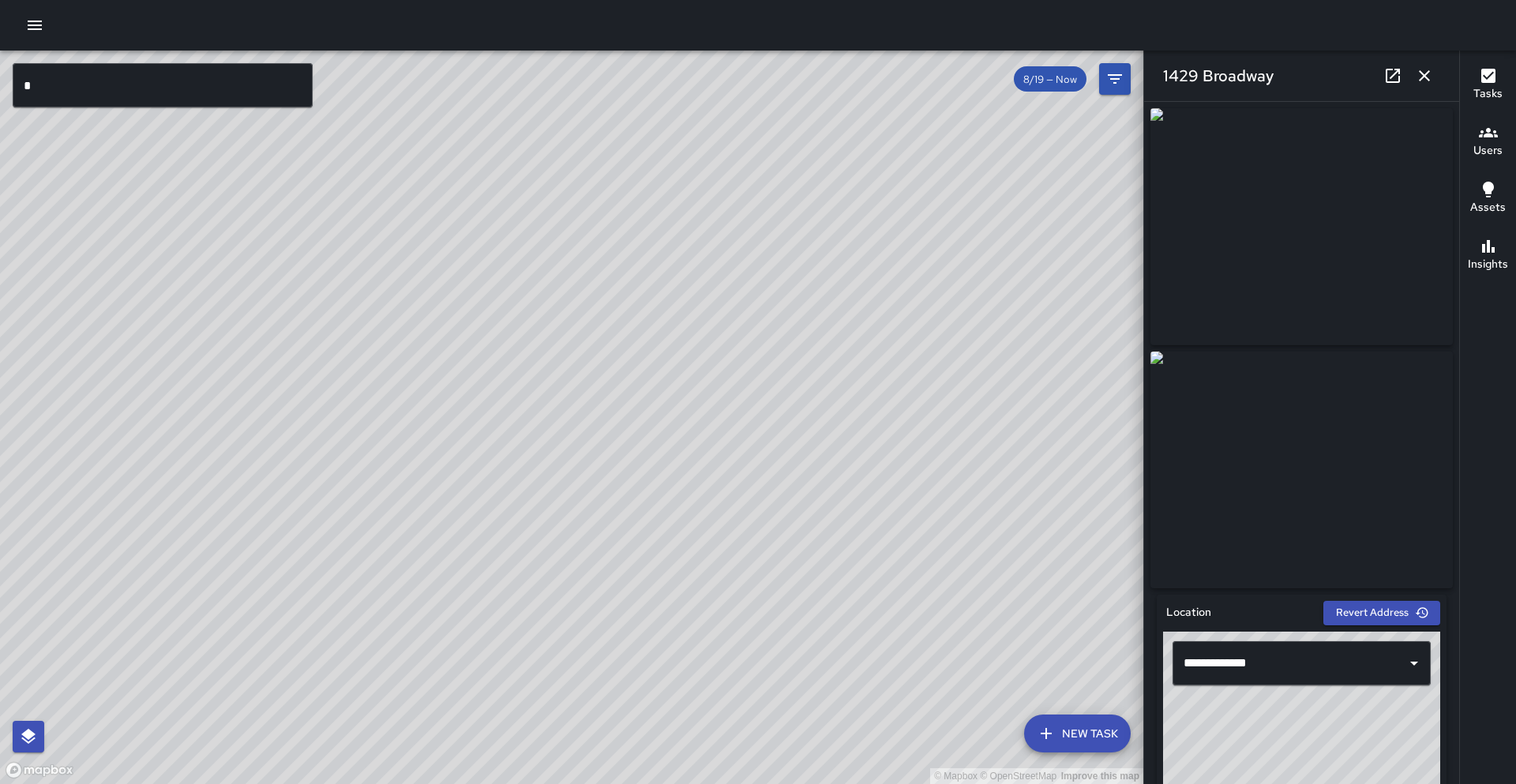
click at [91, 90] on input "*" at bounding box center [162, 85] width 300 height 44
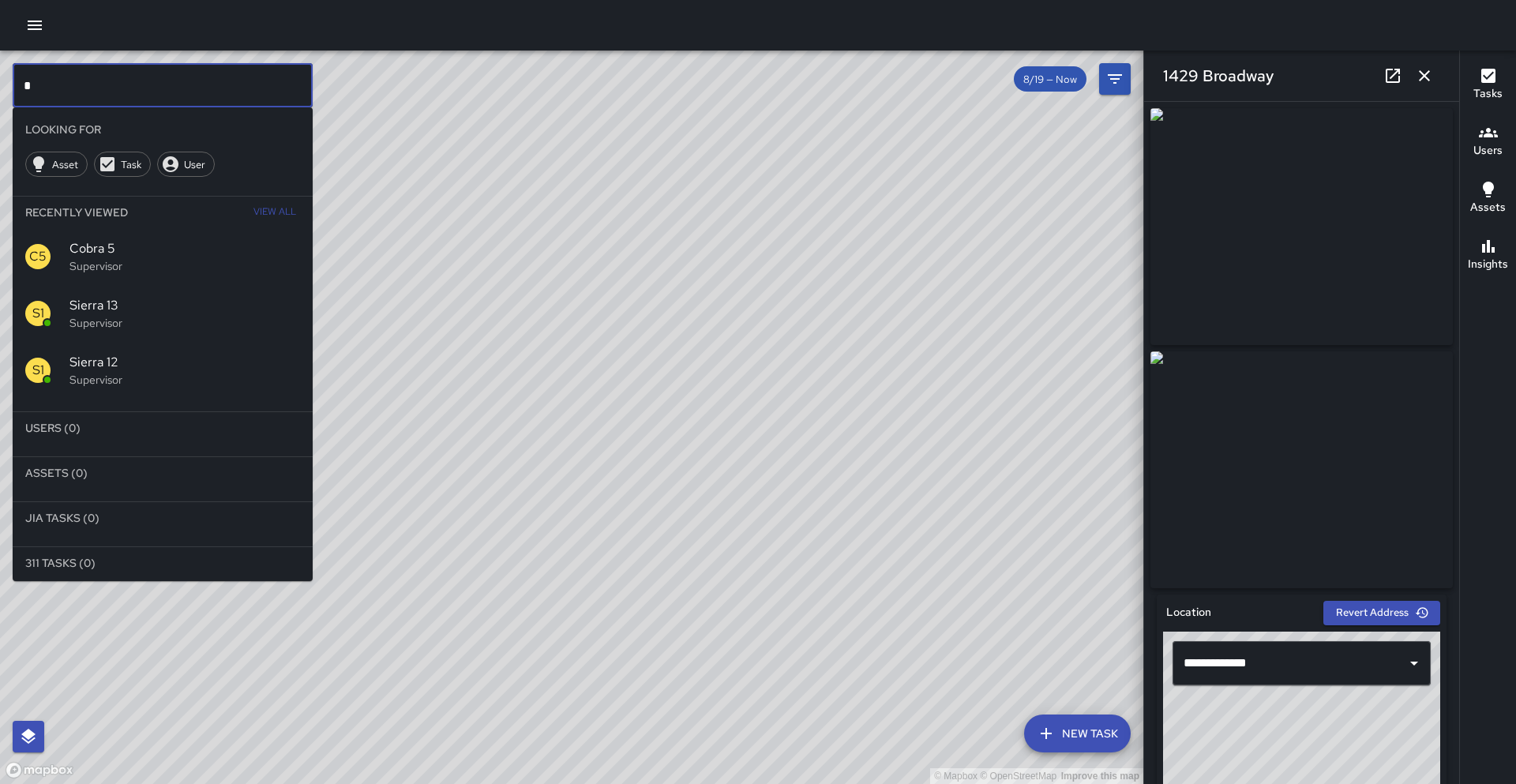
click at [91, 90] on input "*" at bounding box center [162, 85] width 300 height 44
drag, startPoint x: 368, startPoint y: 588, endPoint x: 376, endPoint y: 576, distance: 14.4
click at [374, 567] on div "© Mapbox © OpenStreetMap Improve this map" at bounding box center [571, 417] width 1143 height 733
click at [159, 99] on input "*******" at bounding box center [162, 85] width 300 height 44
click at [98, 464] on span "[PERSON_NAME] 11" at bounding box center [185, 464] width 231 height 19
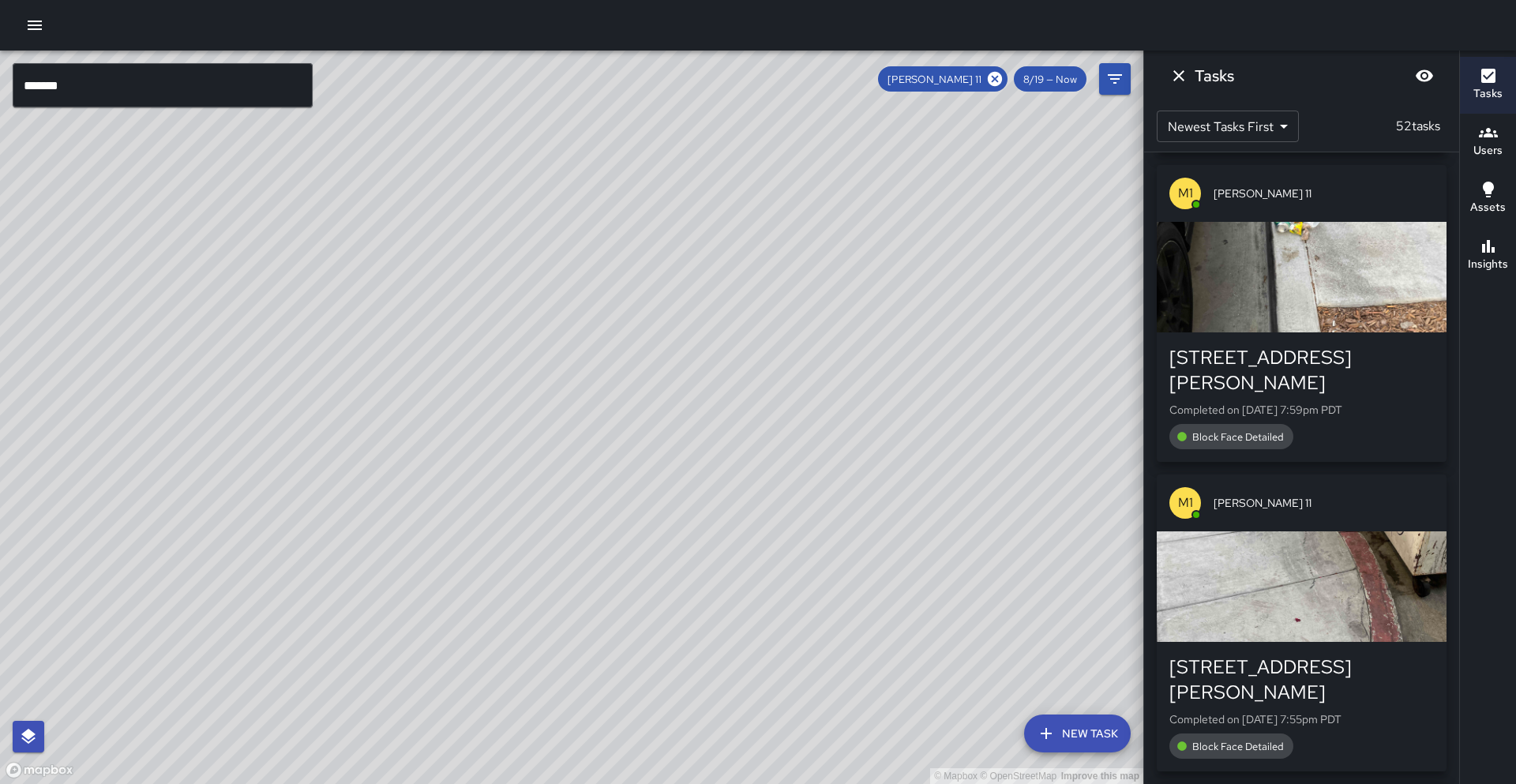
drag, startPoint x: 578, startPoint y: 397, endPoint x: 260, endPoint y: 536, distance: 347.1
click at [260, 536] on div "© Mapbox © OpenStreetMap Improve this map" at bounding box center [571, 417] width 1143 height 733
drag, startPoint x: 503, startPoint y: 361, endPoint x: 427, endPoint y: 440, distance: 109.6
click at [450, 410] on div "© Mapbox © OpenStreetMap Improve this map" at bounding box center [571, 417] width 1143 height 733
click at [988, 77] on icon at bounding box center [994, 78] width 14 height 14
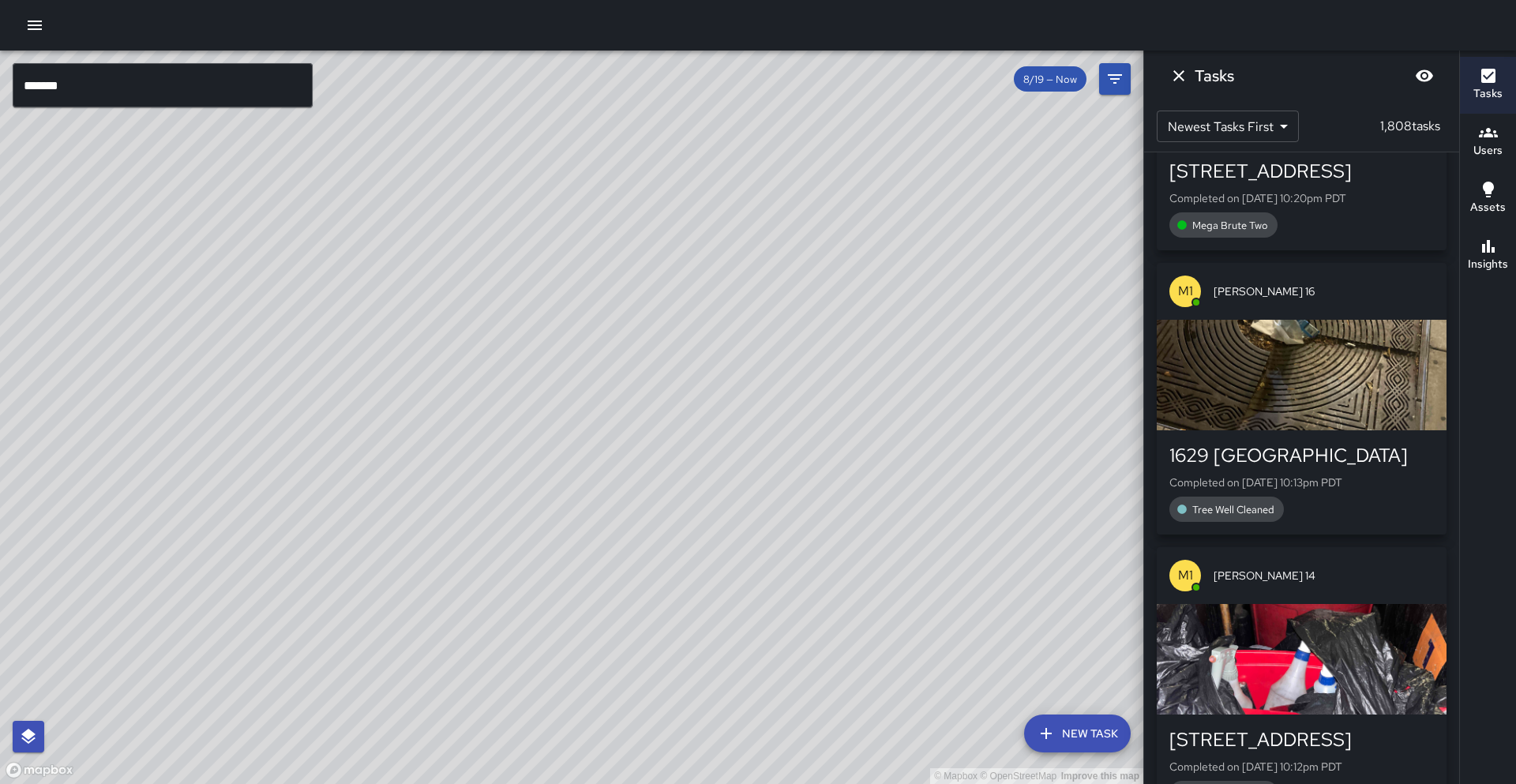
click at [96, 88] on input "*******" at bounding box center [162, 85] width 300 height 44
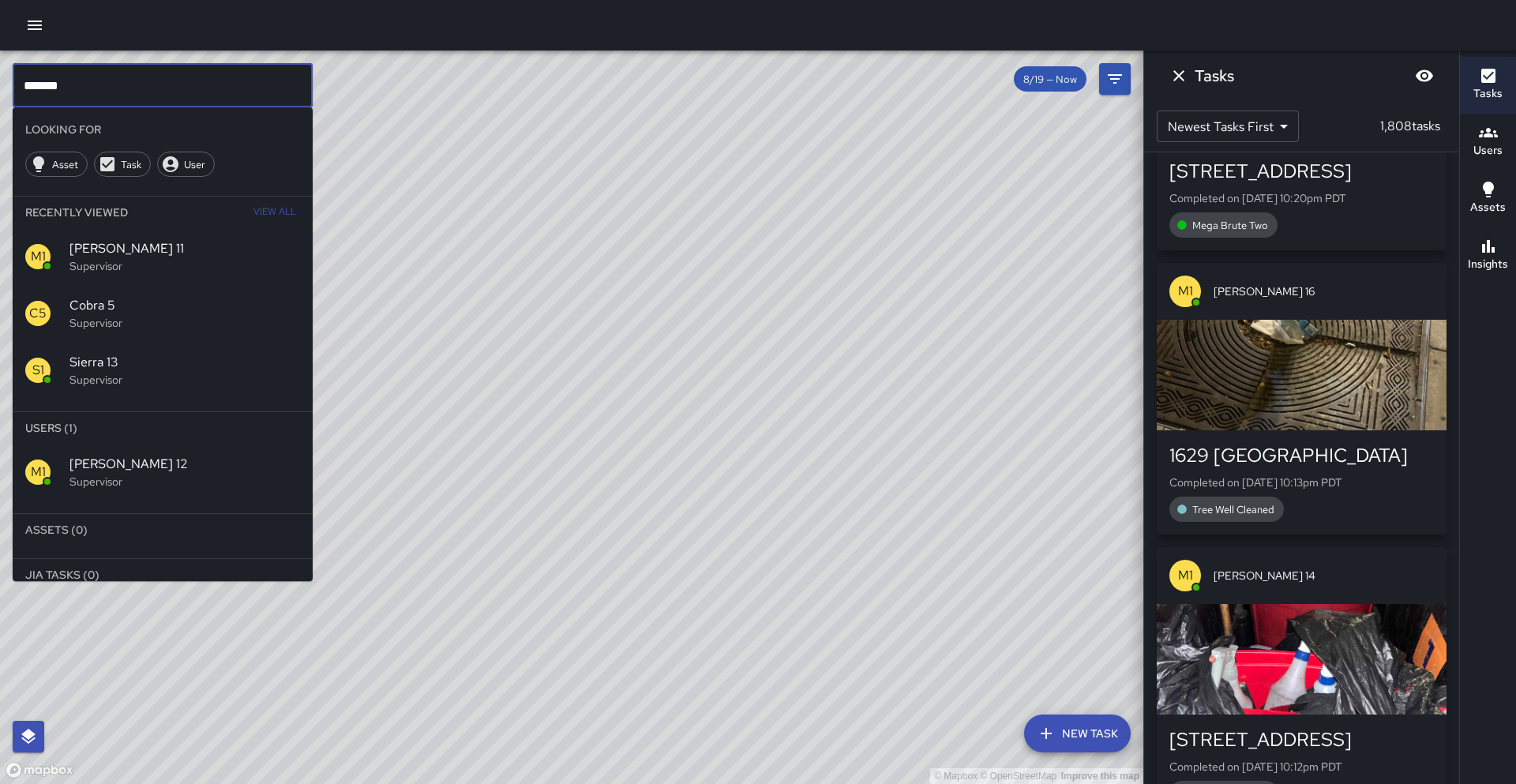
click at [52, 472] on div "M1" at bounding box center [47, 471] width 44 height 25
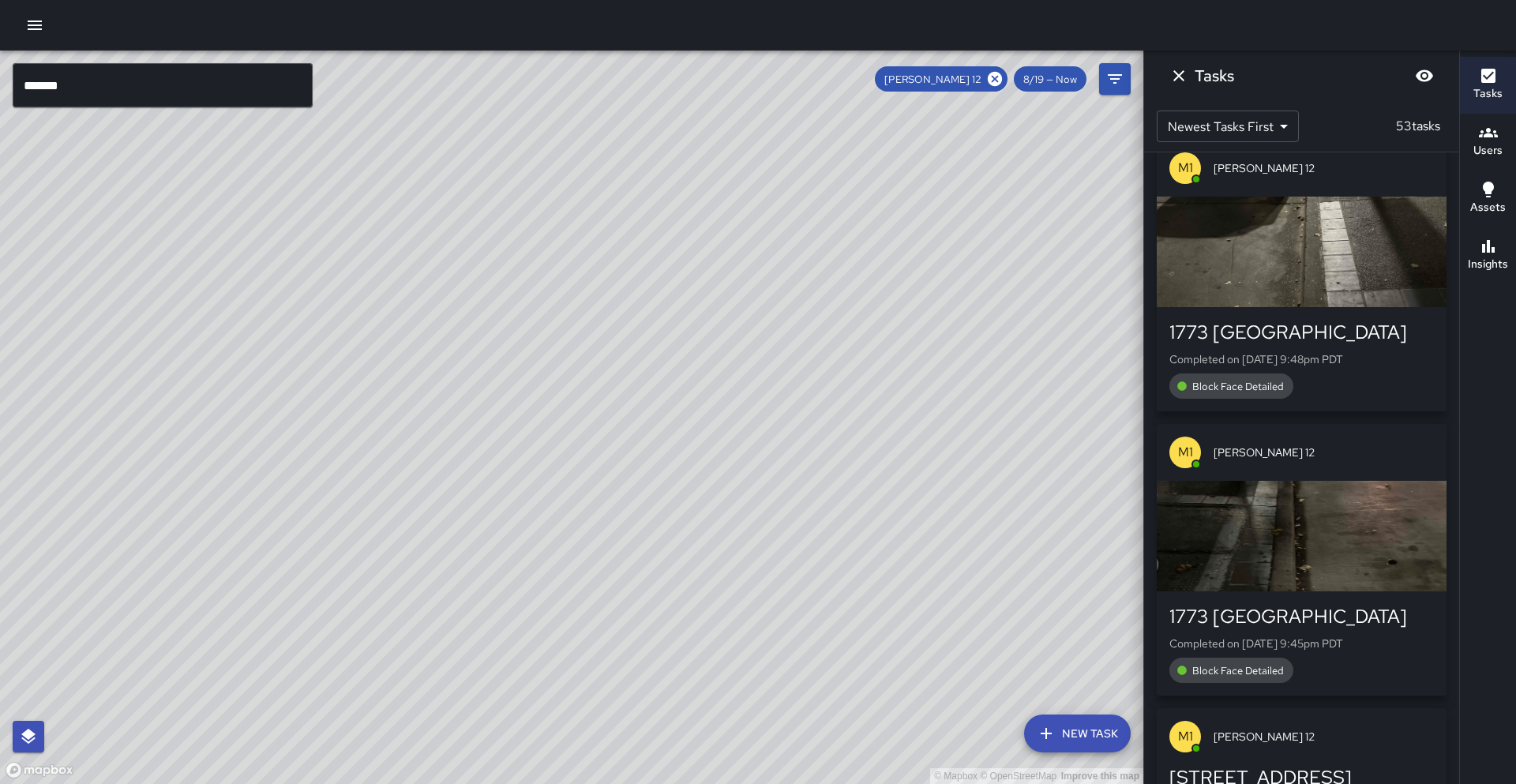
drag, startPoint x: 280, startPoint y: 637, endPoint x: 333, endPoint y: 588, distance: 72.2
click at [333, 587] on div "© Mapbox © OpenStreetMap Improve this map" at bounding box center [571, 417] width 1143 height 733
drag, startPoint x: 274, startPoint y: 626, endPoint x: 276, endPoint y: 615, distance: 11.2
click at [276, 615] on div "© Mapbox © OpenStreetMap Improve this map" at bounding box center [571, 417] width 1143 height 733
click at [997, 89] on div "[PERSON_NAME] 12" at bounding box center [941, 78] width 133 height 25
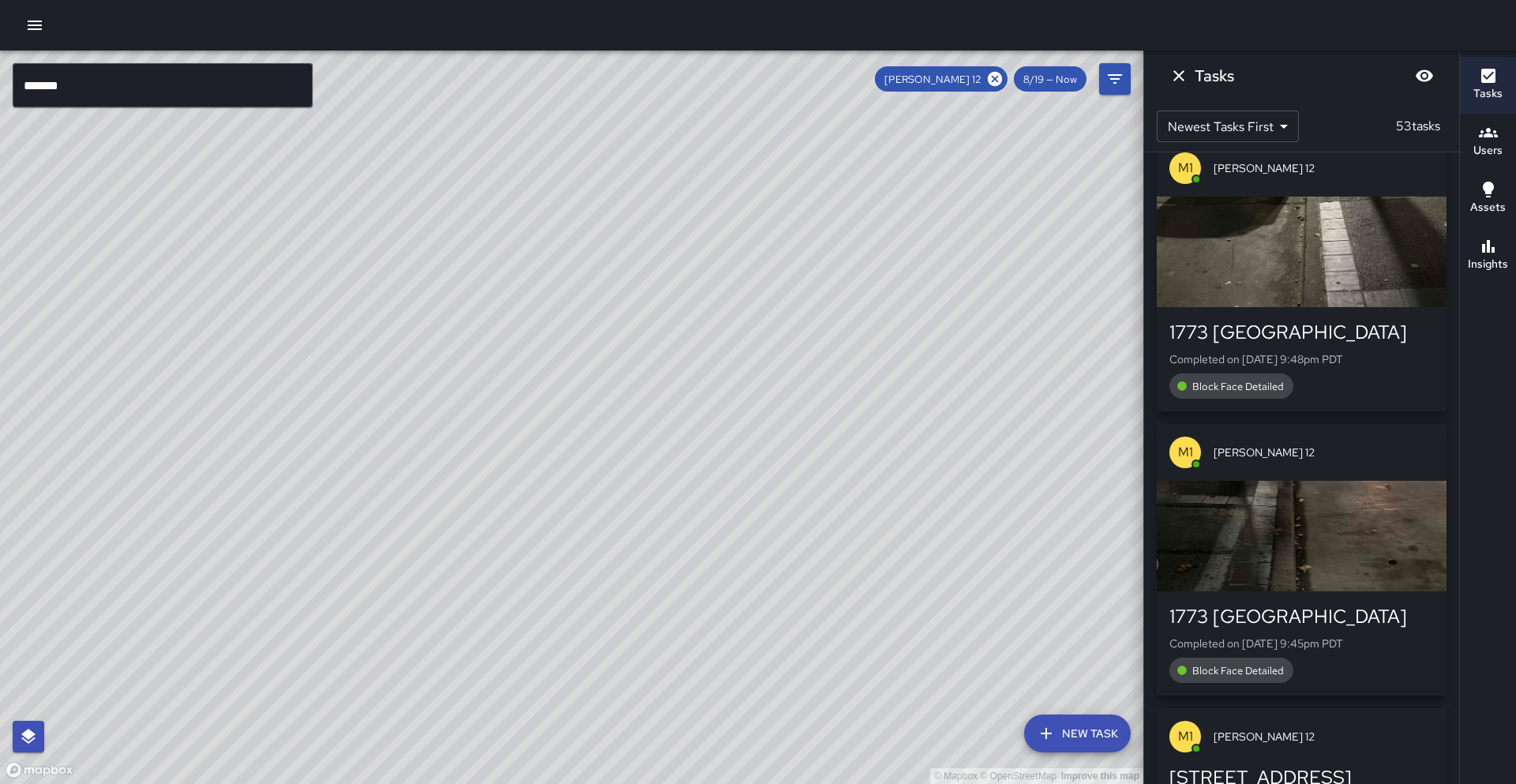
drag, startPoint x: 997, startPoint y: 85, endPoint x: 192, endPoint y: 92, distance: 805.0
click at [997, 85] on icon at bounding box center [994, 78] width 14 height 14
click at [192, 92] on input "*******" at bounding box center [162, 85] width 300 height 44
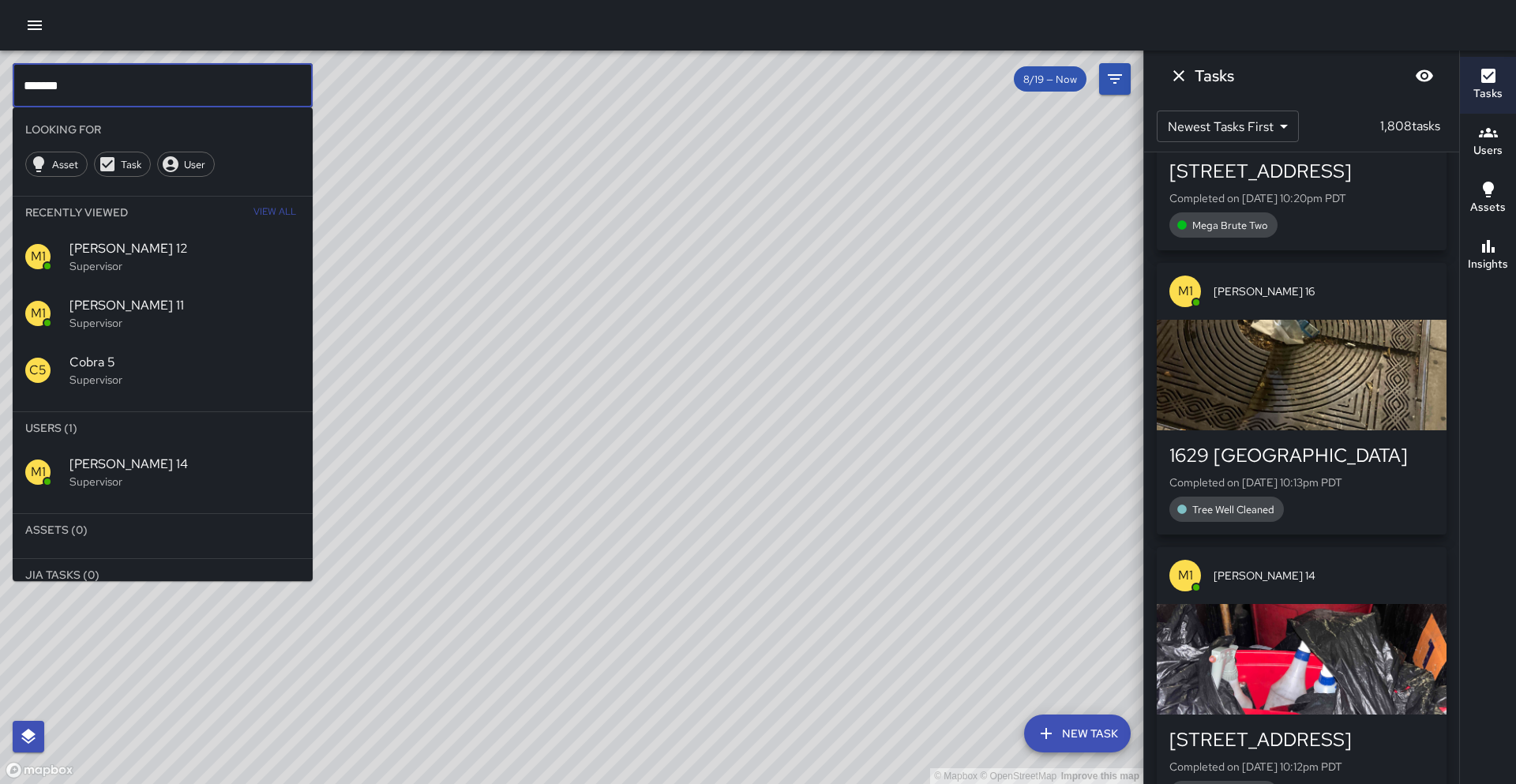
click at [97, 462] on span "[PERSON_NAME] 14" at bounding box center [185, 464] width 231 height 19
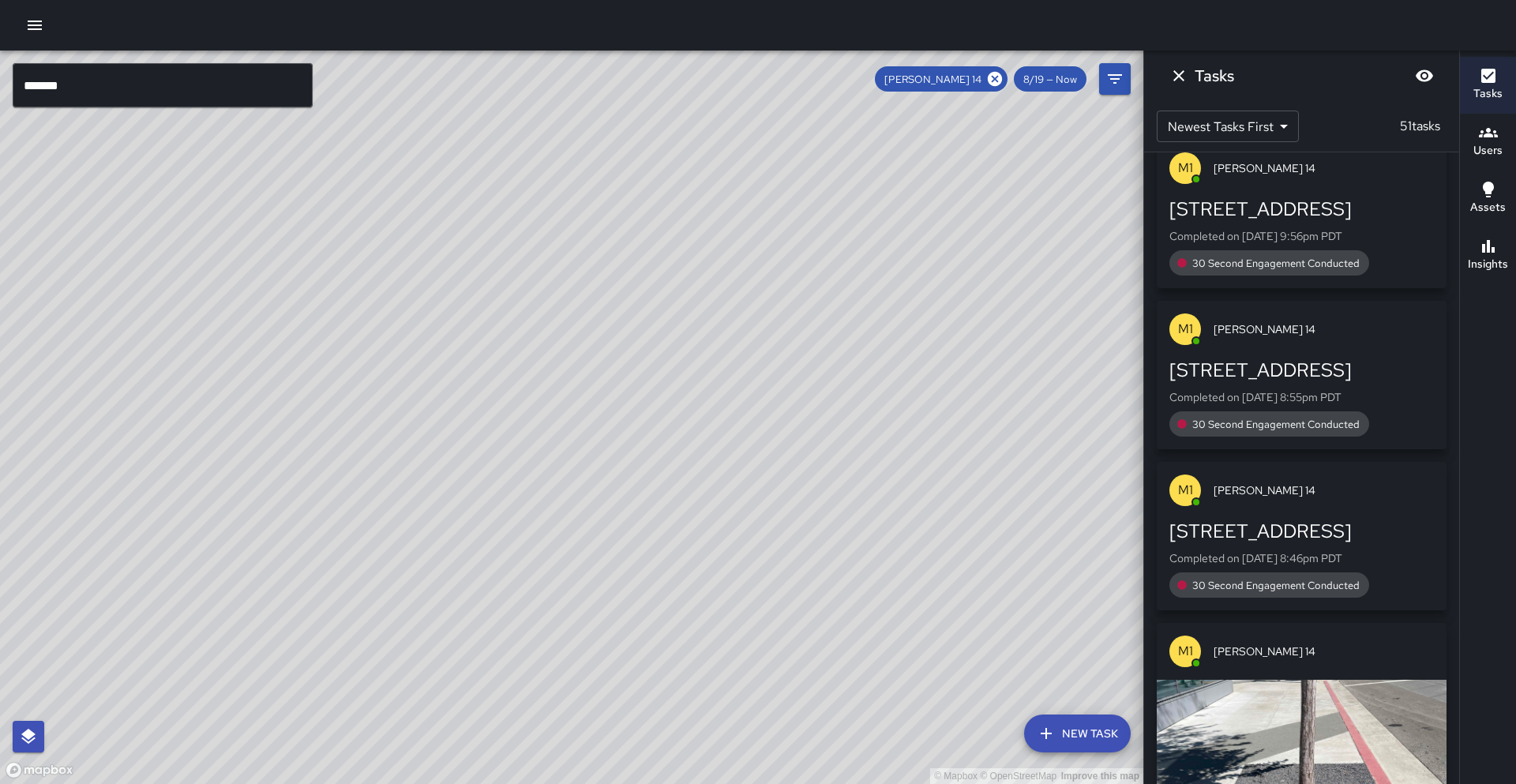
drag, startPoint x: 221, startPoint y: 521, endPoint x: 299, endPoint y: 414, distance: 132.4
click at [299, 414] on div "© Mapbox © OpenStreetMap Improve this map" at bounding box center [571, 417] width 1143 height 733
drag, startPoint x: 621, startPoint y: 218, endPoint x: 776, endPoint y: 130, distance: 178.2
click at [621, 217] on div "© Mapbox © OpenStreetMap Improve this map" at bounding box center [571, 417] width 1143 height 733
drag, startPoint x: 997, startPoint y: 78, endPoint x: 217, endPoint y: 88, distance: 780.1
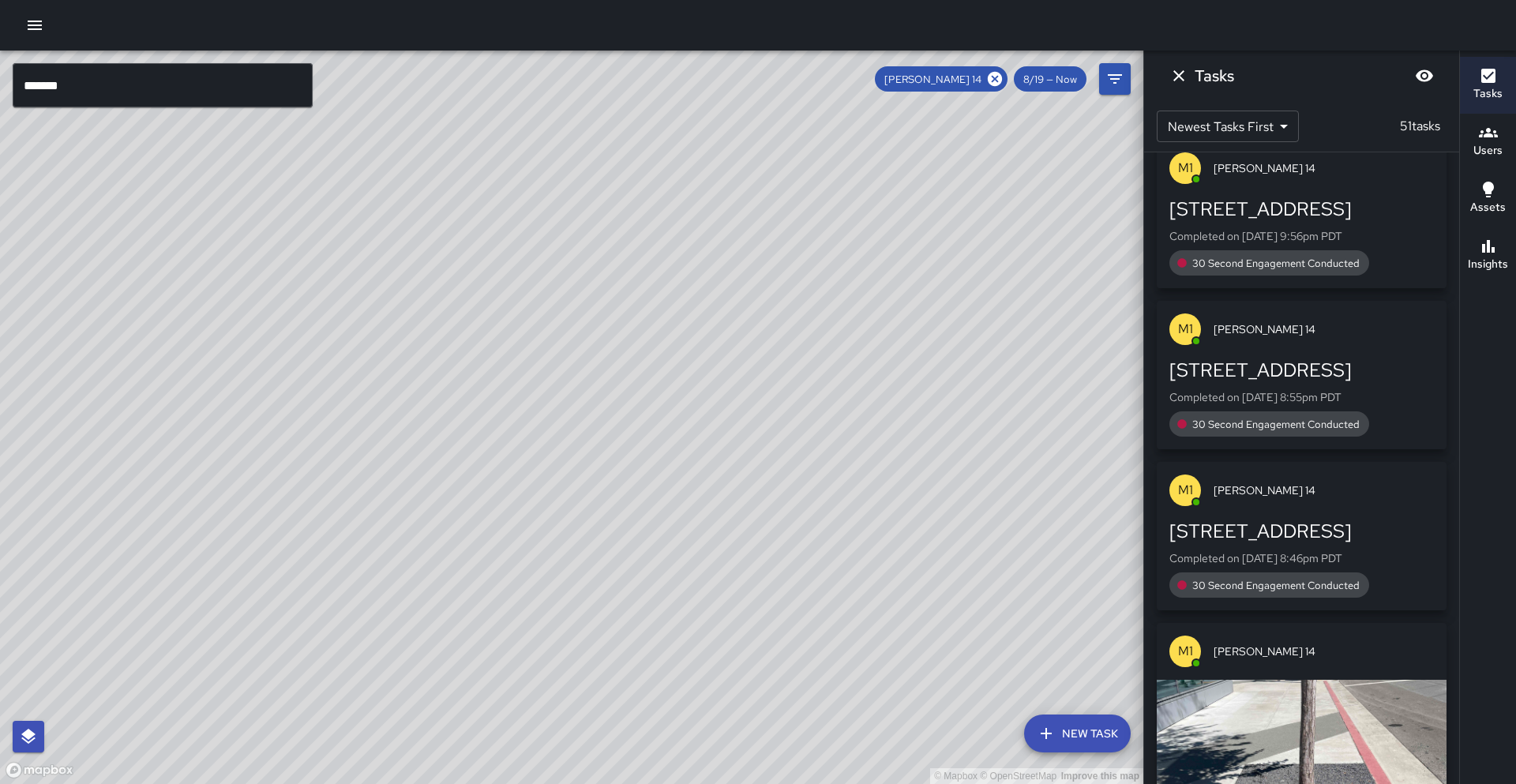
click at [996, 79] on icon at bounding box center [995, 78] width 18 height 18
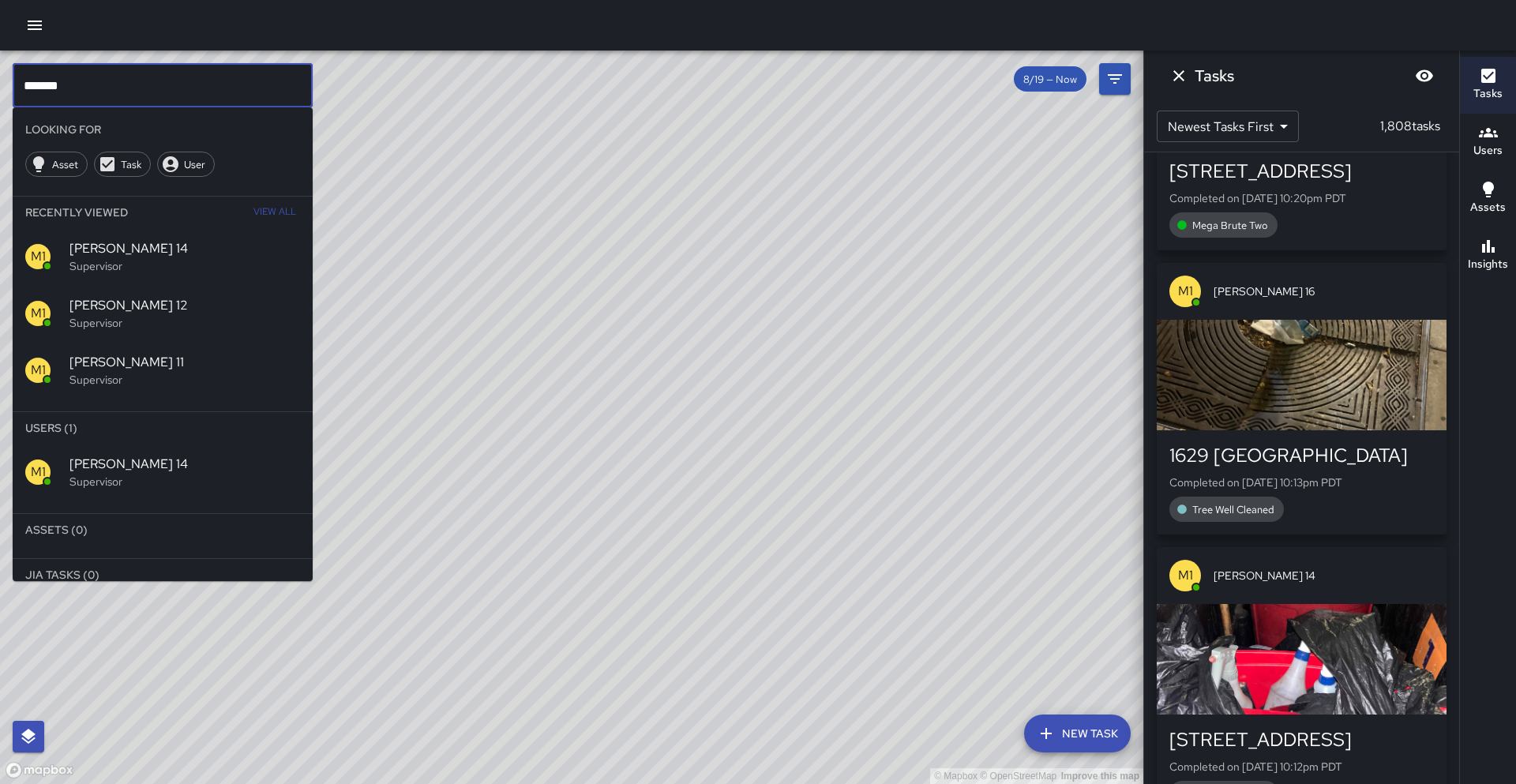
click at [217, 88] on input "*******" at bounding box center [162, 85] width 300 height 44
click at [143, 96] on input "*******" at bounding box center [162, 85] width 300 height 44
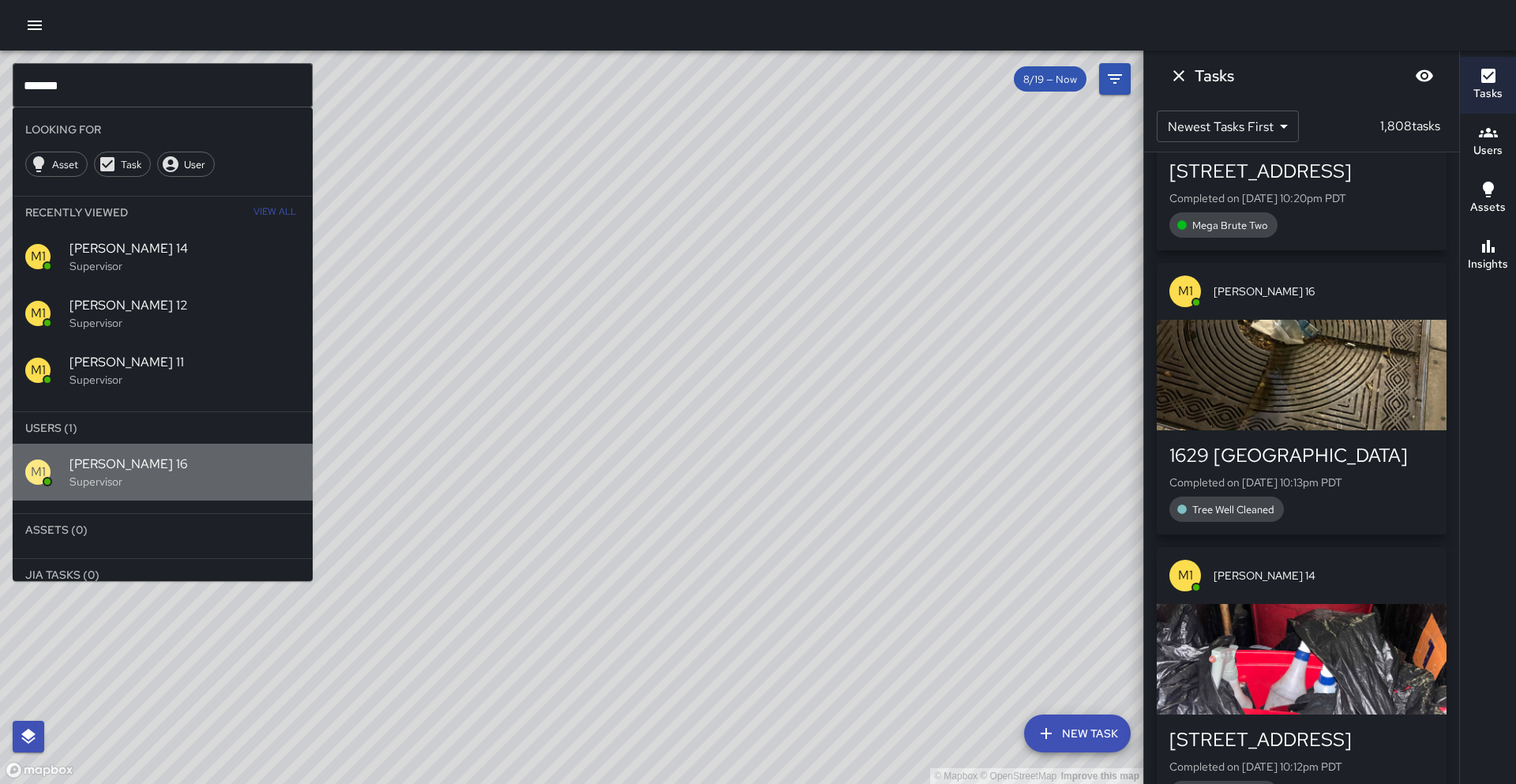
click at [68, 488] on div "M1 [PERSON_NAME] 16 Supervisor" at bounding box center [162, 472] width 300 height 57
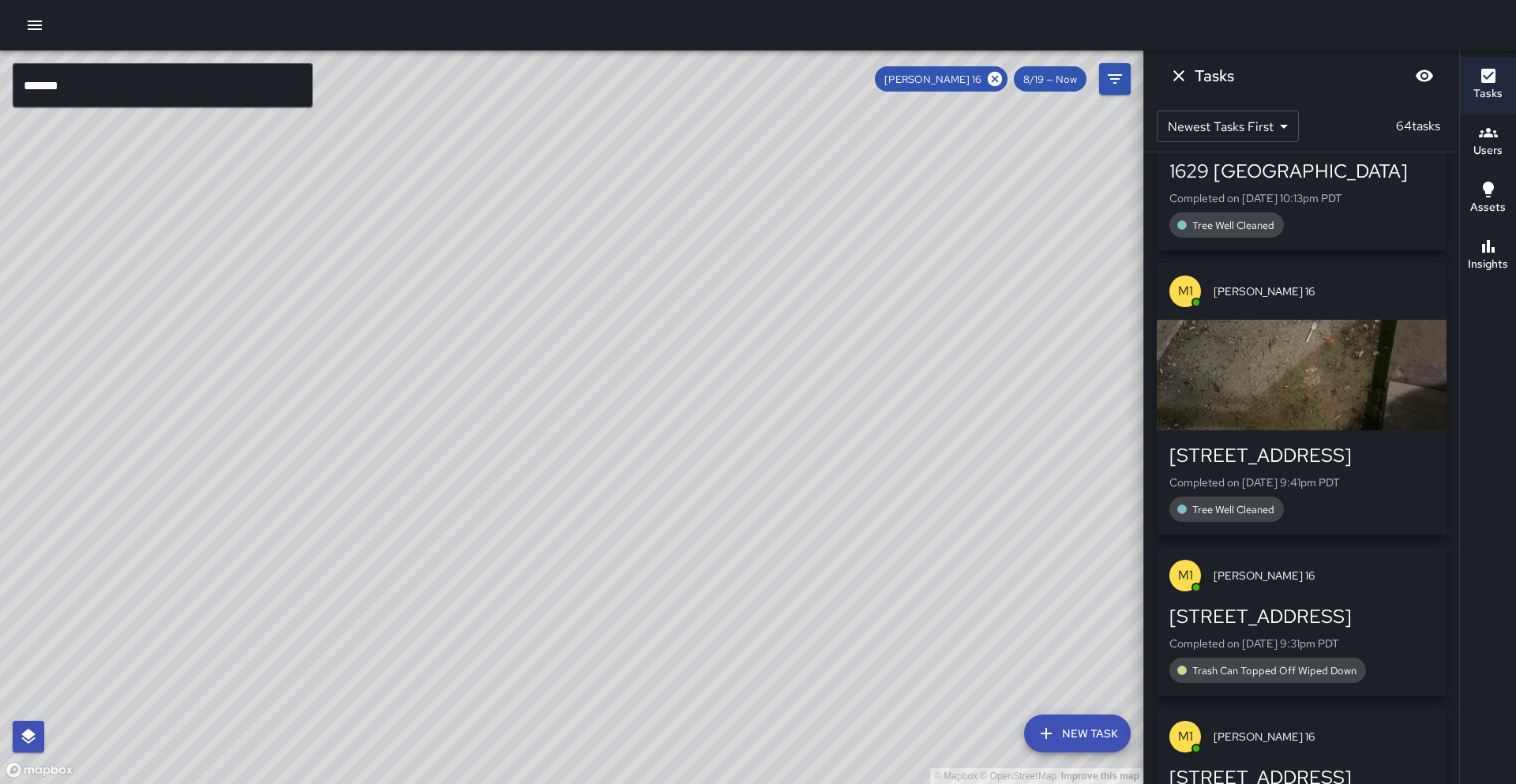
drag, startPoint x: 453, startPoint y: 448, endPoint x: 467, endPoint y: 365, distance: 84.2
click at [467, 365] on div "© Mapbox © OpenStreetMap Improve this map" at bounding box center [571, 417] width 1143 height 733
click at [982, 63] on div "[PERSON_NAME] 16 8/19 — Now" at bounding box center [1002, 78] width 256 height 31
click at [985, 78] on span "[PERSON_NAME] 16" at bounding box center [933, 79] width 116 height 14
click at [993, 76] on icon at bounding box center [995, 78] width 18 height 18
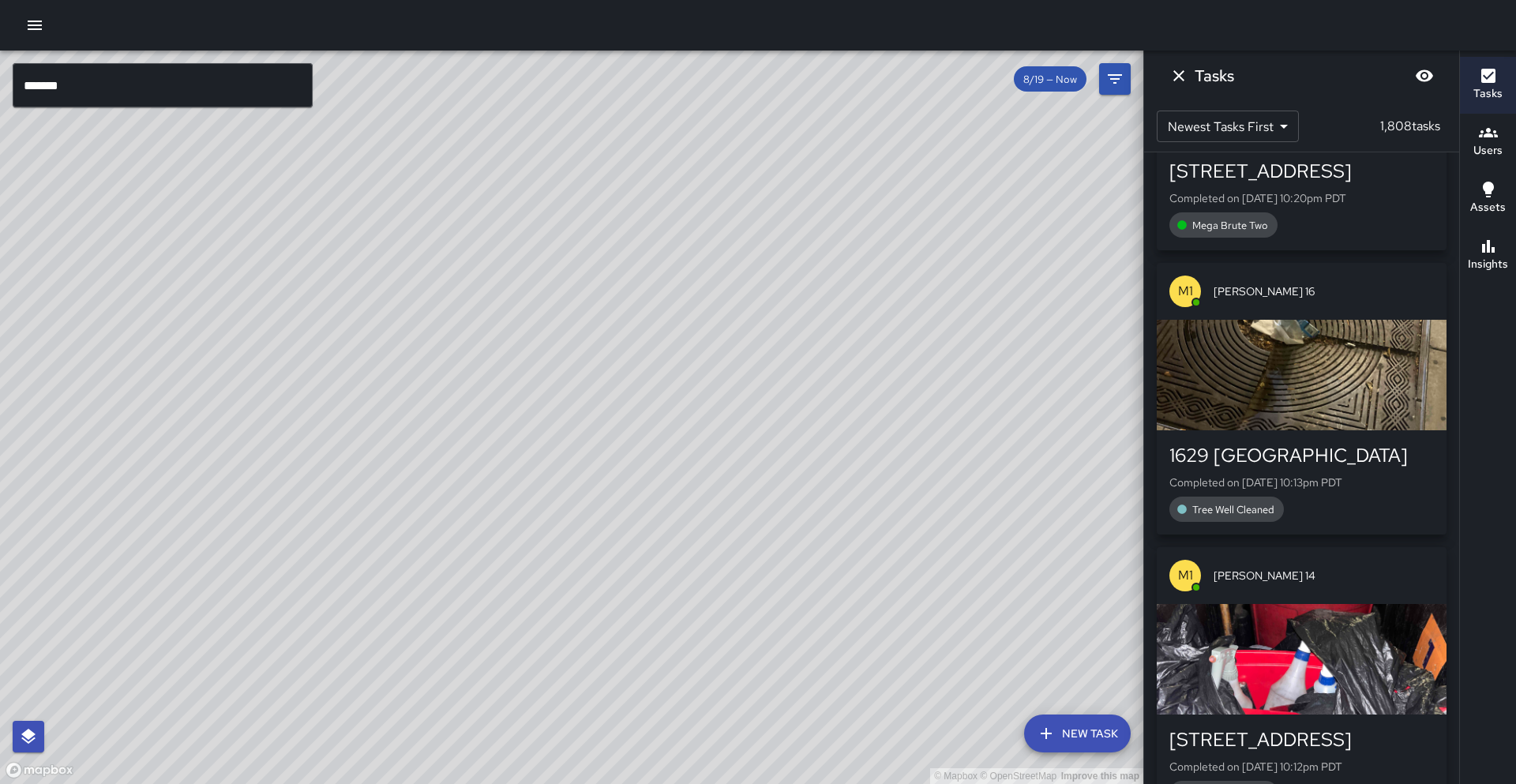
click at [138, 90] on input "*******" at bounding box center [162, 85] width 300 height 44
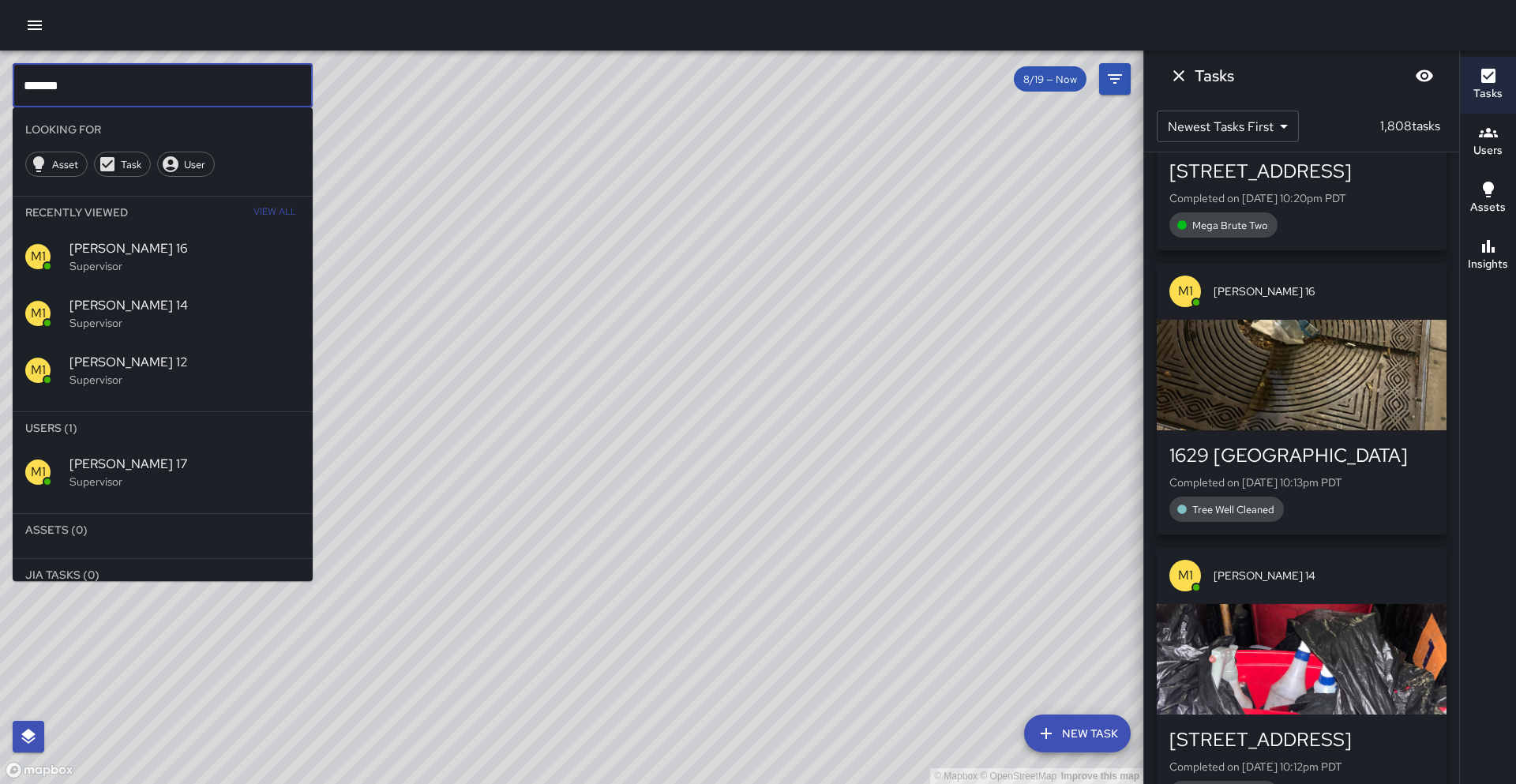
type input "*******"
click at [116, 463] on span "[PERSON_NAME] 17" at bounding box center [185, 464] width 231 height 19
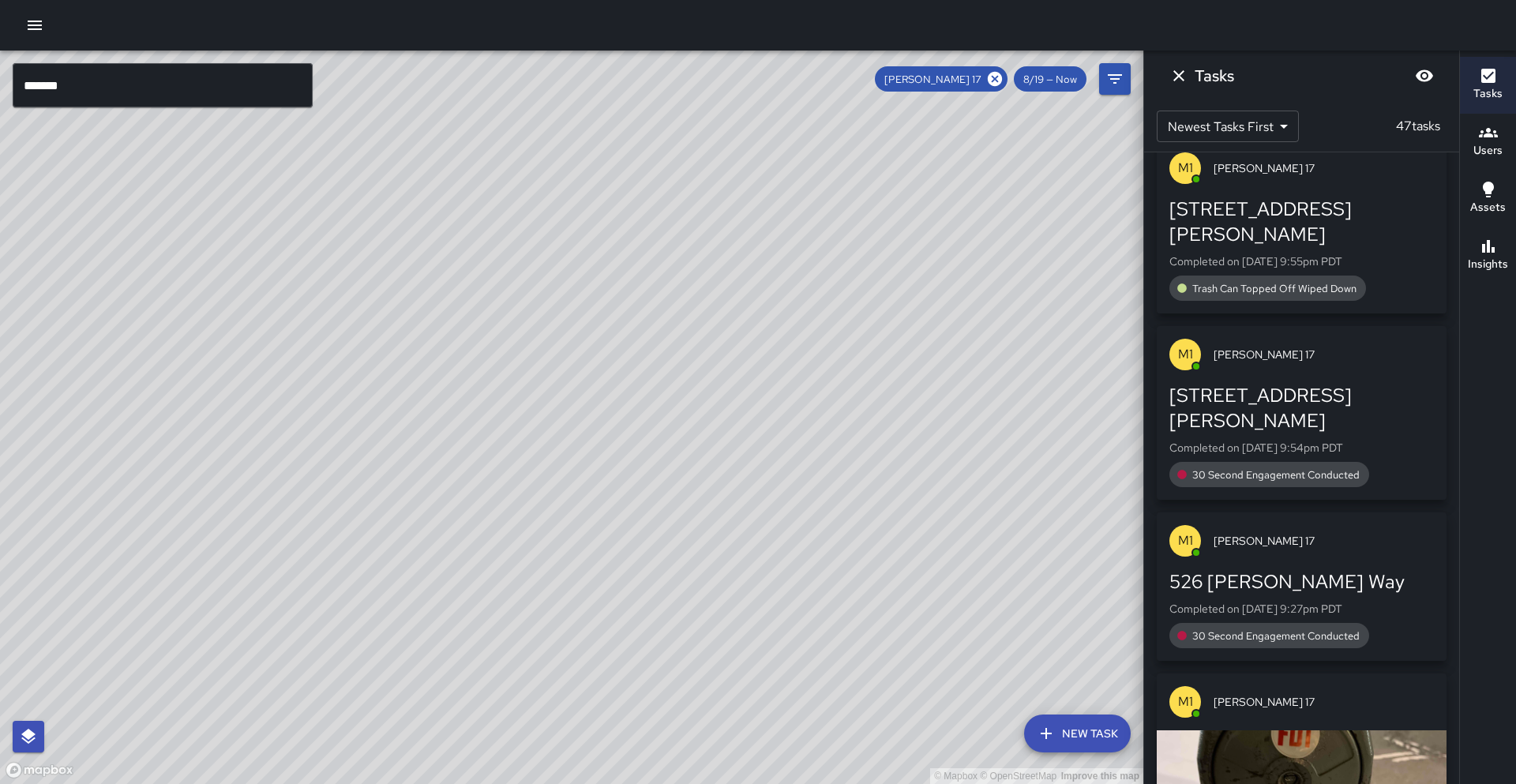
drag, startPoint x: 352, startPoint y: 330, endPoint x: 227, endPoint y: 602, distance: 299.3
click at [224, 604] on div "© Mapbox © OpenStreetMap Improve this map" at bounding box center [571, 417] width 1143 height 733
drag, startPoint x: 433, startPoint y: 409, endPoint x: 437, endPoint y: 376, distance: 33.2
click at [437, 376] on div "© Mapbox © OpenStreetMap Improve this map" at bounding box center [571, 417] width 1143 height 733
drag, startPoint x: 279, startPoint y: 577, endPoint x: 304, endPoint y: 539, distance: 45.5
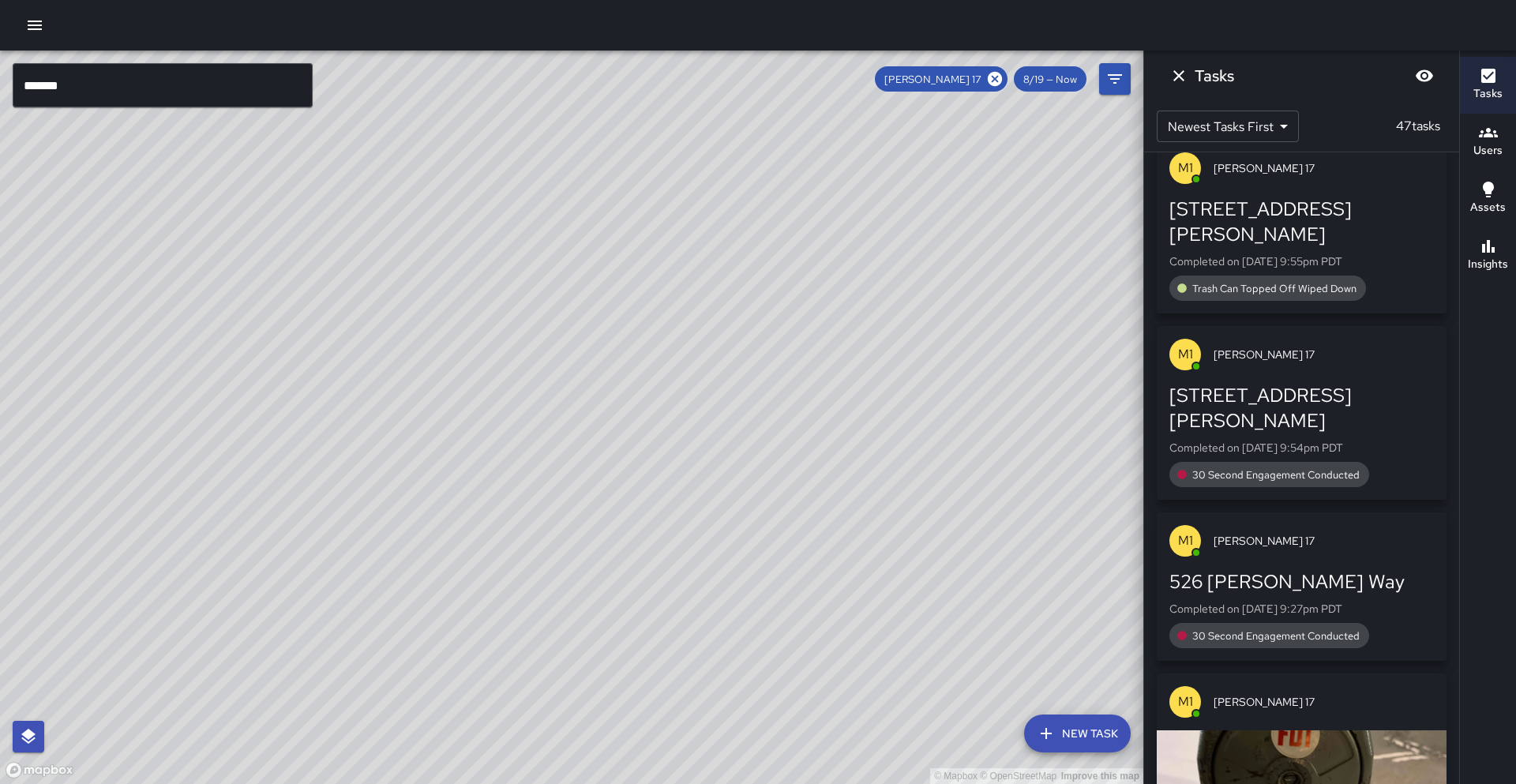
click at [304, 539] on div "© Mapbox © OpenStreetMap Improve this map" at bounding box center [571, 417] width 1143 height 733
drag, startPoint x: 197, startPoint y: 595, endPoint x: 248, endPoint y: 583, distance: 52.4
click at [248, 583] on div "© Mapbox © OpenStreetMap Improve this map" at bounding box center [571, 417] width 1143 height 733
drag, startPoint x: 543, startPoint y: 276, endPoint x: 521, endPoint y: 347, distance: 74.3
click at [521, 347] on div "© Mapbox © OpenStreetMap Improve this map" at bounding box center [571, 417] width 1143 height 733
